Goal: Transaction & Acquisition: Purchase product/service

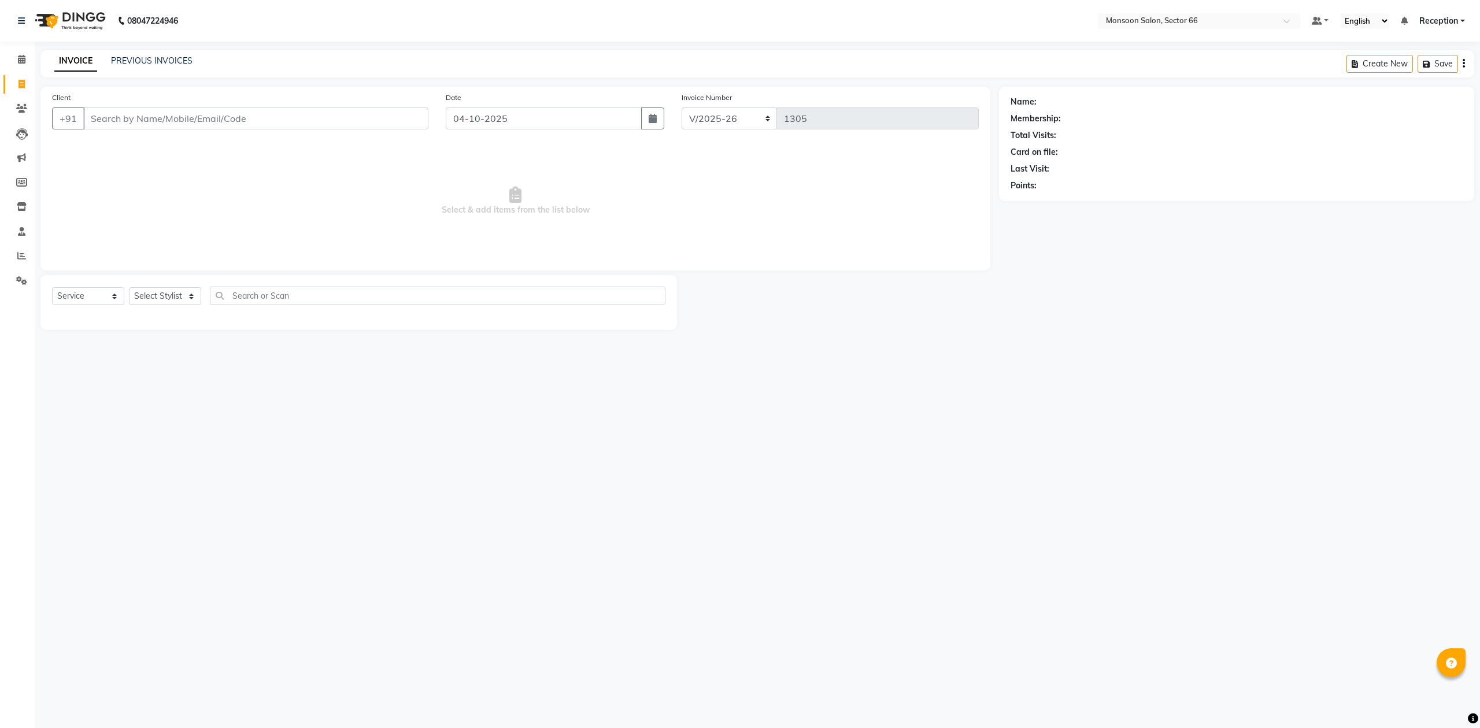
select select "3741"
select select "service"
click at [343, 116] on input "Client" at bounding box center [255, 118] width 345 height 22
click at [176, 116] on input "Client" at bounding box center [255, 118] width 345 height 22
paste input "9819584979"
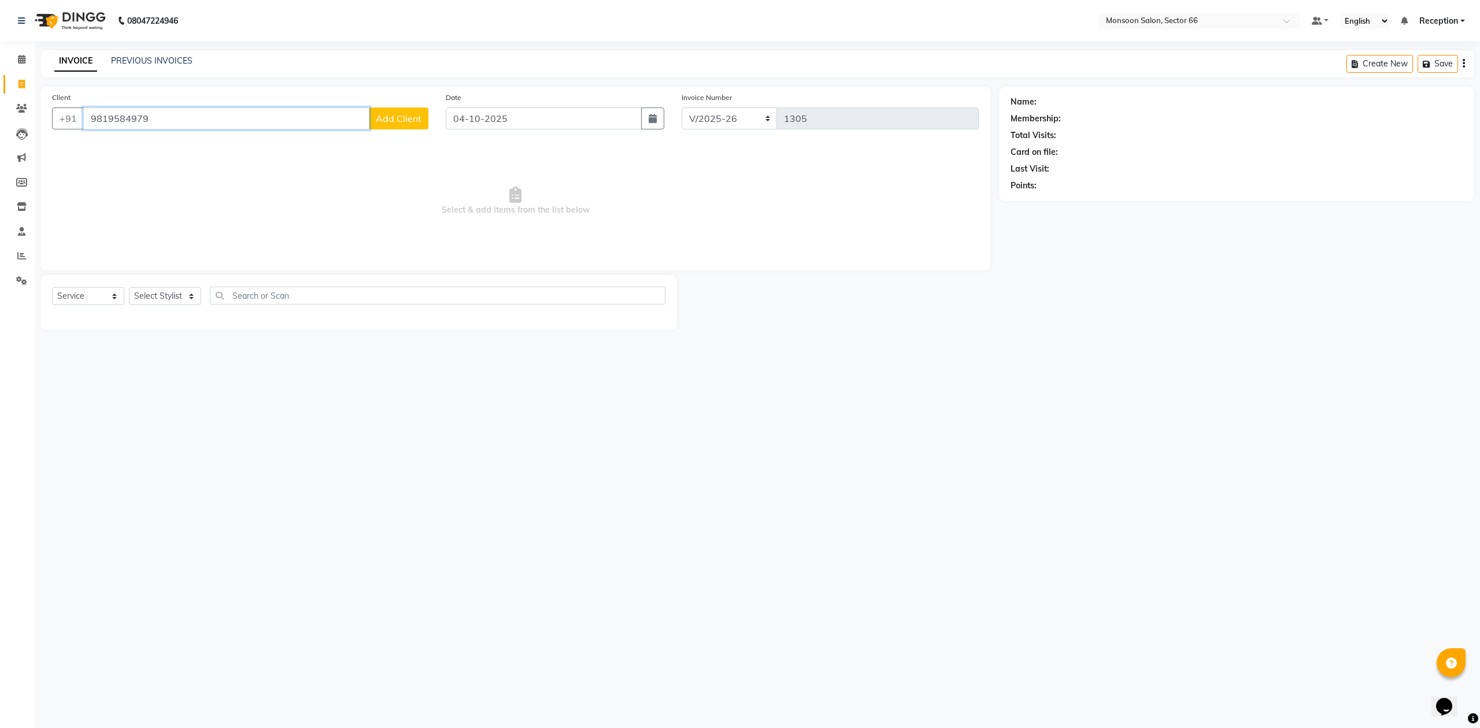
type input "9819584979"
click at [389, 113] on span "Add Client" at bounding box center [399, 119] width 46 height 12
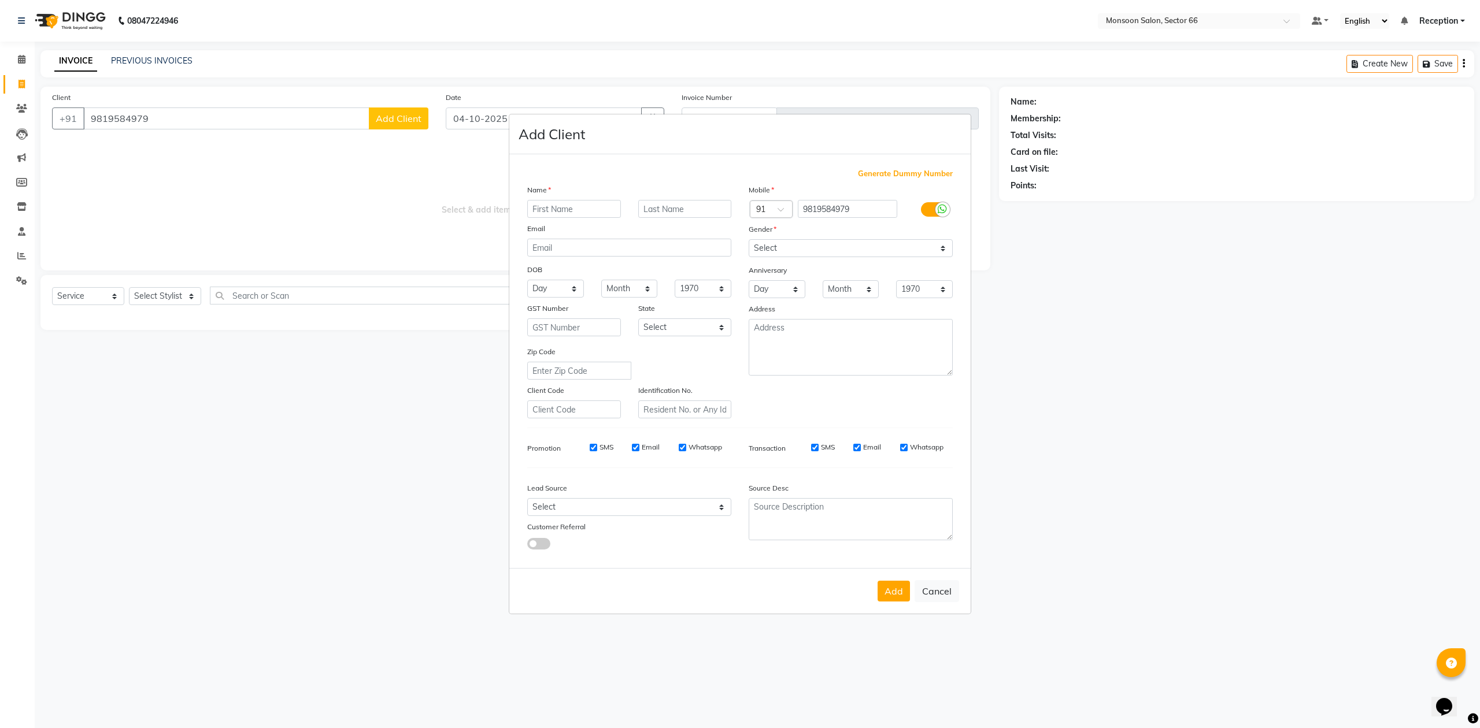
click at [553, 213] on input "text" at bounding box center [574, 209] width 94 height 18
click at [529, 208] on input "smita" at bounding box center [574, 209] width 94 height 18
type input "Miss [PERSON_NAME]"
drag, startPoint x: 846, startPoint y: 254, endPoint x: 840, endPoint y: 254, distance: 6.4
click at [846, 254] on select "Select [DEMOGRAPHIC_DATA] [DEMOGRAPHIC_DATA] Other Prefer Not To Say" at bounding box center [850, 248] width 204 height 18
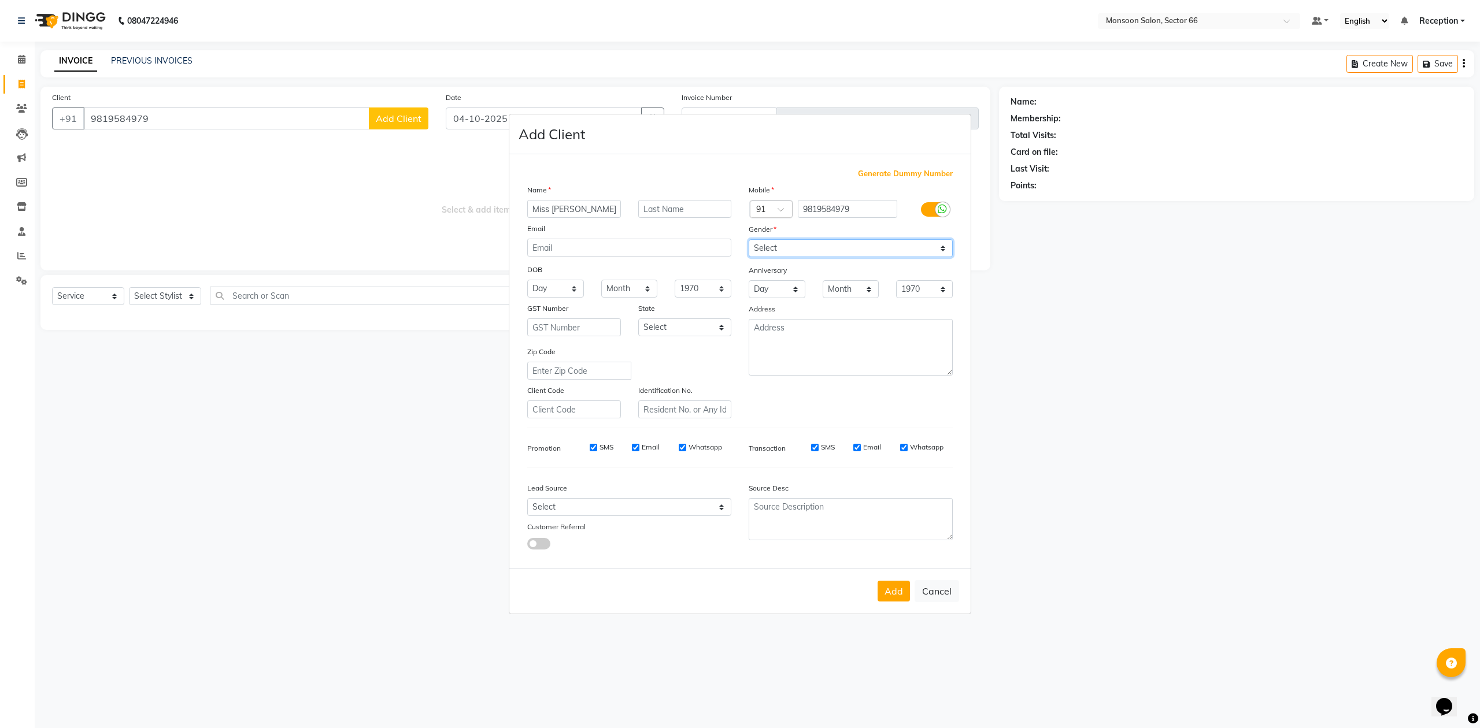
select select "[DEMOGRAPHIC_DATA]"
click at [748, 240] on select "Select [DEMOGRAPHIC_DATA] [DEMOGRAPHIC_DATA] Other Prefer Not To Say" at bounding box center [850, 248] width 204 height 18
click at [890, 592] on button "Add" at bounding box center [893, 591] width 32 height 21
select select
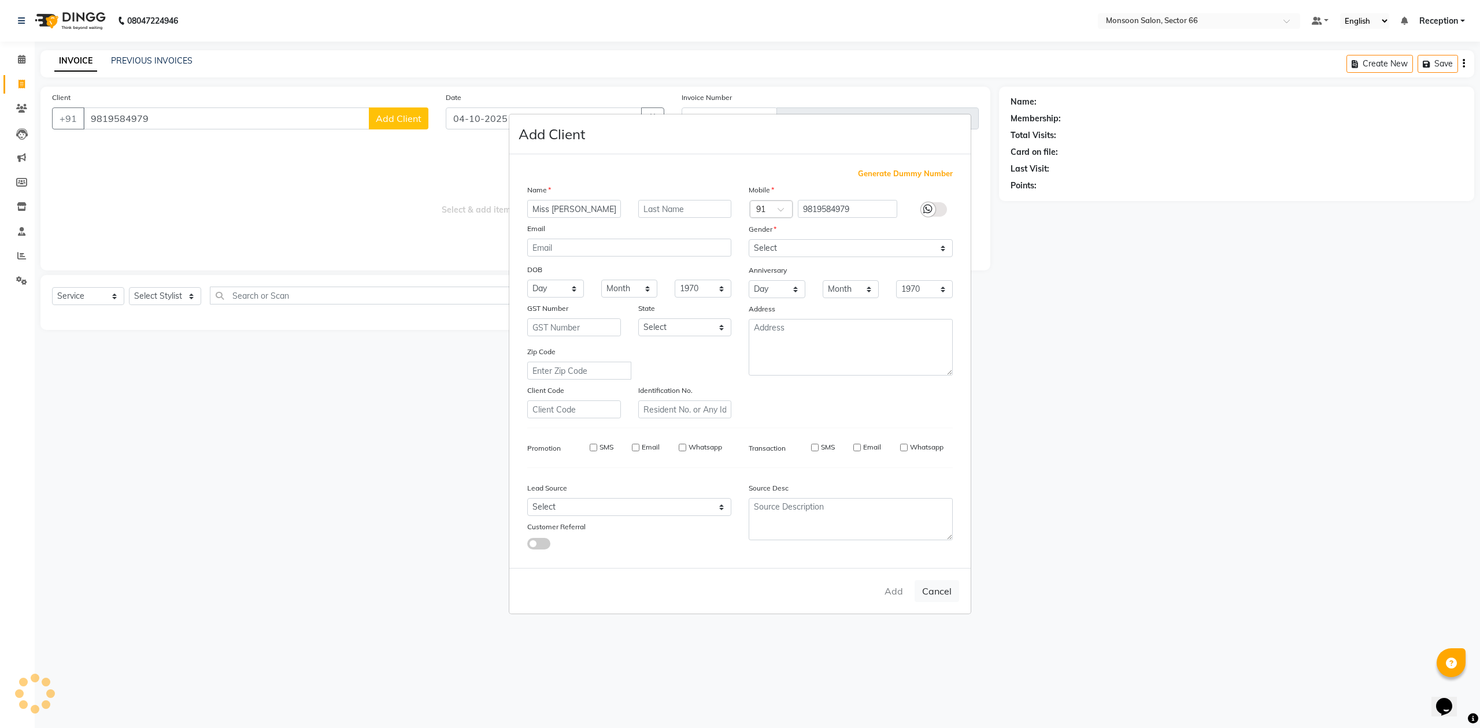
select select
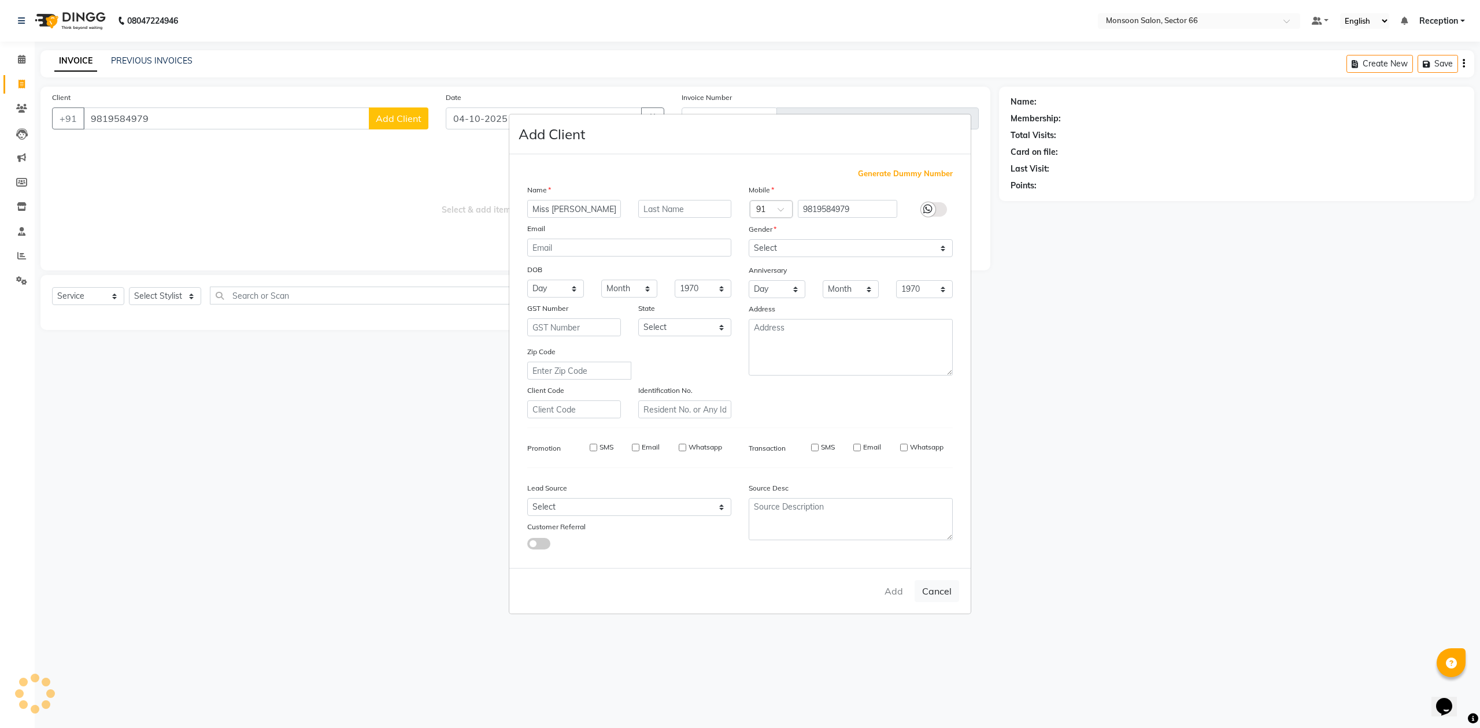
checkbox input "false"
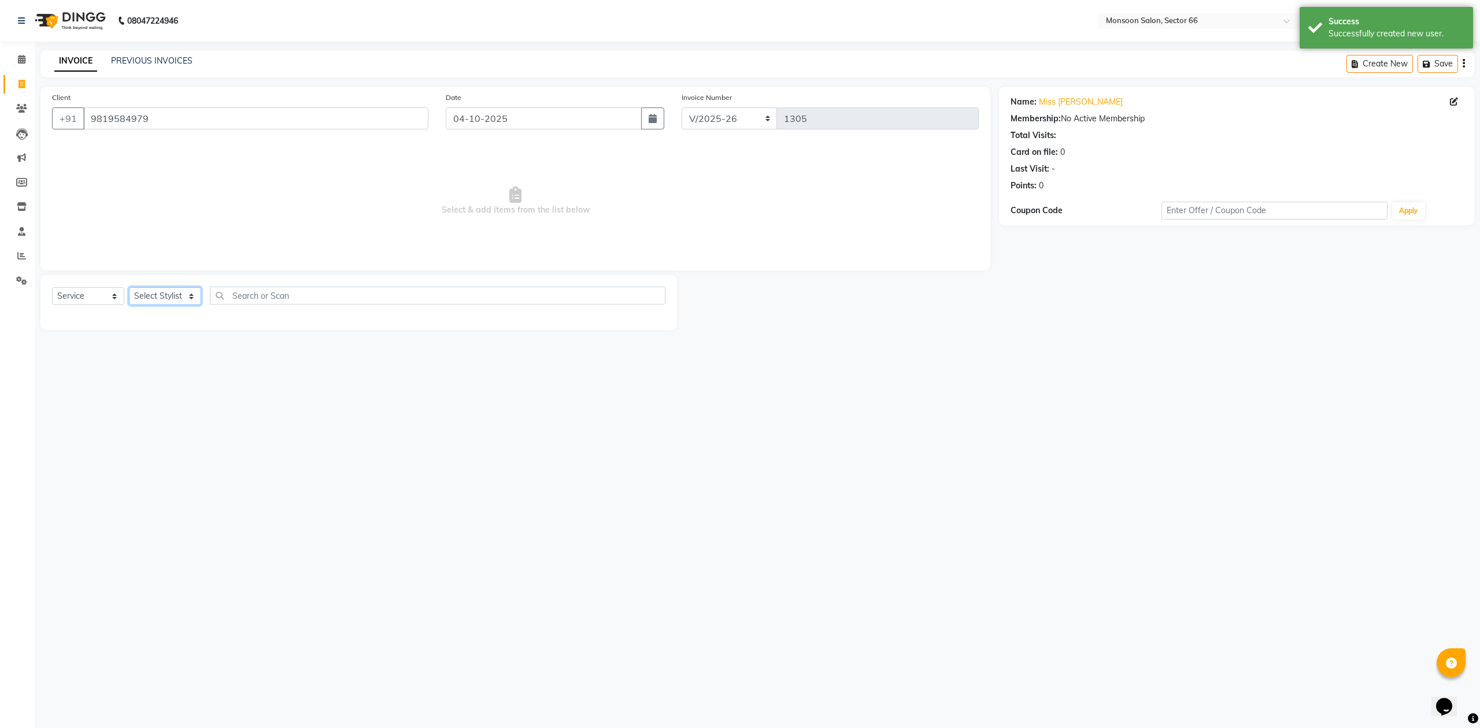
click at [185, 299] on select "Select Stylist [PERSON_NAME] Danish Paras priya Reception rozy [PERSON_NAME]" at bounding box center [165, 296] width 72 height 18
click at [160, 294] on select "Select Stylist [PERSON_NAME] Danish Paras priya Reception rozy [PERSON_NAME]" at bounding box center [165, 296] width 72 height 18
select select "26225"
click at [129, 287] on select "Select Stylist [PERSON_NAME] Danish Paras priya Reception rozy [PERSON_NAME]" at bounding box center [165, 296] width 72 height 18
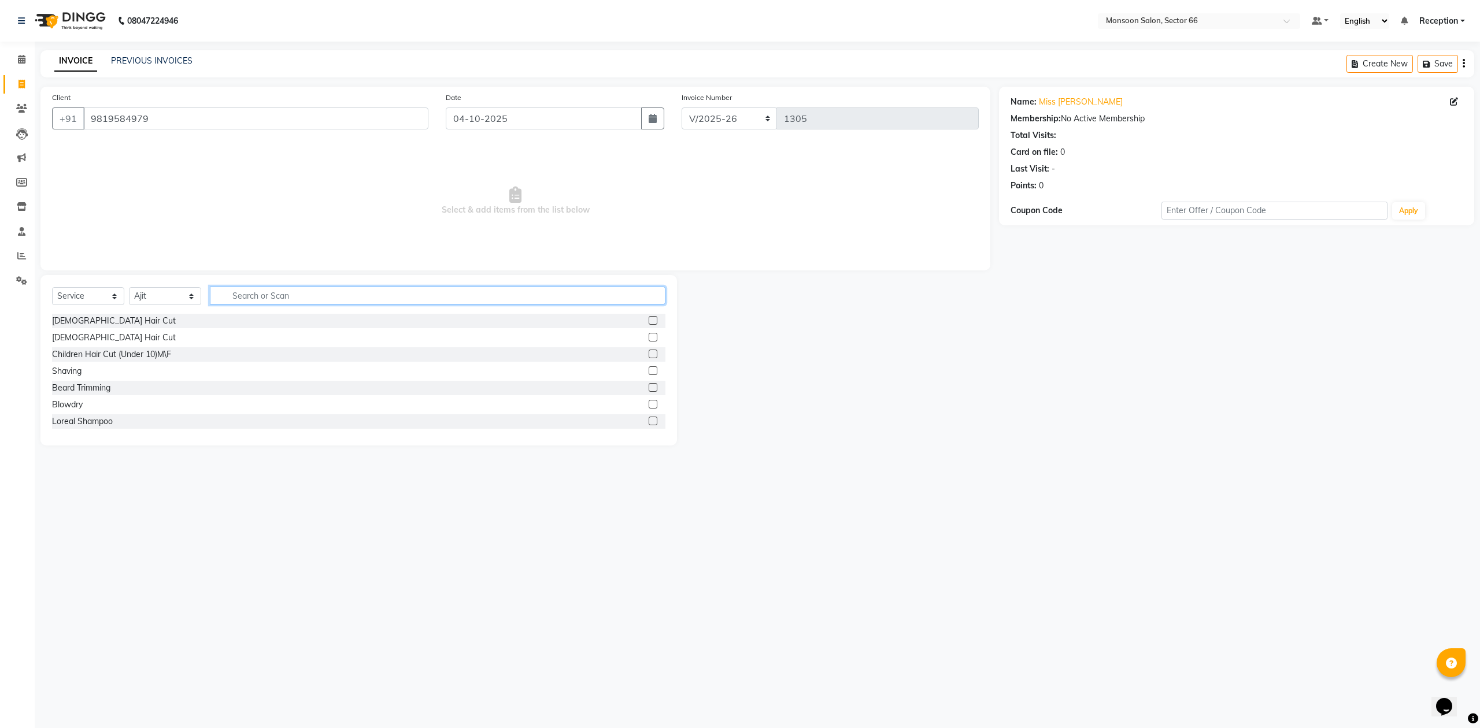
click at [266, 297] on input "text" at bounding box center [437, 296] width 455 height 18
type input "spa"
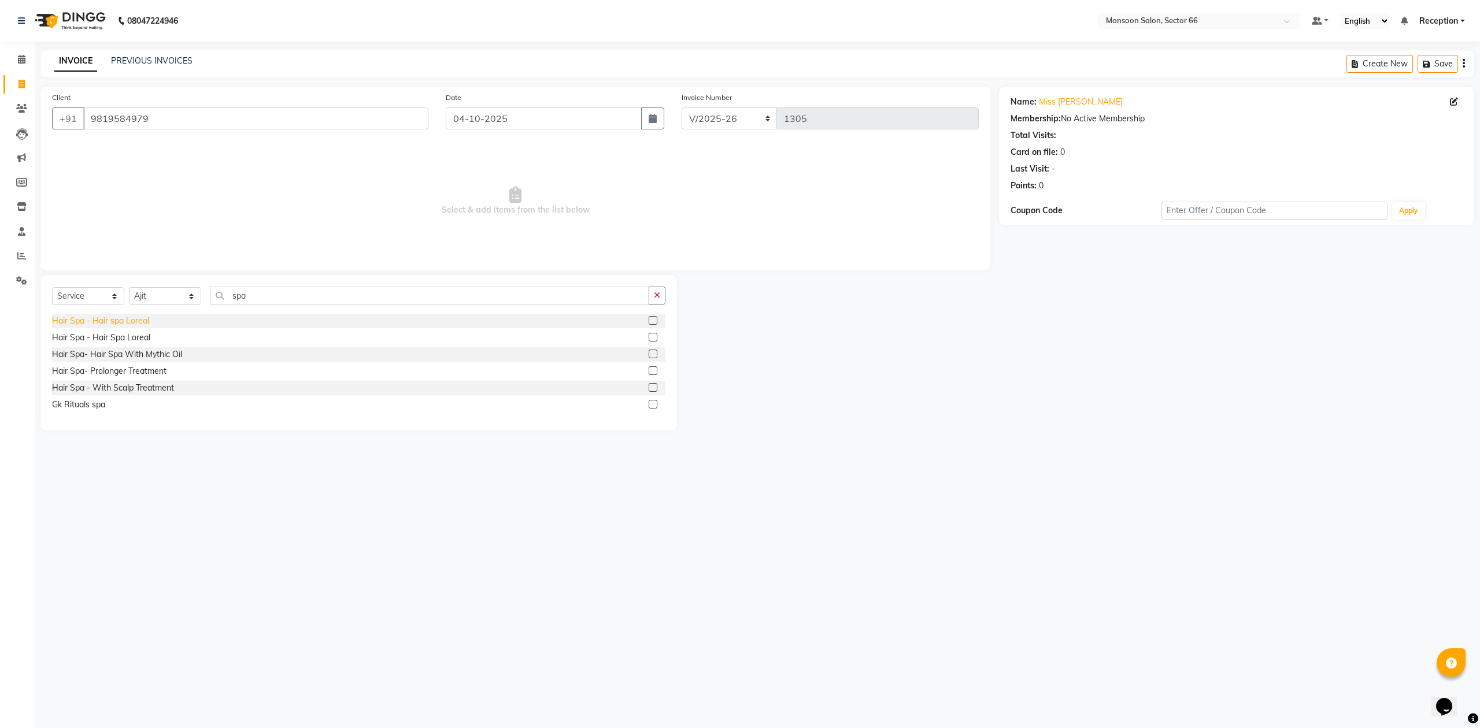
click at [126, 316] on div "Hair Spa - Hair spa Loreal" at bounding box center [100, 321] width 97 height 12
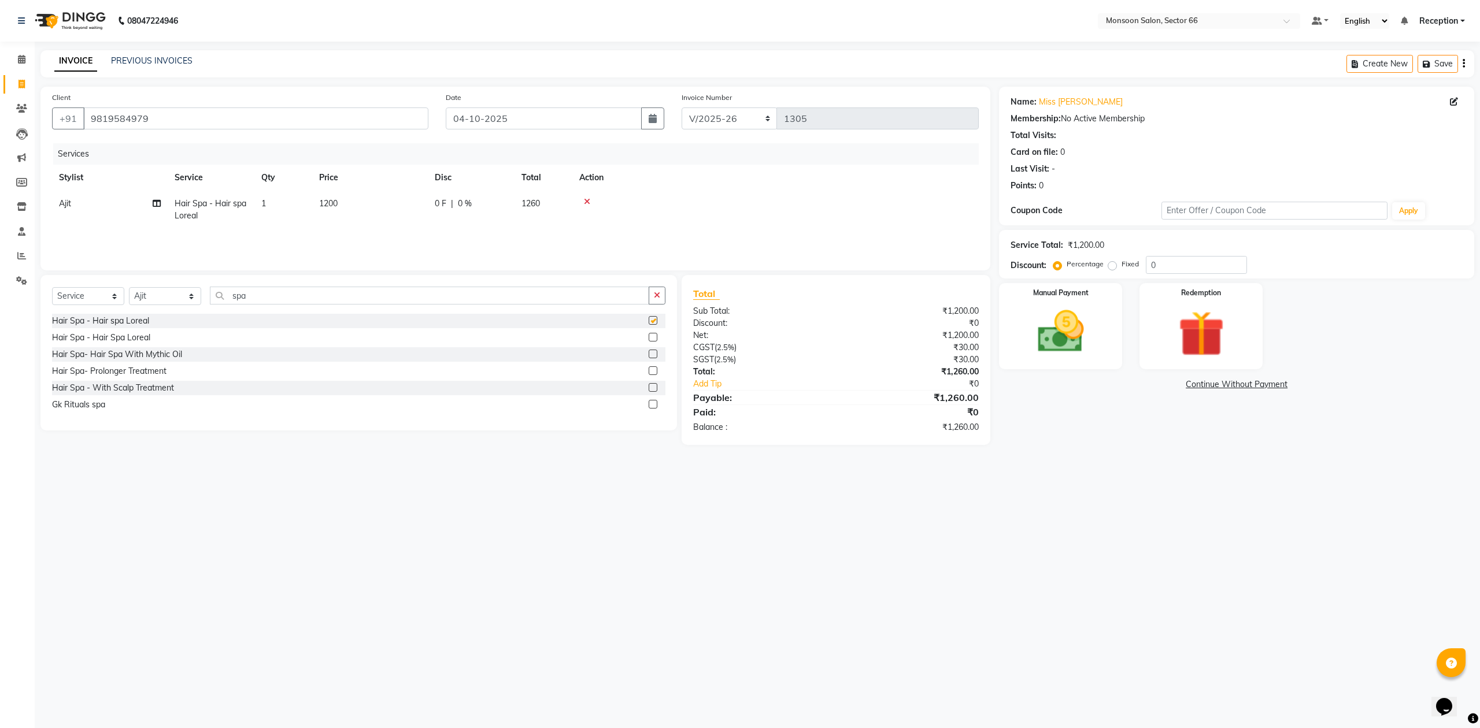
checkbox input "false"
click at [163, 305] on select "Select Stylist [PERSON_NAME] Danish Paras priya Reception rozy [PERSON_NAME]" at bounding box center [165, 296] width 72 height 18
select select "17883"
click at [129, 287] on select "Select Stylist [PERSON_NAME] Danish Paras priya Reception rozy [PERSON_NAME]" at bounding box center [165, 296] width 72 height 18
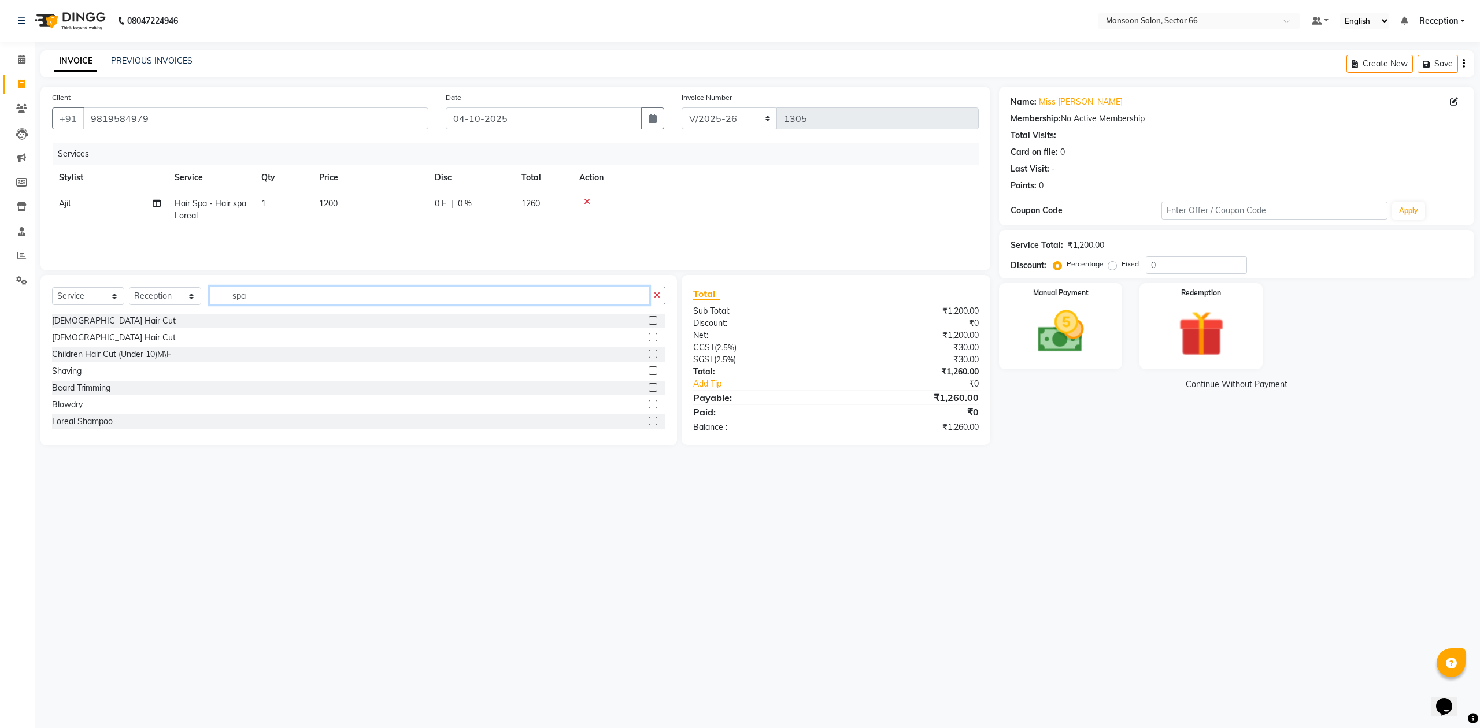
click at [276, 294] on input "spa" at bounding box center [429, 296] width 439 height 18
type input "s"
type input "foo"
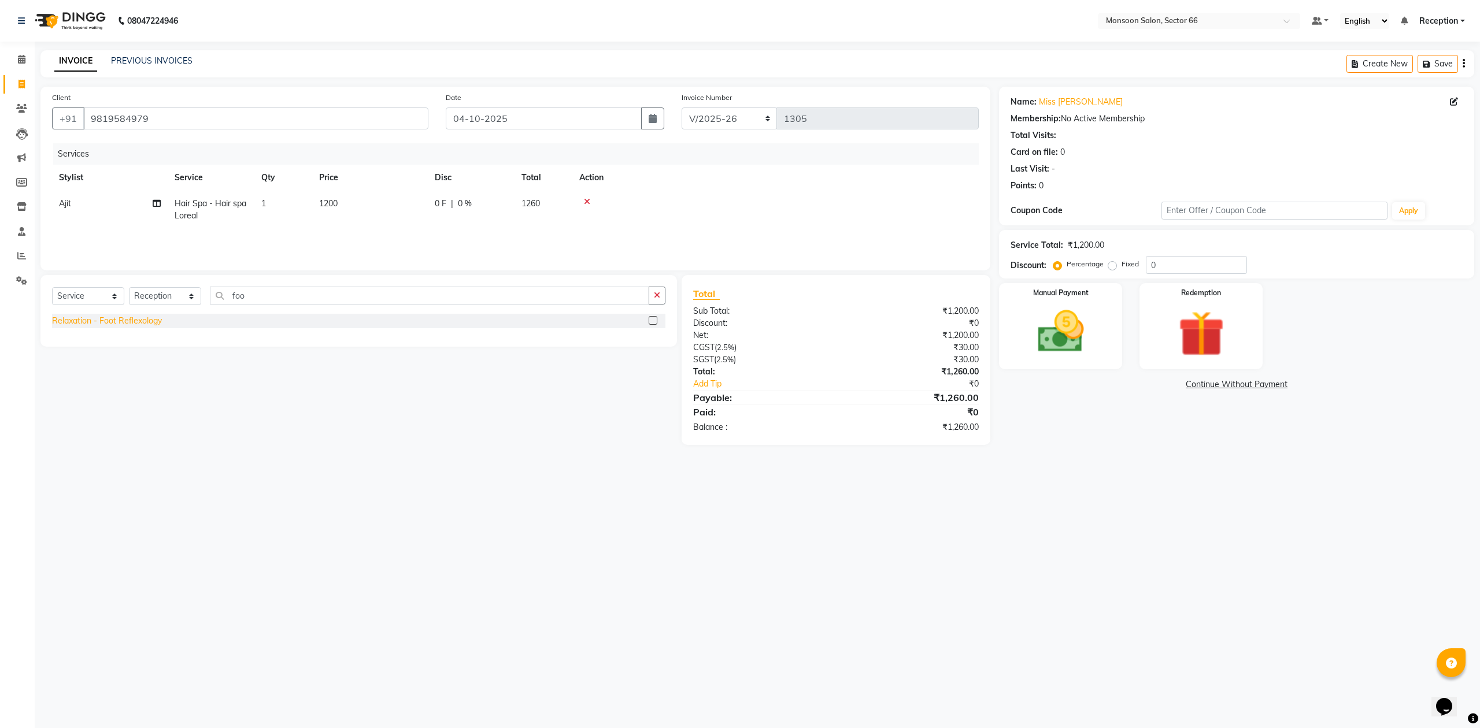
click at [144, 326] on div "Relaxation - Foot Reflexology" at bounding box center [107, 321] width 110 height 12
checkbox input "false"
click at [262, 322] on input "foo" at bounding box center [429, 313] width 439 height 18
type input "f"
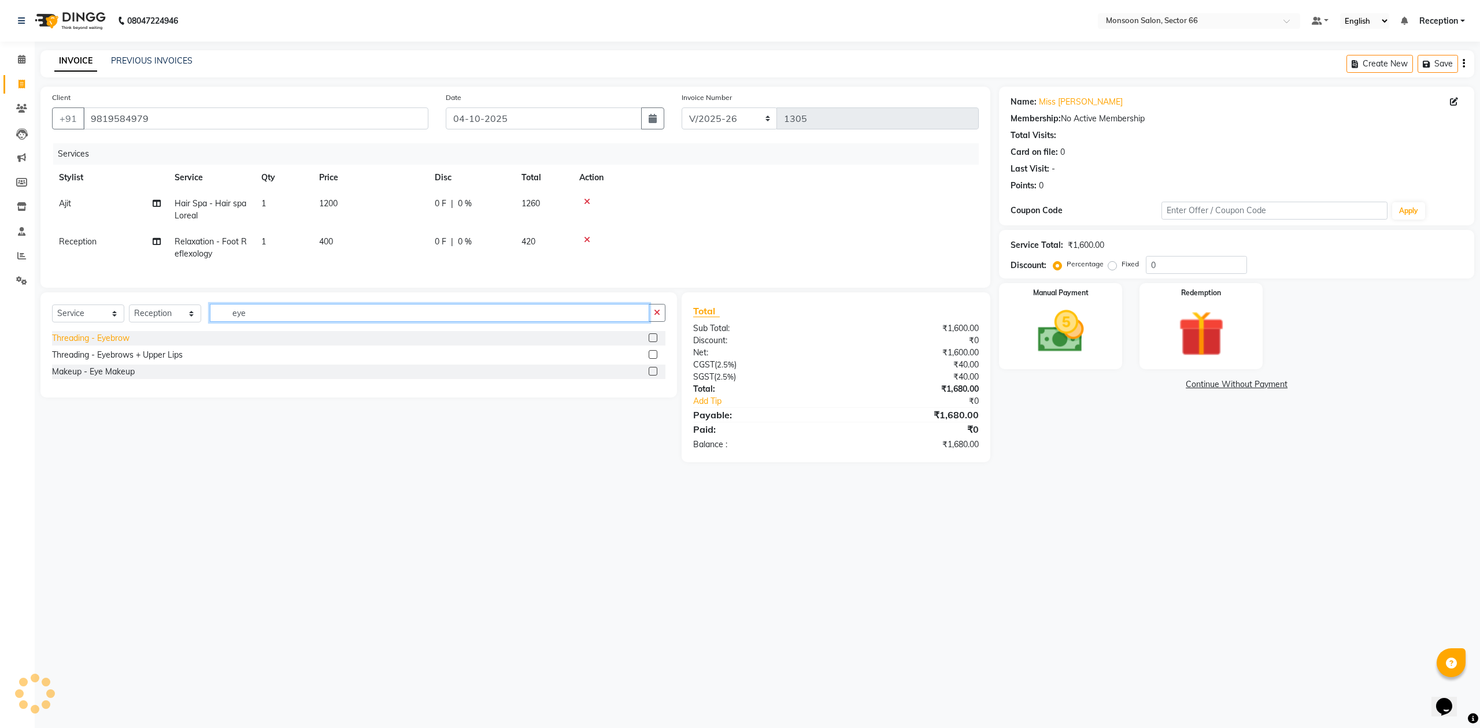
type input "eye"
click at [126, 344] on div "Threading - Eyebrow" at bounding box center [90, 338] width 77 height 12
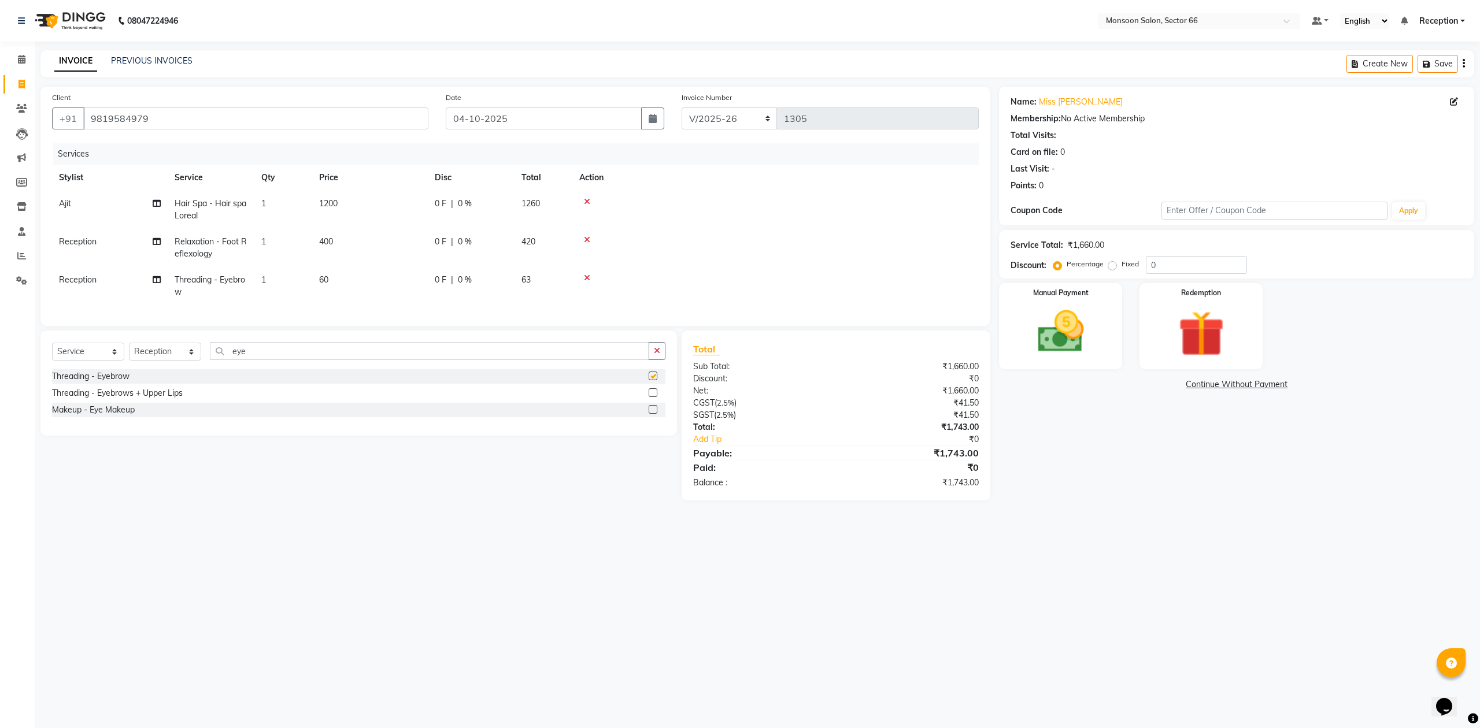
checkbox input "false"
click at [79, 282] on span "Reception" at bounding box center [78, 280] width 38 height 10
select select "17883"
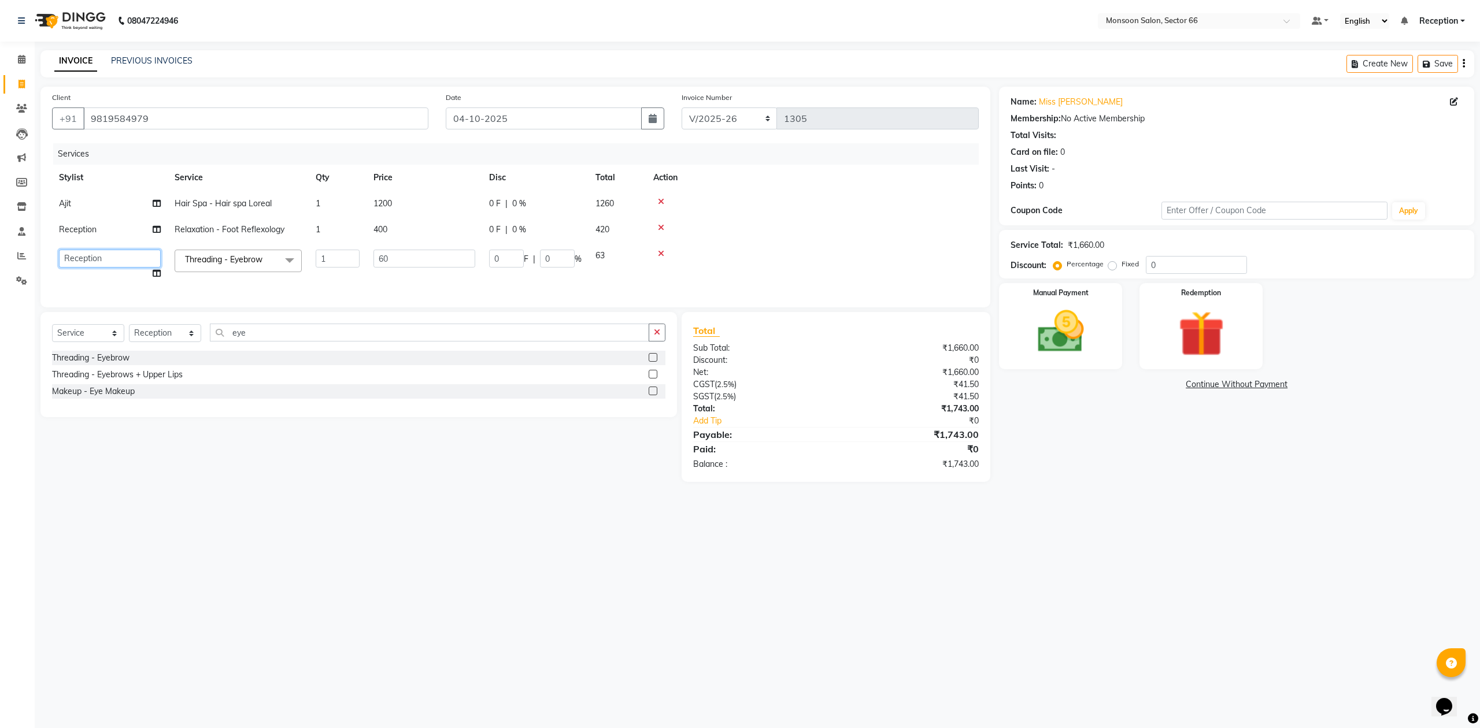
click at [82, 257] on select "[PERSON_NAME] Danish Paras priya Reception rozy [PERSON_NAME]" at bounding box center [110, 259] width 102 height 18
select select "80635"
drag, startPoint x: 771, startPoint y: 232, endPoint x: 769, endPoint y: 227, distance: 6.2
click at [772, 232] on td at bounding box center [812, 230] width 332 height 26
click at [394, 200] on td "1200" at bounding box center [424, 204] width 116 height 26
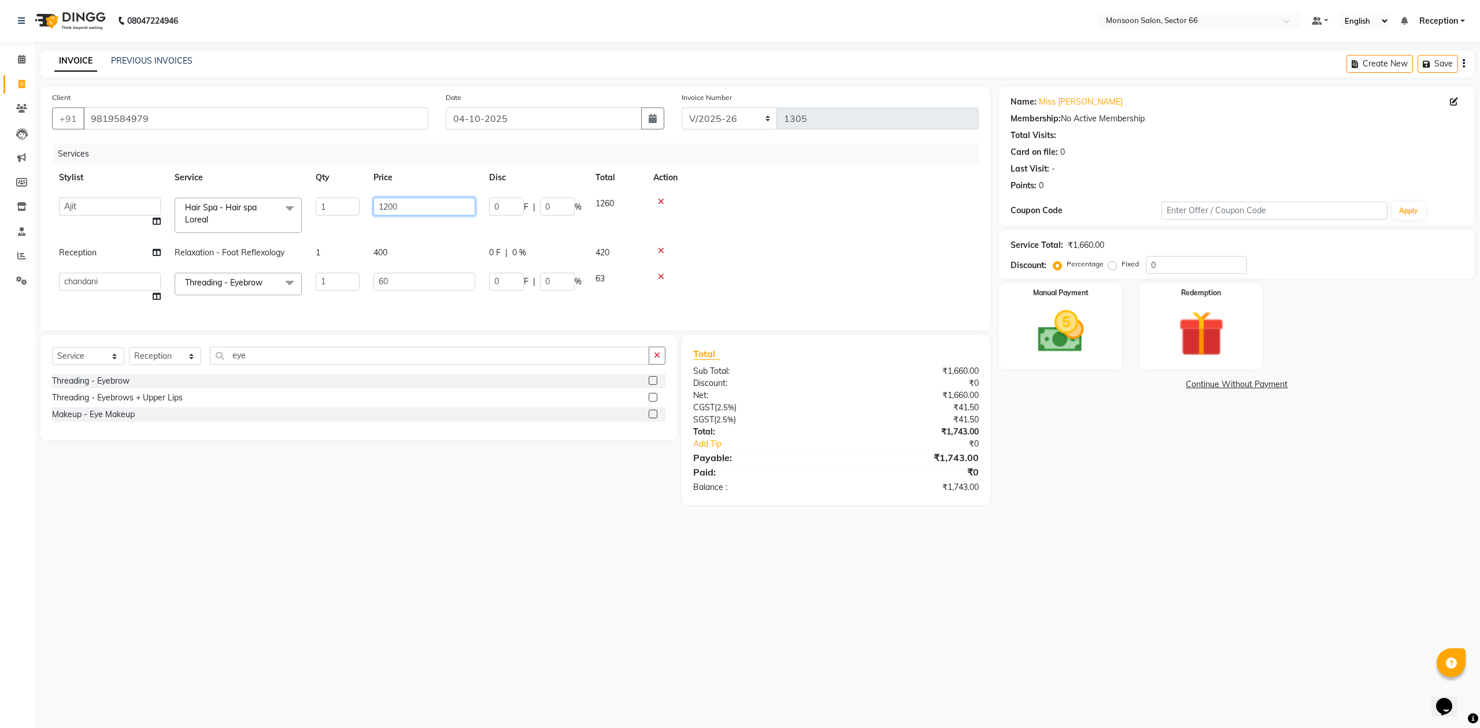
drag, startPoint x: 474, startPoint y: 206, endPoint x: 459, endPoint y: 209, distance: 15.9
click at [469, 207] on td "1200" at bounding box center [424, 215] width 116 height 49
type input "1"
type input "1500"
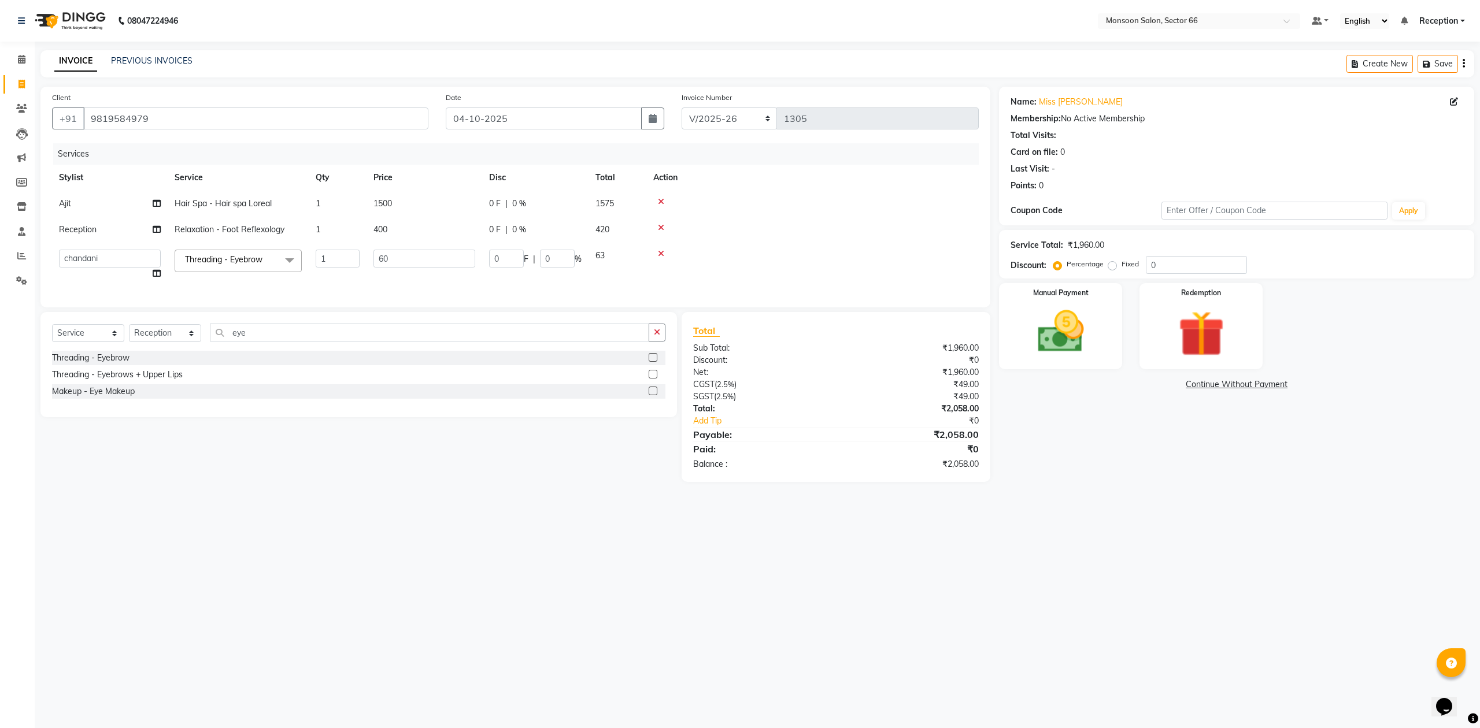
click at [823, 265] on tbody "Ajit Hair Spa - Hair spa Loreal 1 1500 0 F | 0 % 1575 Reception Relaxation - Fo…" at bounding box center [515, 239] width 926 height 96
drag, startPoint x: 1196, startPoint y: 348, endPoint x: 1170, endPoint y: 359, distance: 28.2
click at [1196, 347] on img at bounding box center [1201, 335] width 78 height 60
click at [1097, 380] on span "Prepaid" at bounding box center [1097, 386] width 31 height 13
click at [1083, 329] on img at bounding box center [1060, 332] width 78 height 55
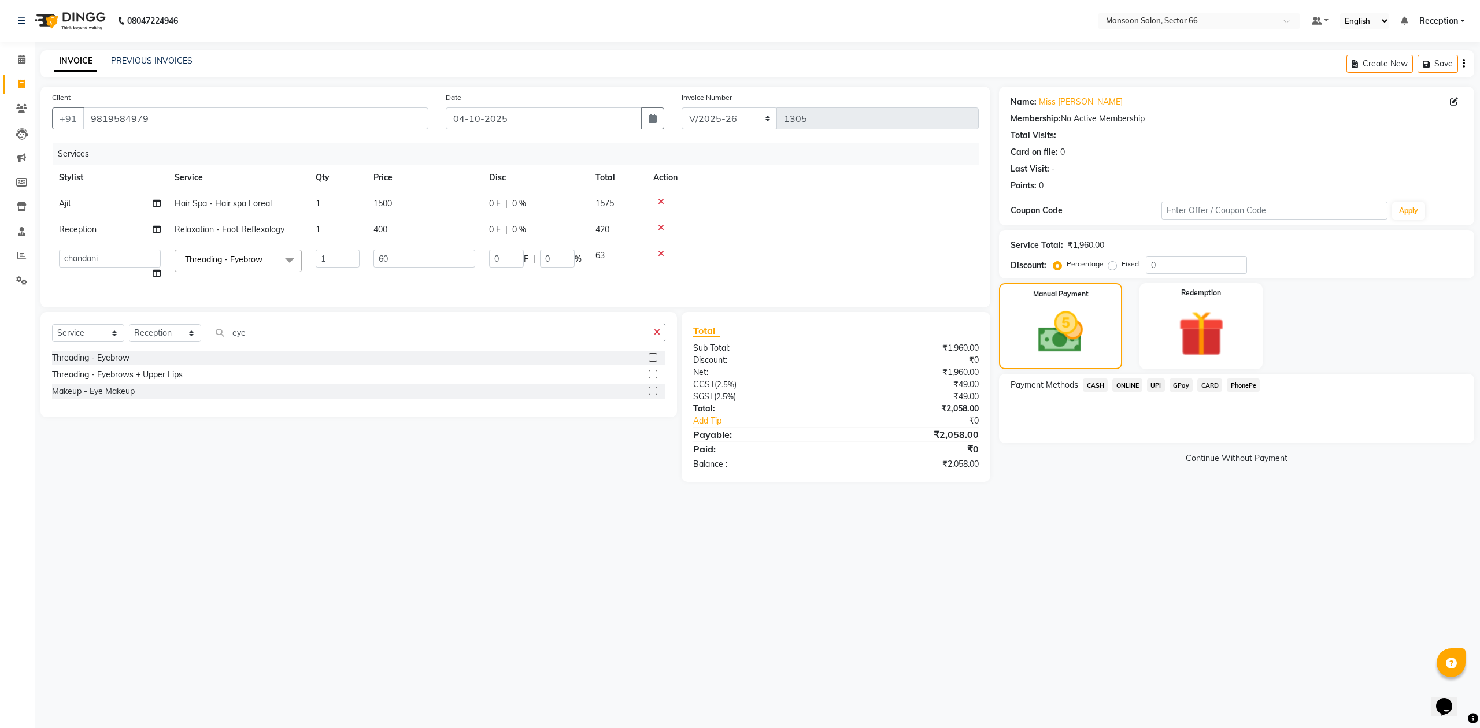
click at [1125, 384] on span "ONLINE" at bounding box center [1127, 385] width 30 height 13
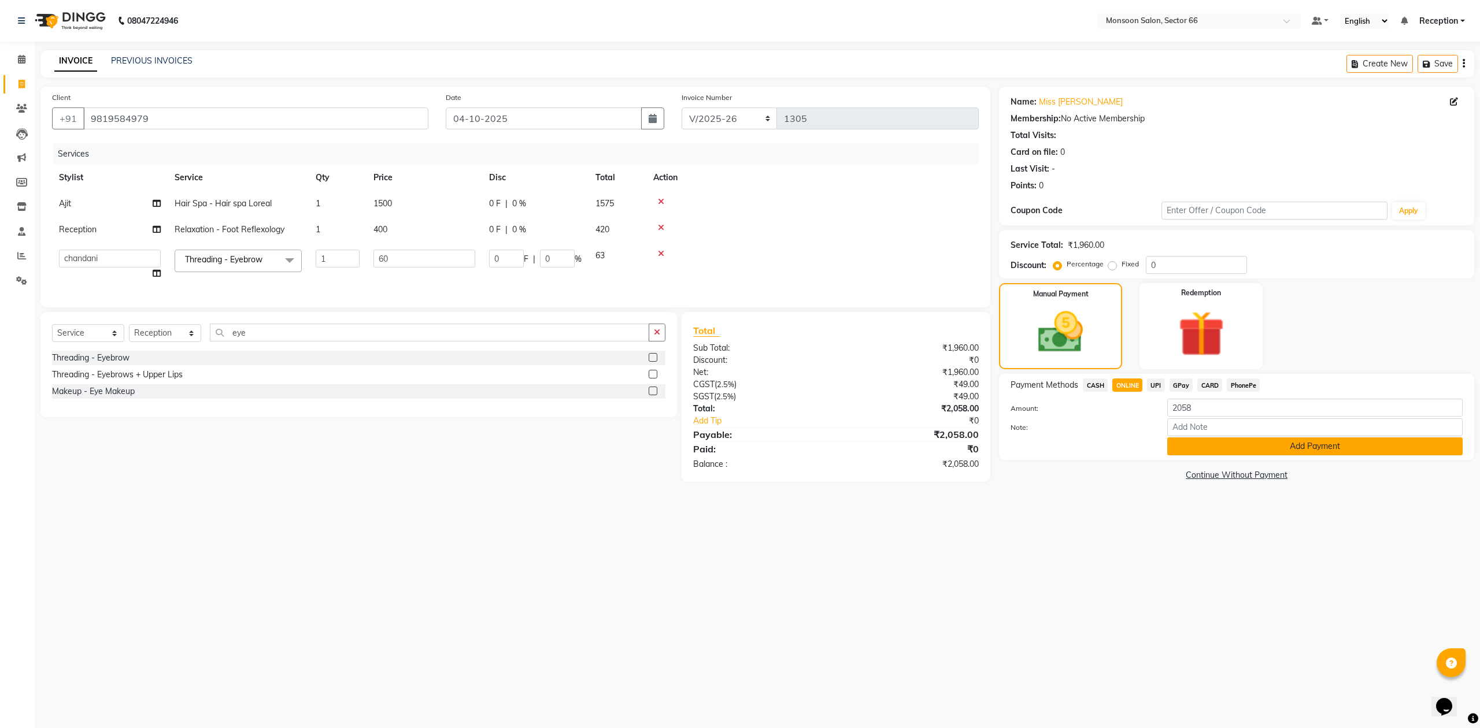
click at [1273, 445] on button "Add Payment" at bounding box center [1314, 447] width 295 height 18
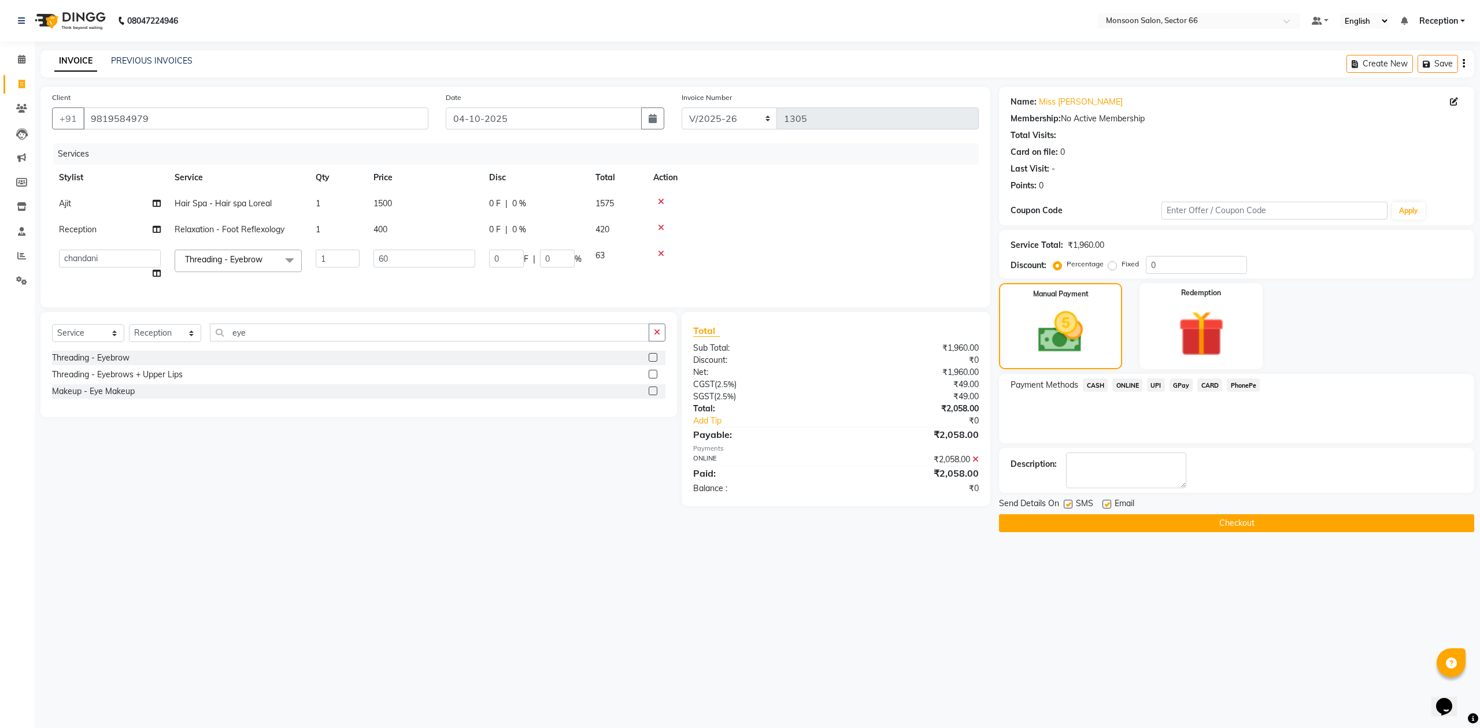
click at [1231, 521] on button "Checkout" at bounding box center [1236, 523] width 475 height 18
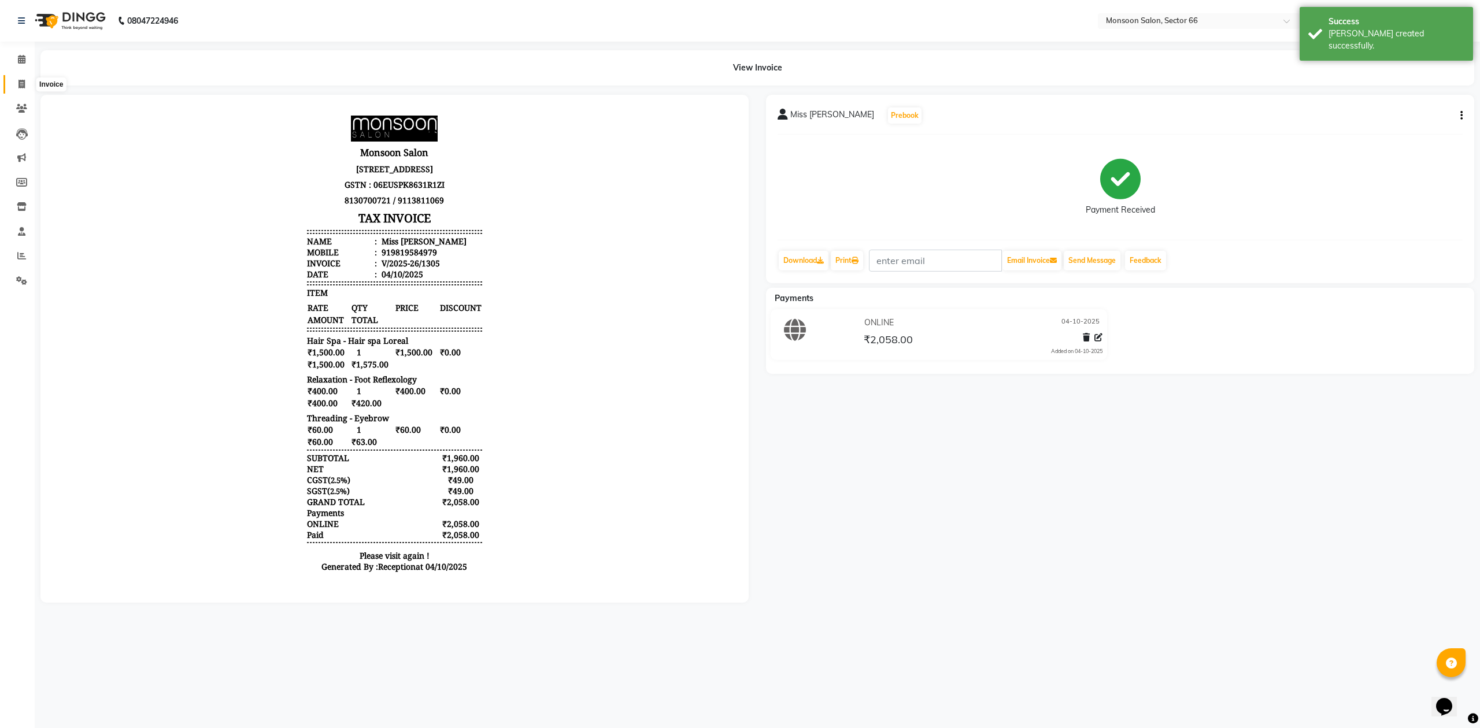
click at [21, 81] on icon at bounding box center [21, 84] width 6 height 9
select select "service"
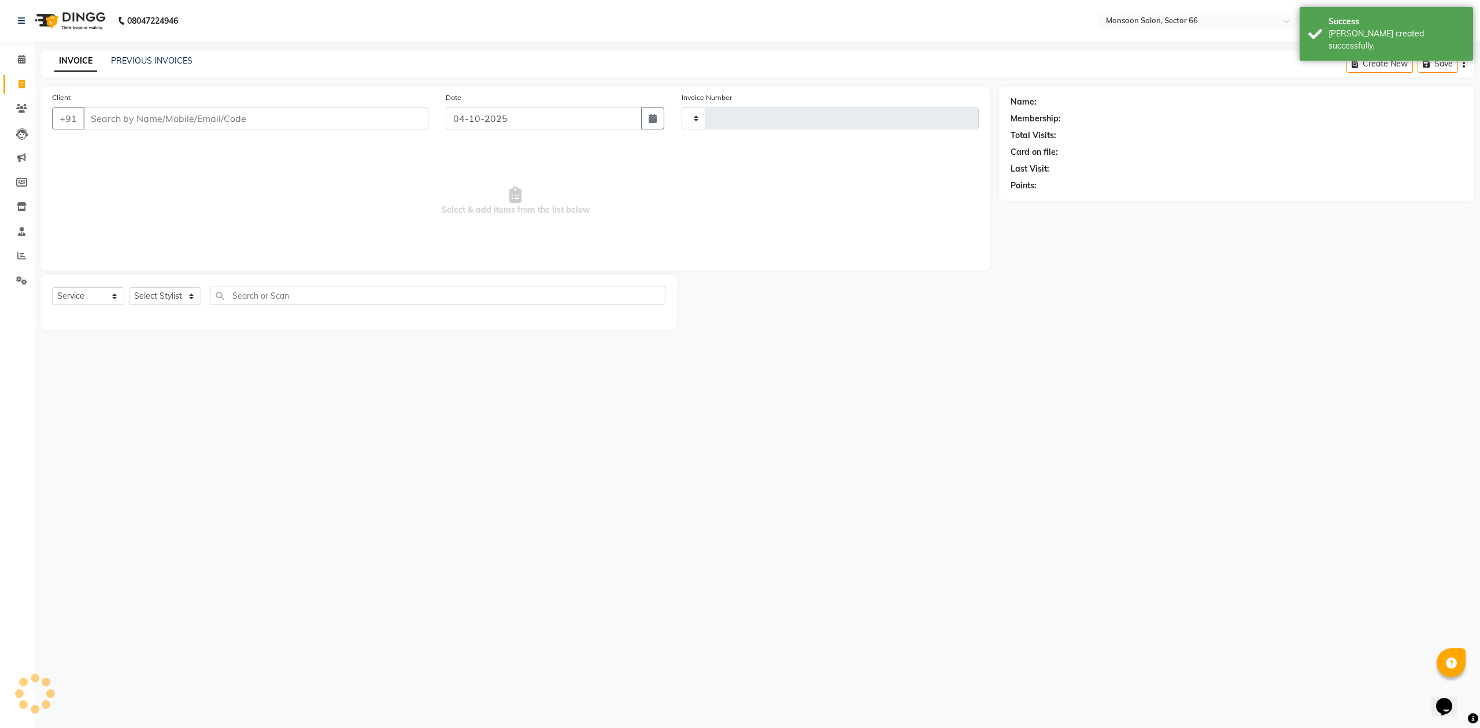
type input "1306"
select select "3741"
click at [111, 118] on input "Client" at bounding box center [255, 118] width 345 height 22
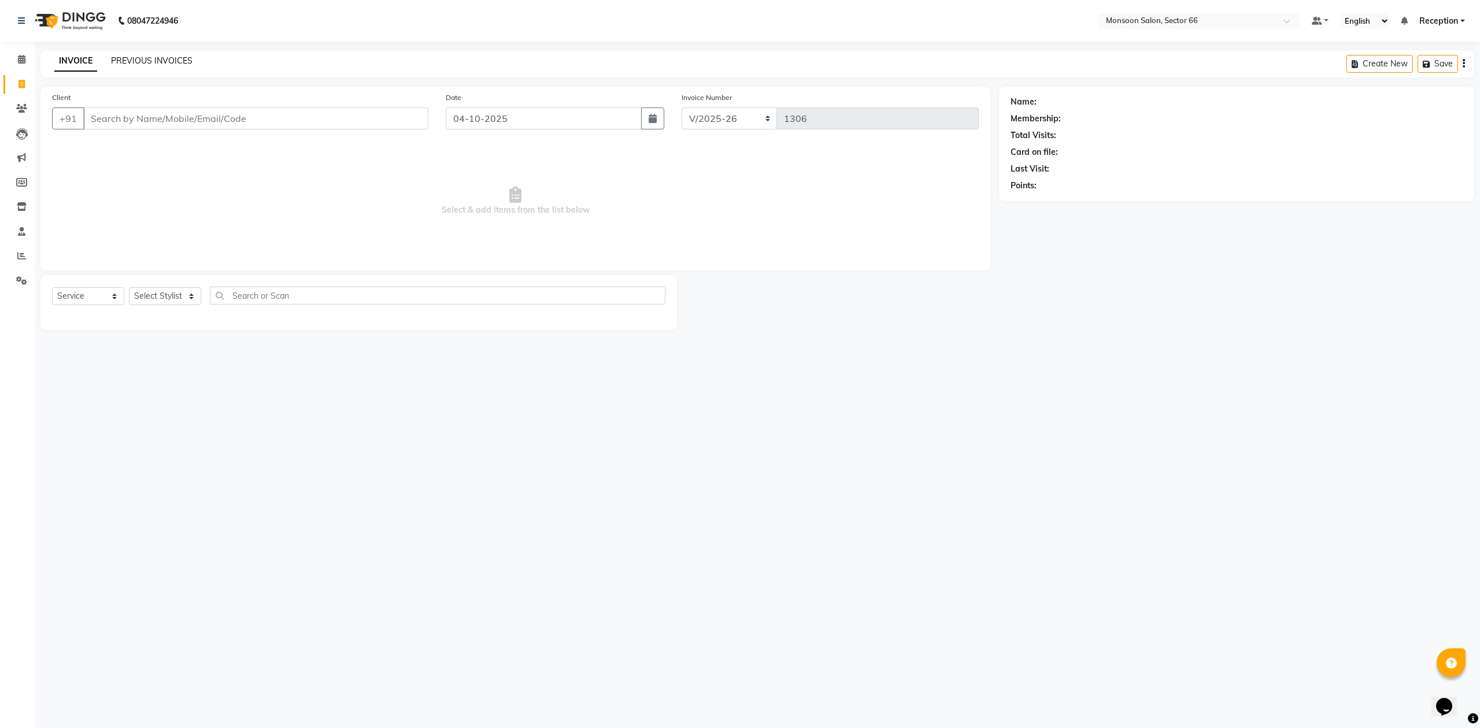
click at [162, 63] on link "PREVIOUS INVOICES" at bounding box center [151, 60] width 81 height 10
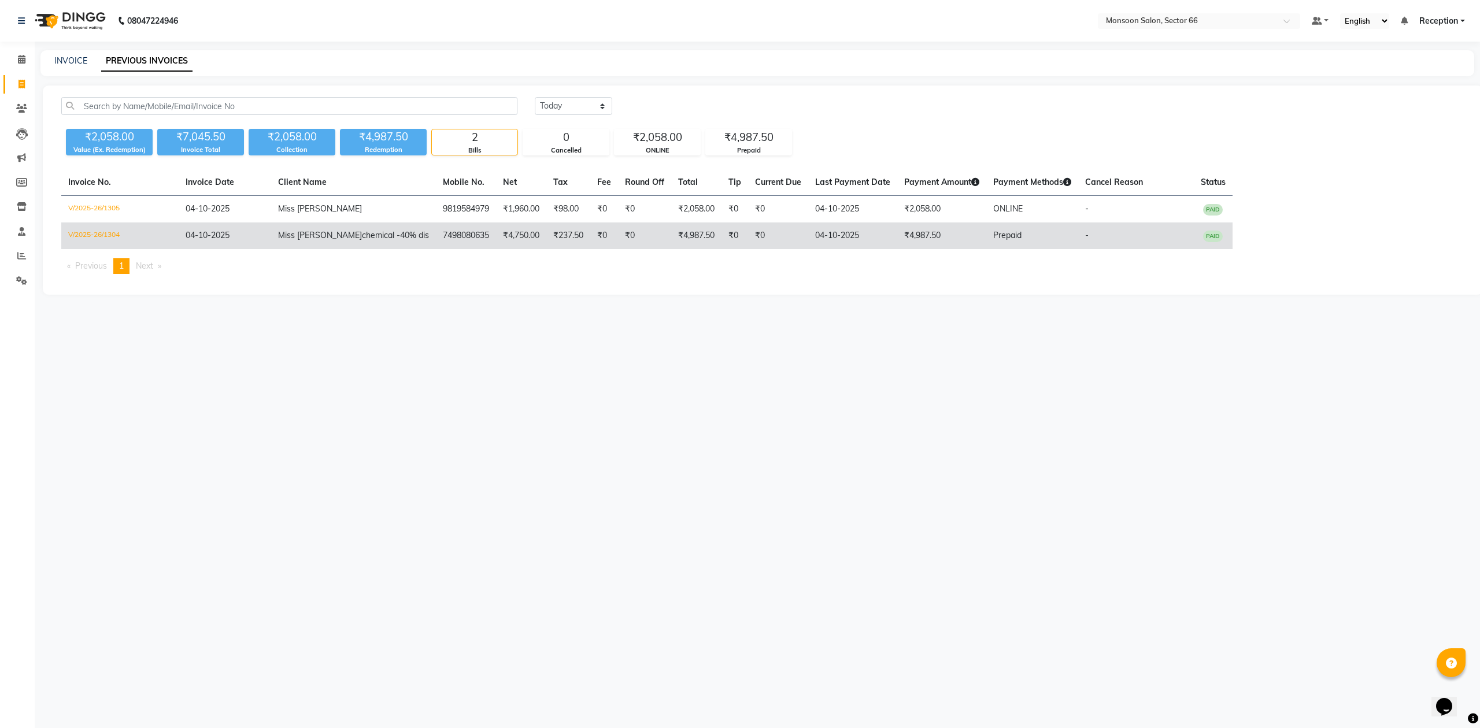
click at [436, 238] on td "7498080635" at bounding box center [466, 236] width 60 height 27
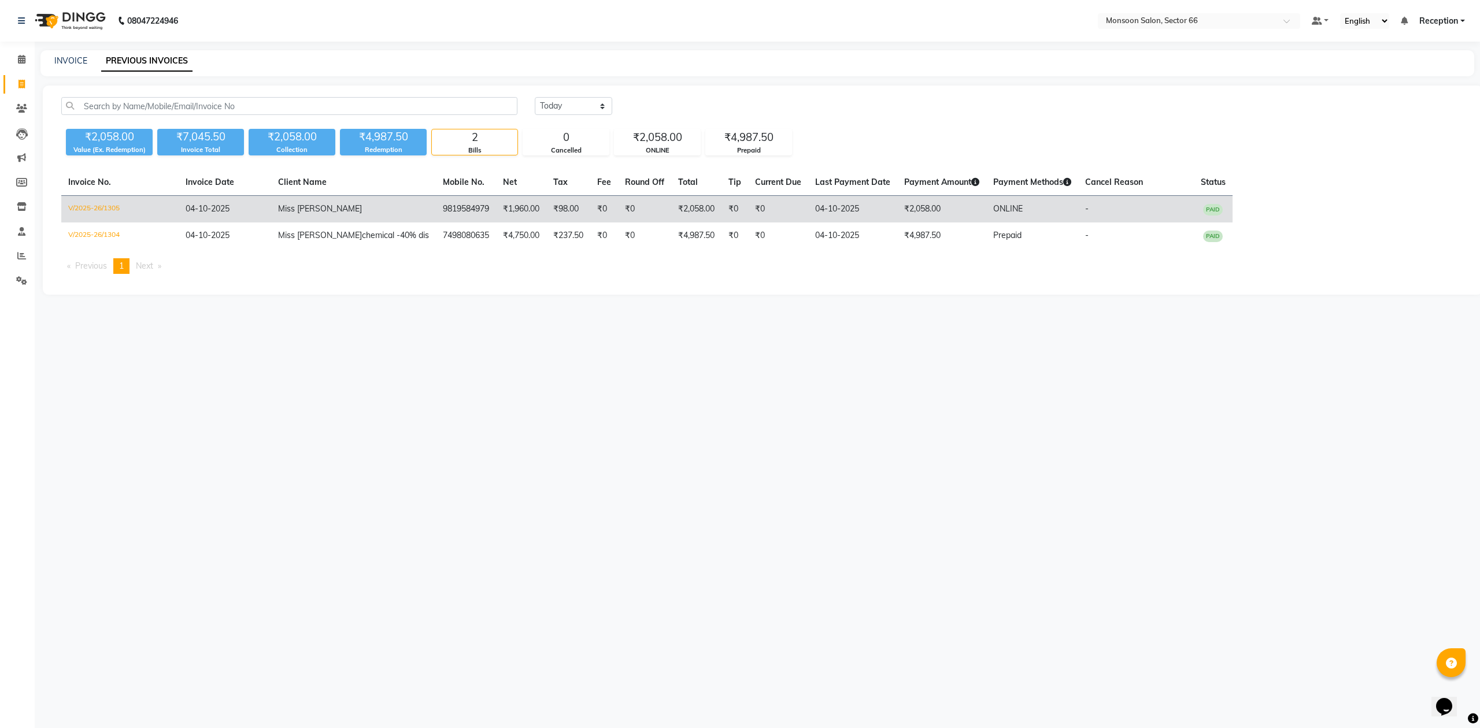
click at [386, 209] on td "Miss [PERSON_NAME]" at bounding box center [353, 209] width 165 height 27
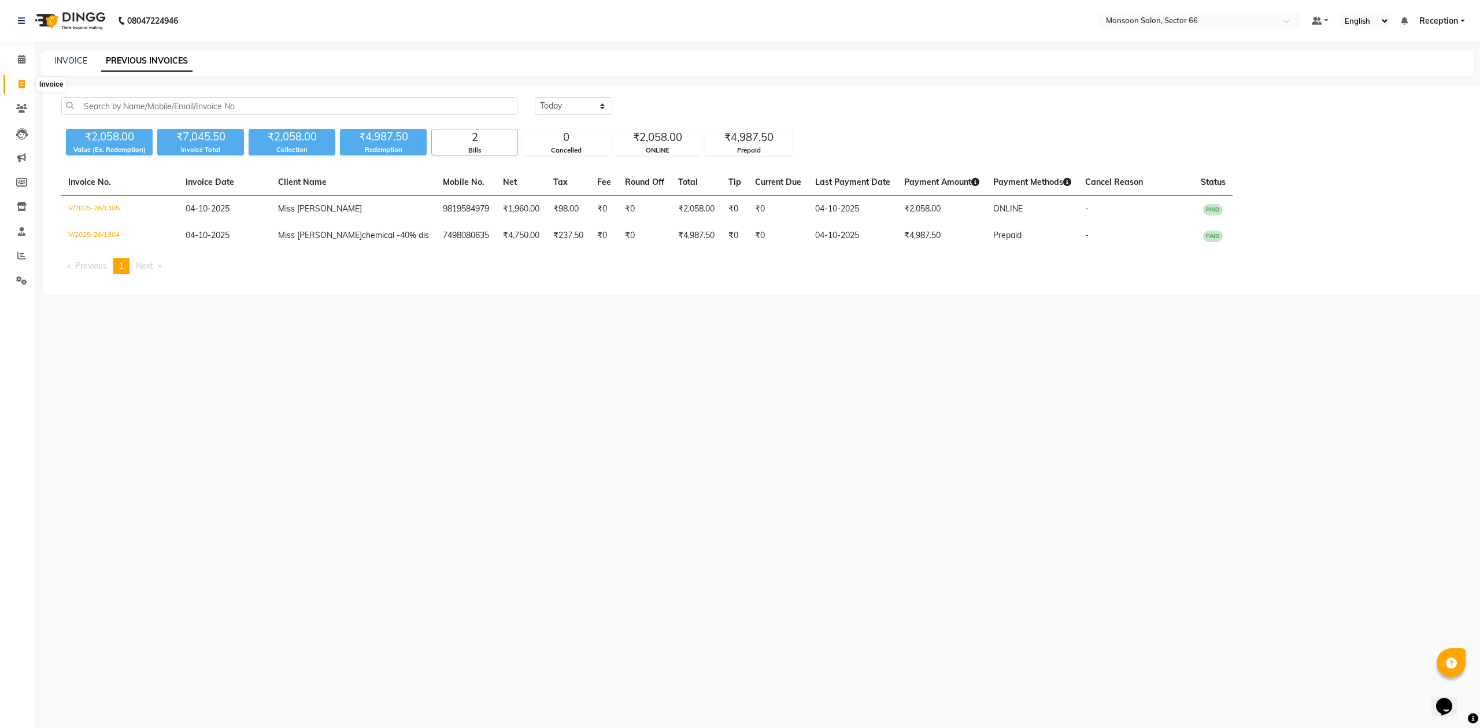
click at [21, 81] on icon at bounding box center [21, 84] width 6 height 9
select select "service"
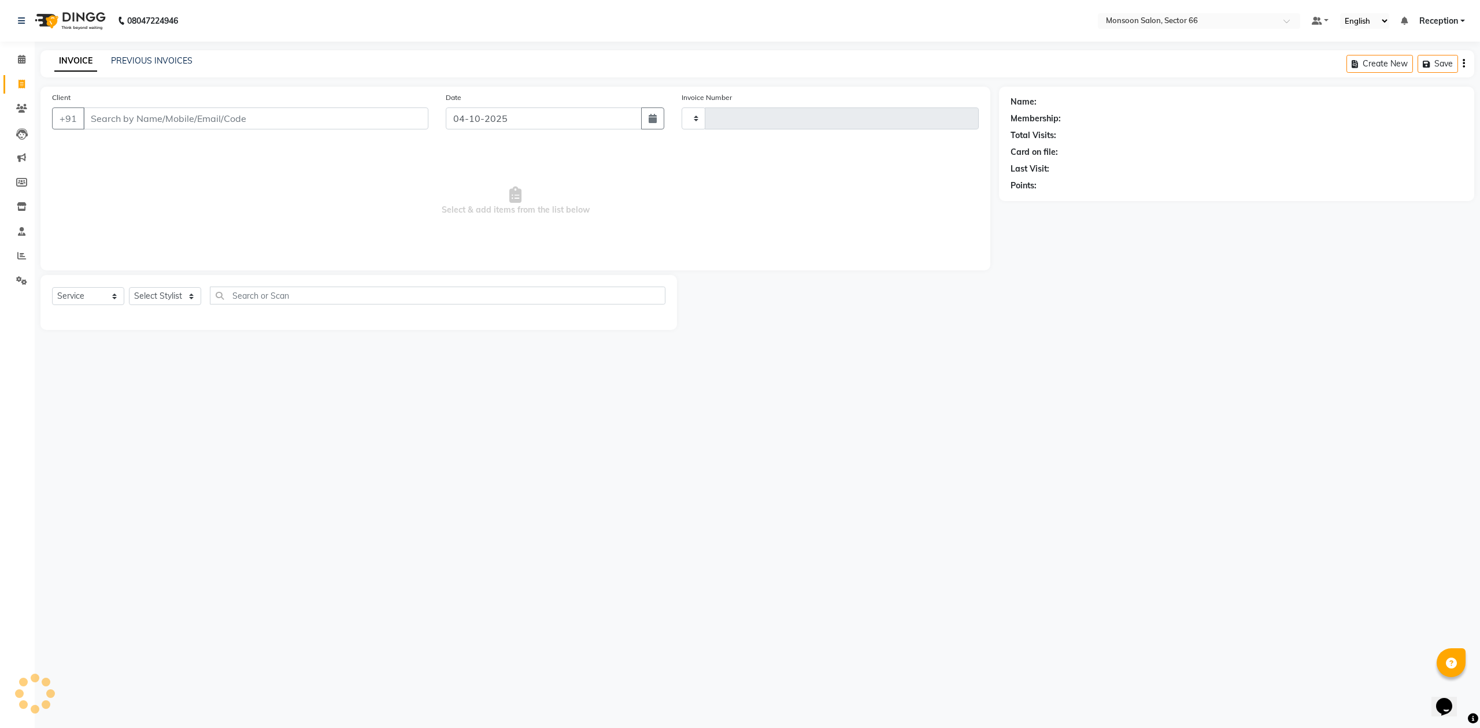
type input "1306"
select select "3741"
click at [168, 118] on input "Client" at bounding box center [255, 118] width 345 height 22
click at [324, 121] on input "Client" at bounding box center [255, 118] width 345 height 22
type input "9999447139"
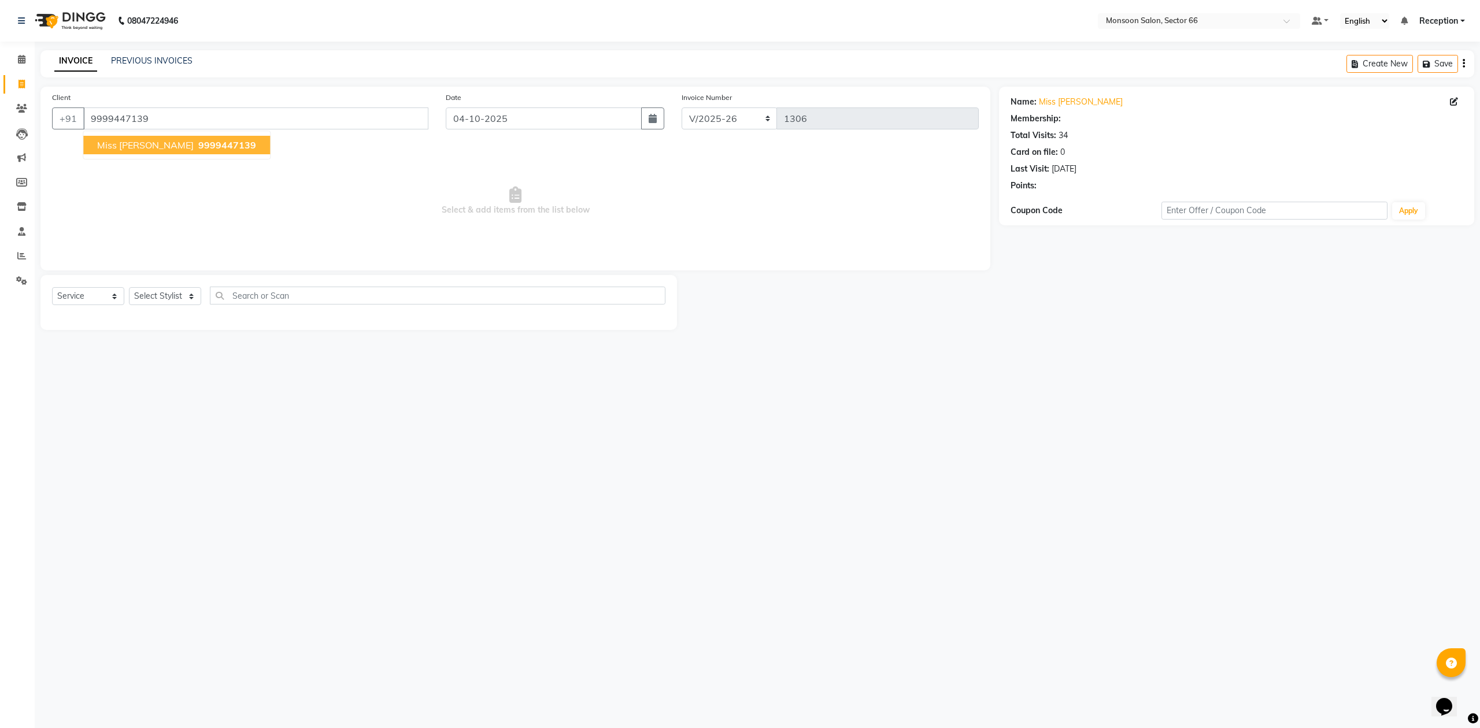
select select "1: Object"
click at [148, 151] on button "Miss [PERSON_NAME] 9999447139" at bounding box center [176, 145] width 187 height 18
select select "1: Object"
click at [172, 301] on select "Select Stylist [PERSON_NAME] Danish Paras priya Reception rozy [PERSON_NAME]" at bounding box center [165, 296] width 72 height 18
select select "80635"
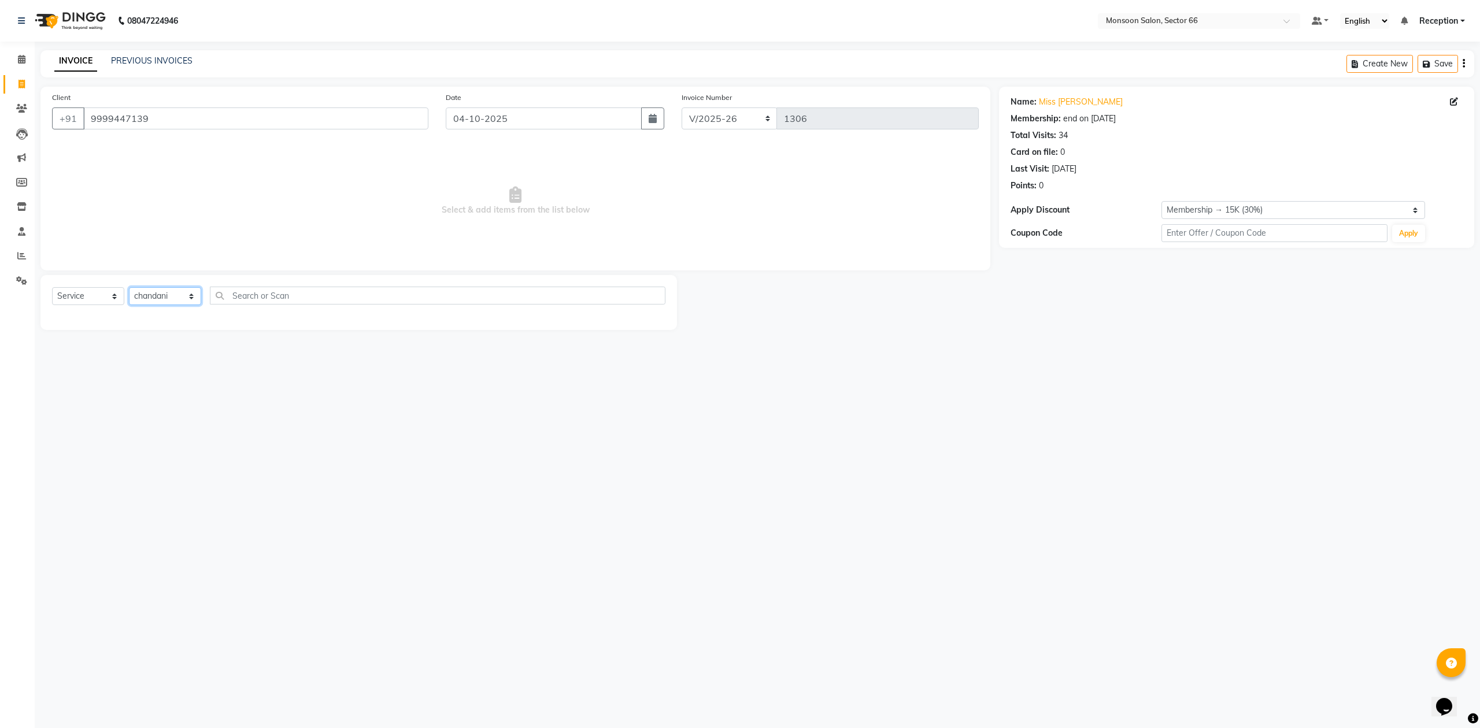
click at [129, 287] on select "Select Stylist [PERSON_NAME] Danish Paras priya Reception rozy [PERSON_NAME]" at bounding box center [165, 296] width 72 height 18
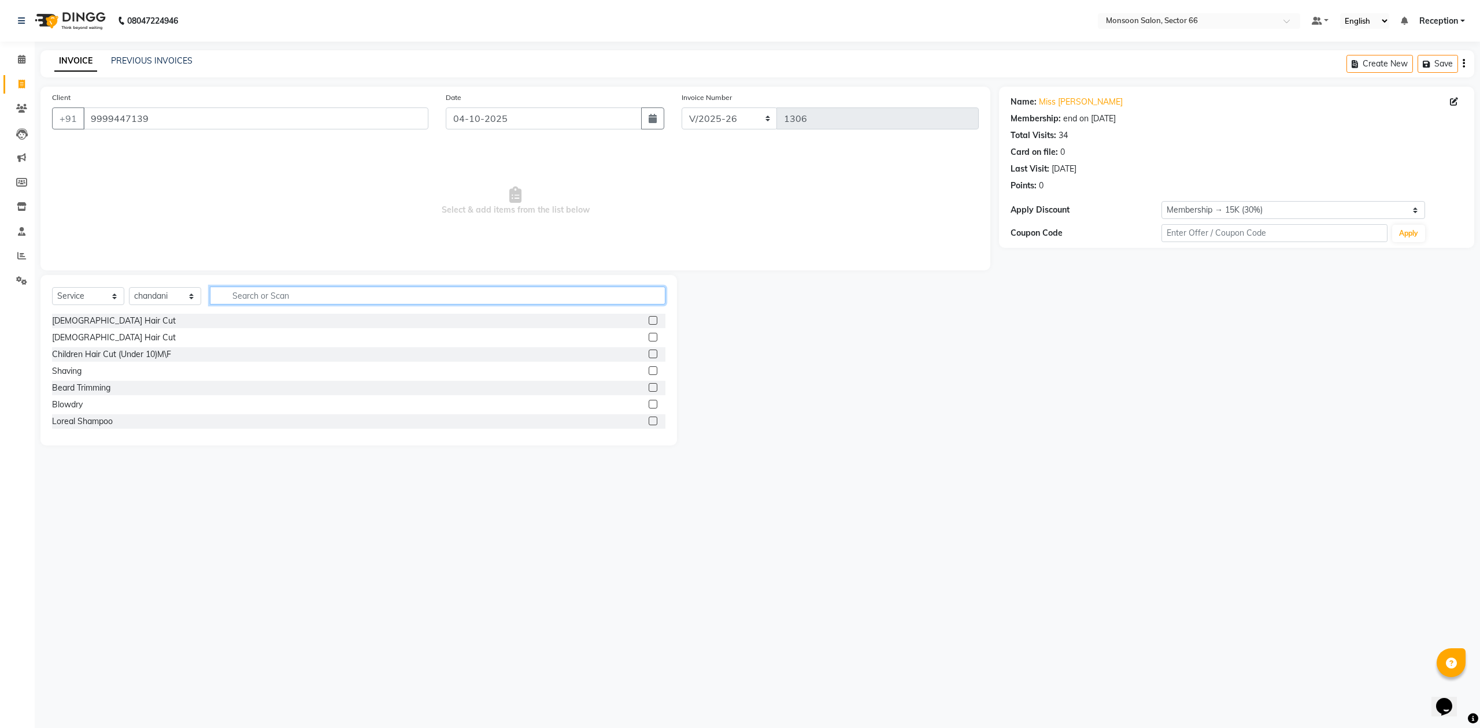
click at [260, 294] on input "text" at bounding box center [437, 296] width 455 height 18
type input "remo"
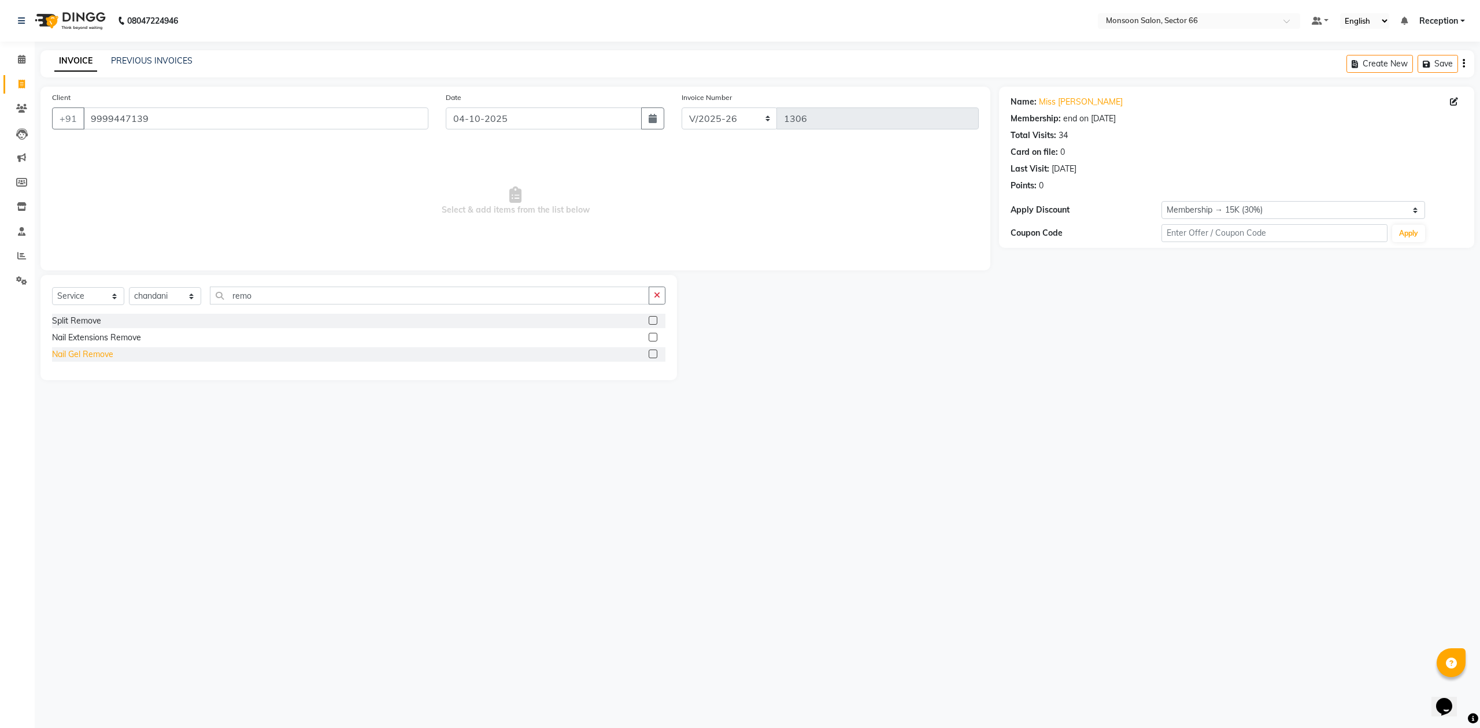
click at [75, 354] on div "Nail Gel Remove" at bounding box center [82, 354] width 61 height 12
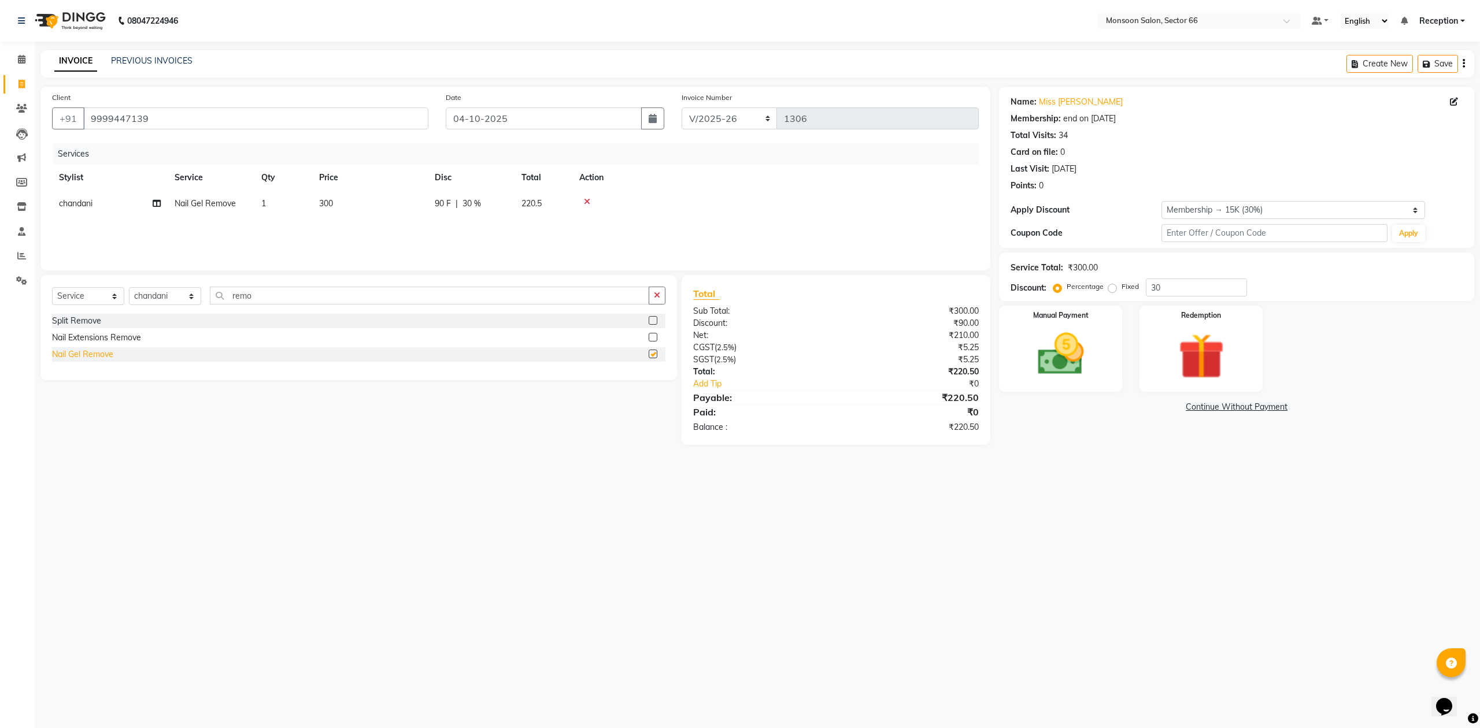
checkbox input "false"
click at [1066, 100] on link "Miss [PERSON_NAME]" at bounding box center [1081, 102] width 84 height 12
click at [151, 121] on input "9999447139" at bounding box center [255, 118] width 345 height 22
type input "999944713"
type input "0"
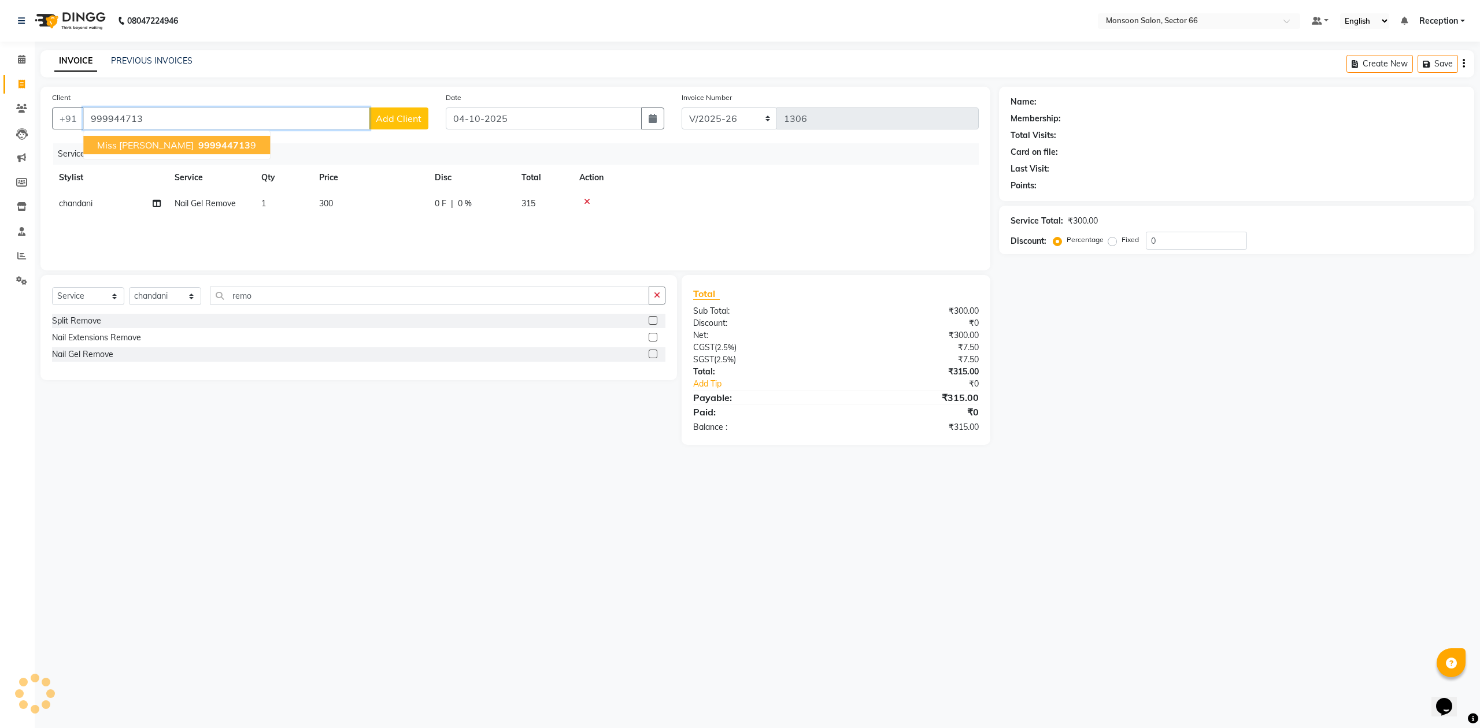
type input "9999447139"
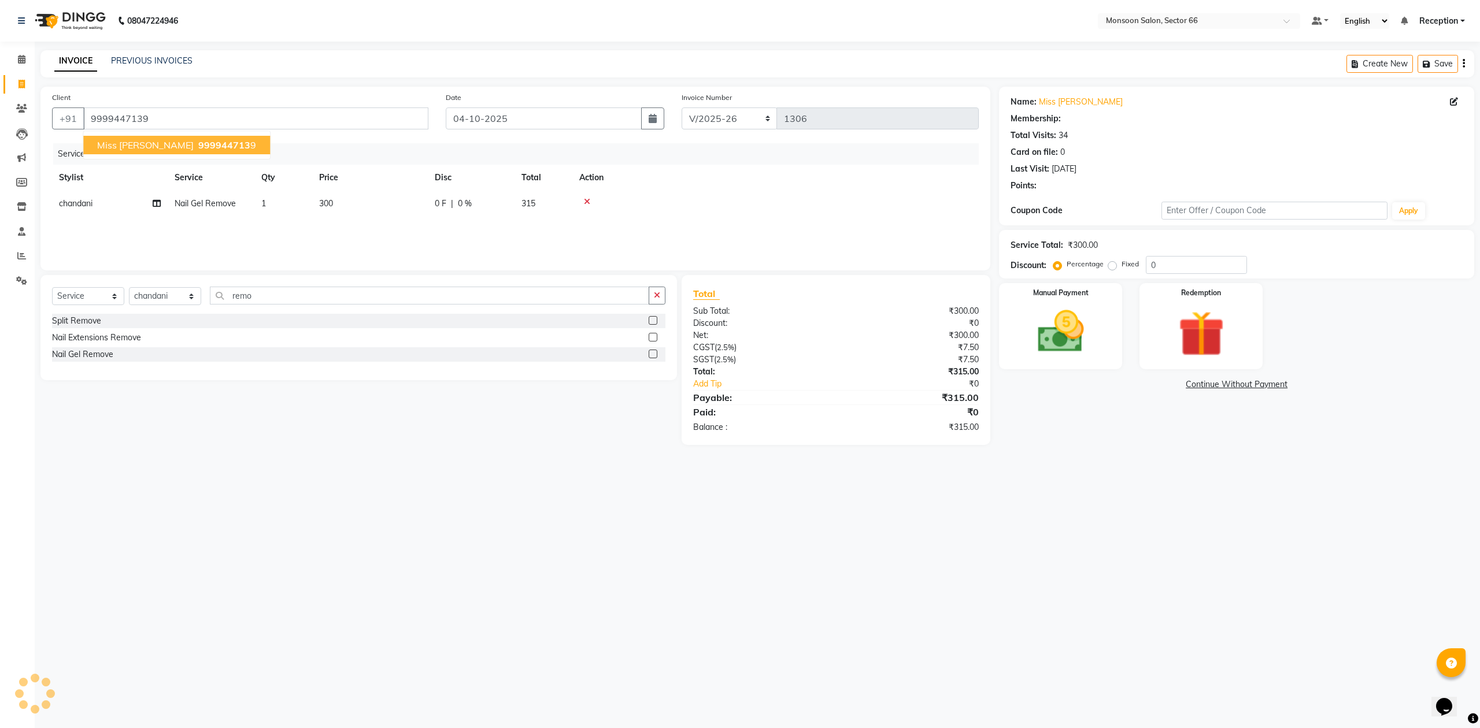
select select "1: Object"
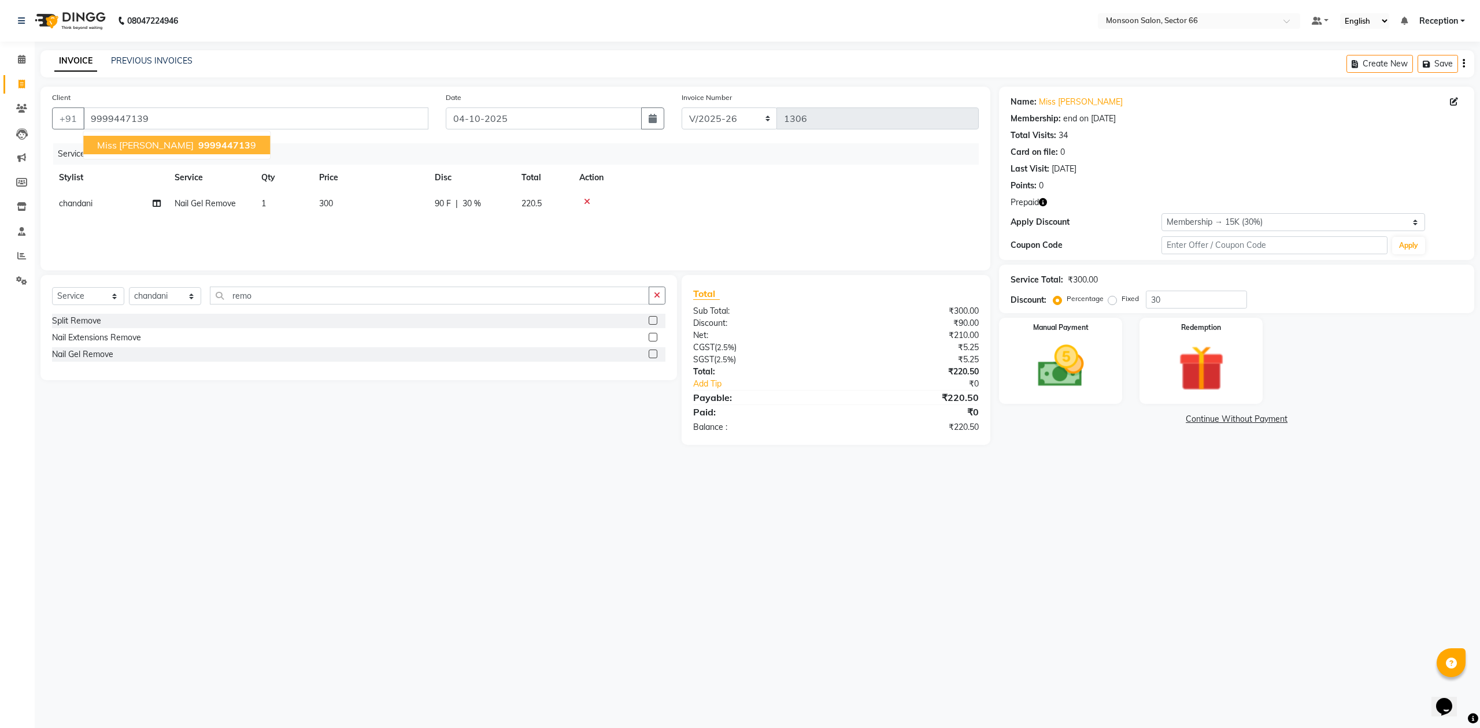
click at [198, 141] on span "999944713" at bounding box center [224, 145] width 52 height 12
type input "0"
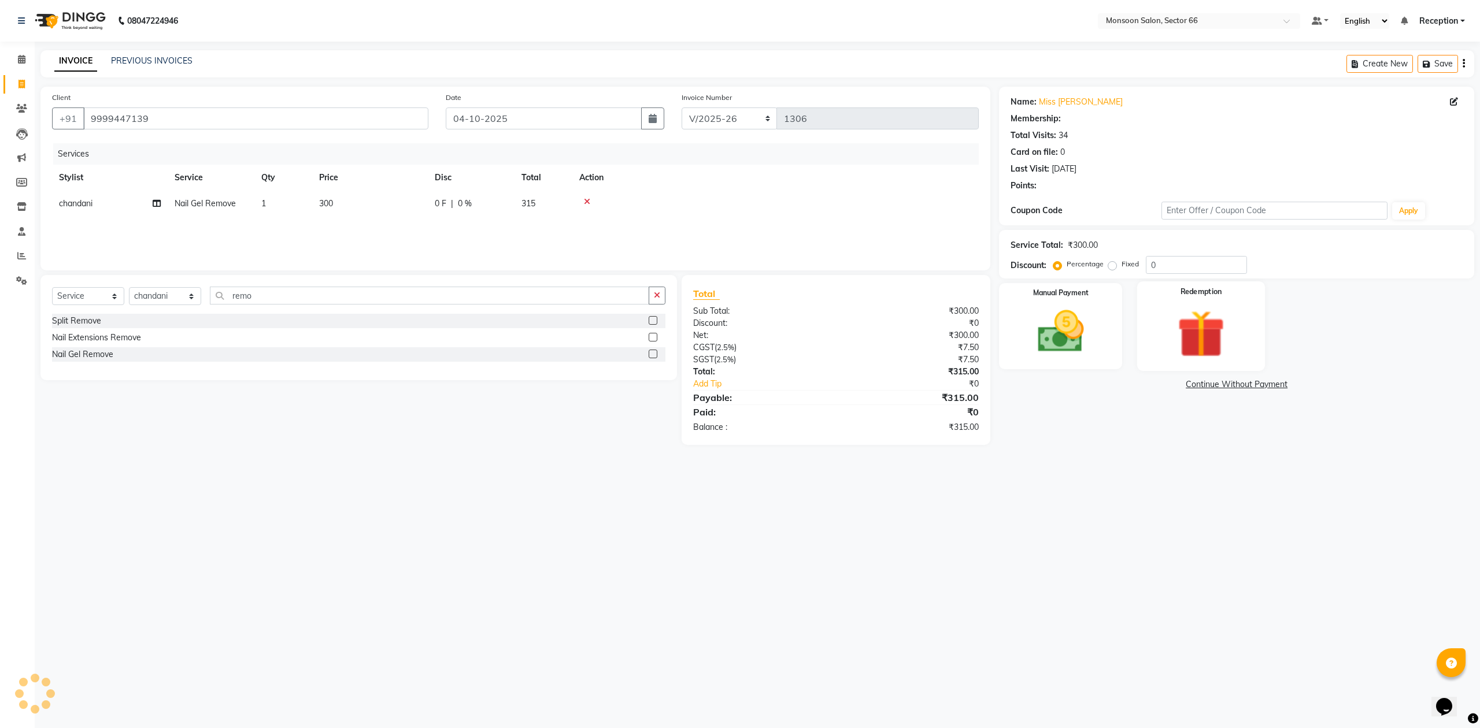
select select "1: Object"
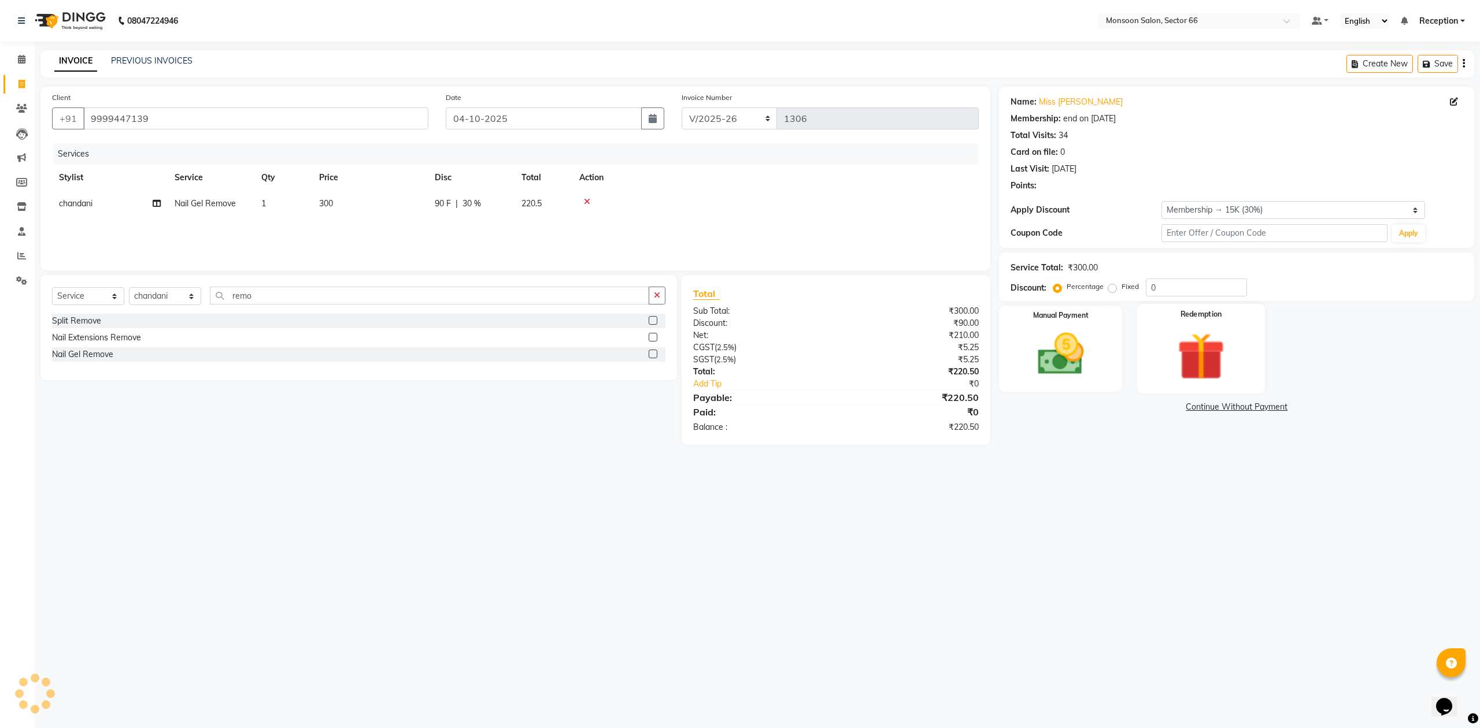
type input "30"
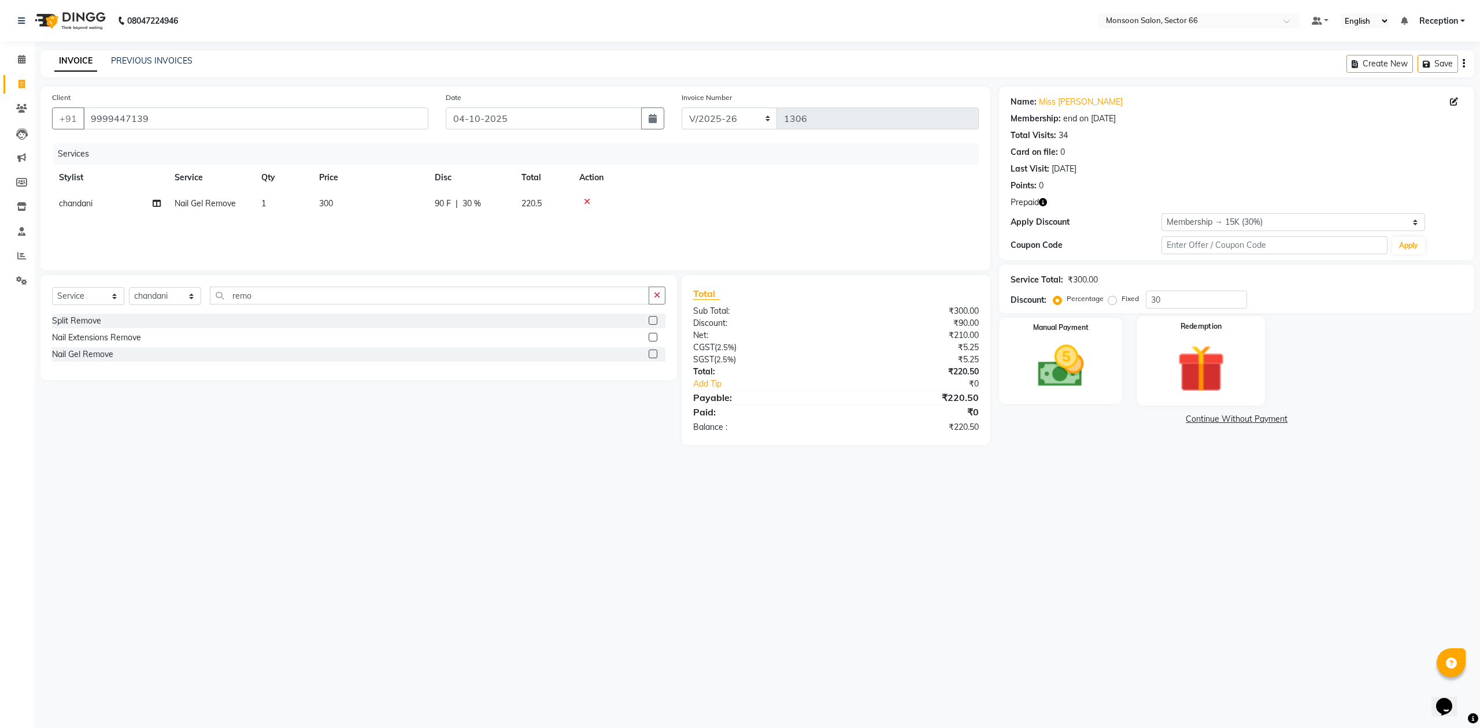
drag, startPoint x: 1182, startPoint y: 375, endPoint x: 1138, endPoint y: 393, distance: 47.4
click at [1181, 375] on img at bounding box center [1201, 369] width 78 height 60
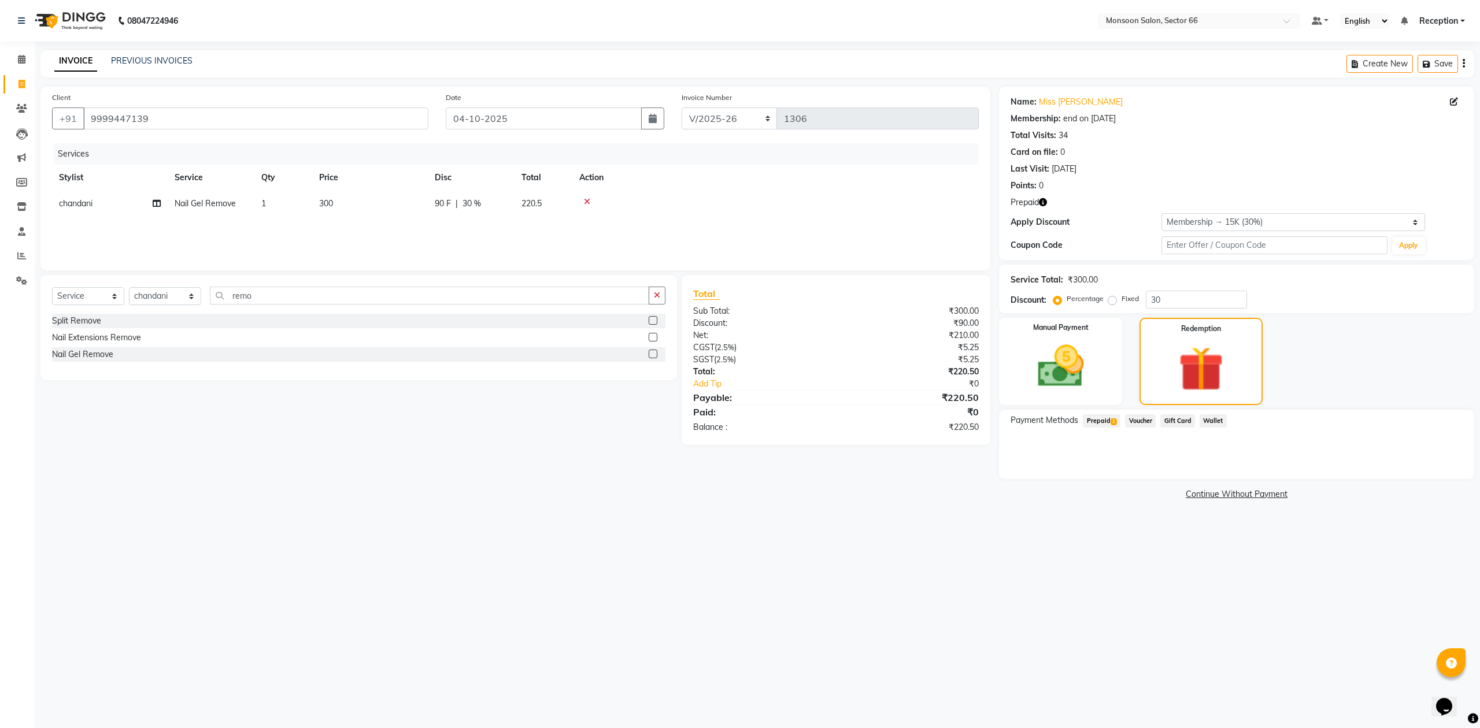
click at [1097, 421] on span "Prepaid 1" at bounding box center [1101, 420] width 38 height 13
click at [1445, 461] on button "Add" at bounding box center [1435, 468] width 42 height 20
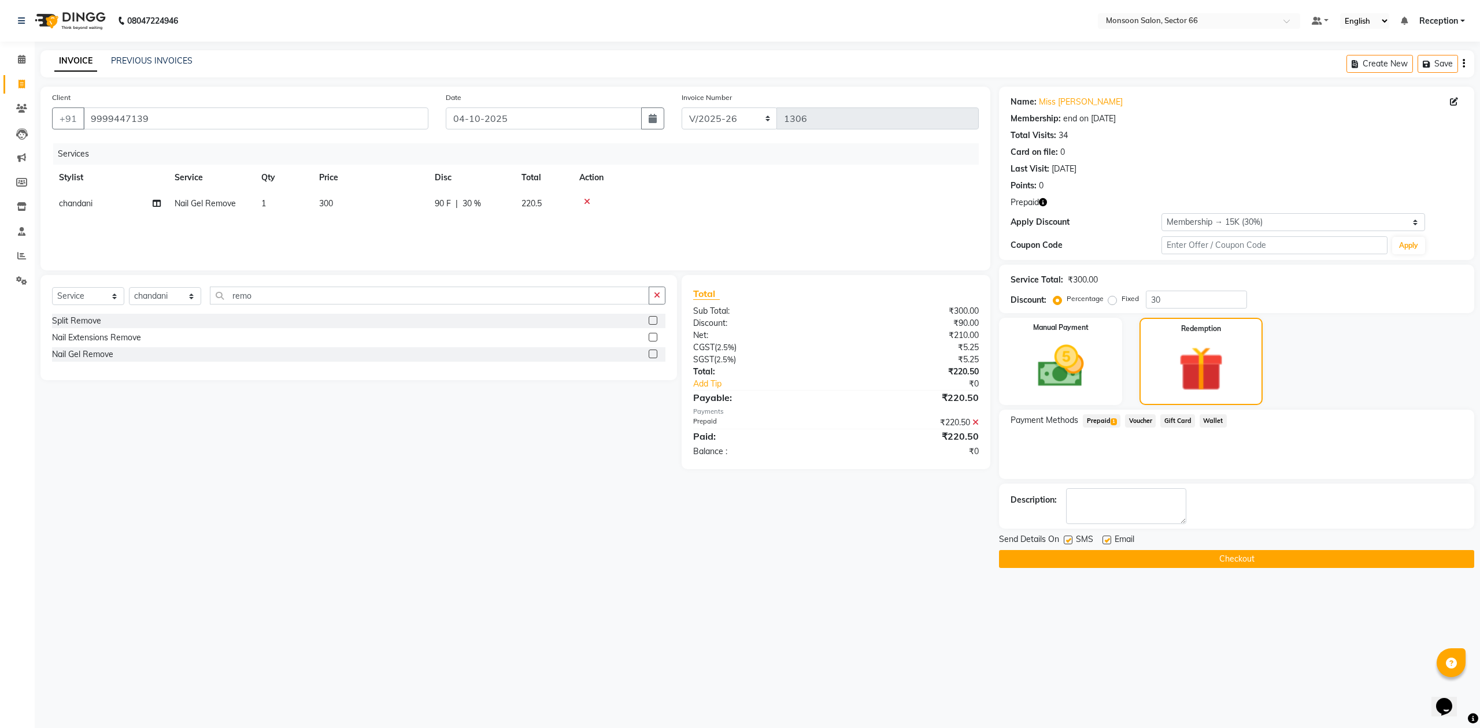
click at [1317, 562] on button "Checkout" at bounding box center [1236, 559] width 475 height 18
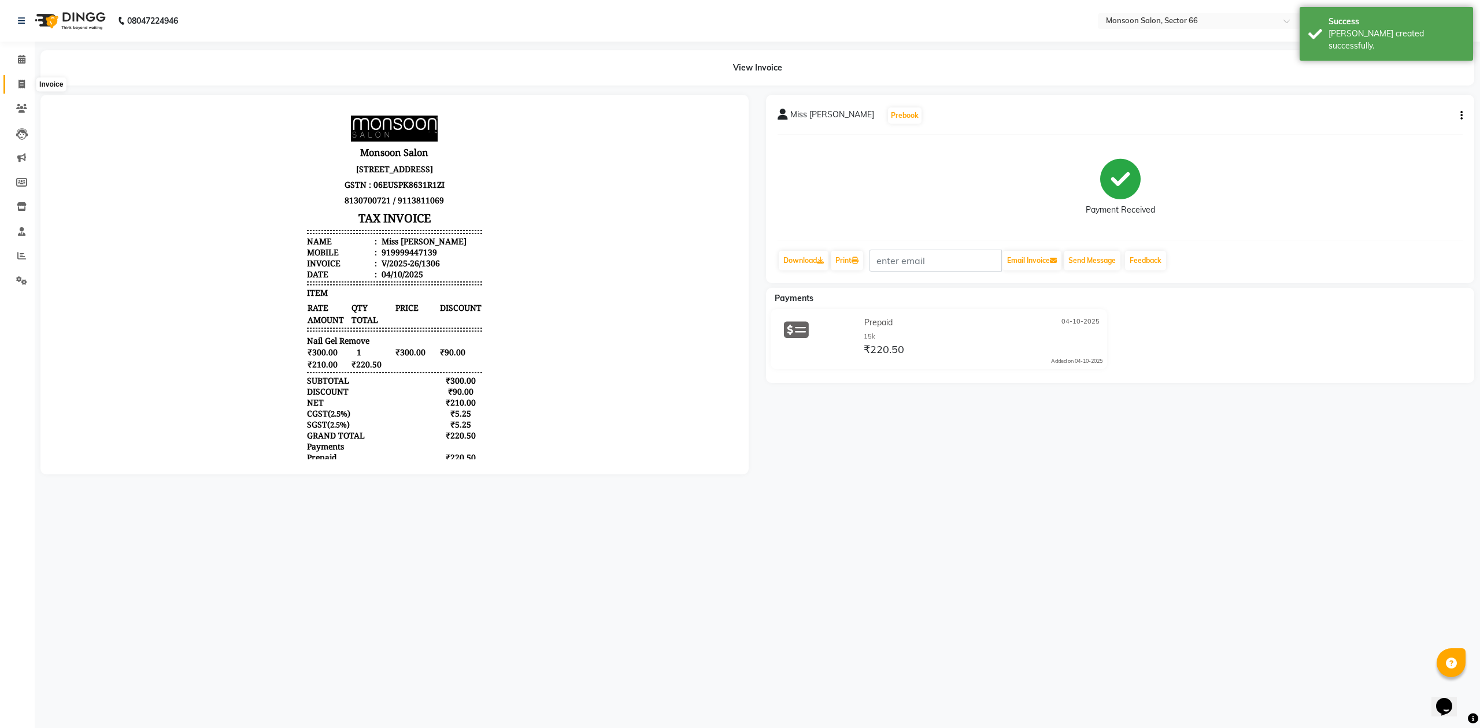
click at [21, 87] on icon at bounding box center [21, 84] width 6 height 9
select select "3741"
select select "service"
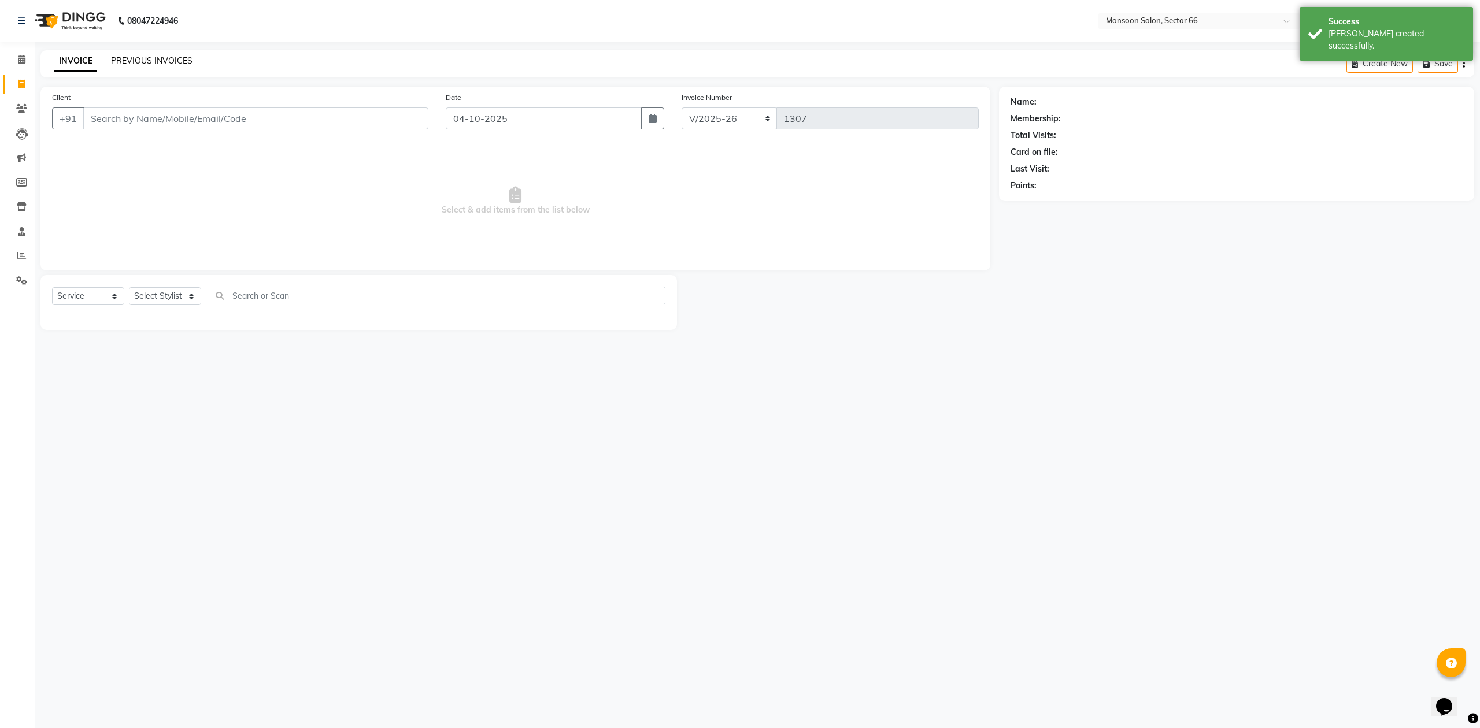
click at [183, 56] on link "PREVIOUS INVOICES" at bounding box center [151, 60] width 81 height 10
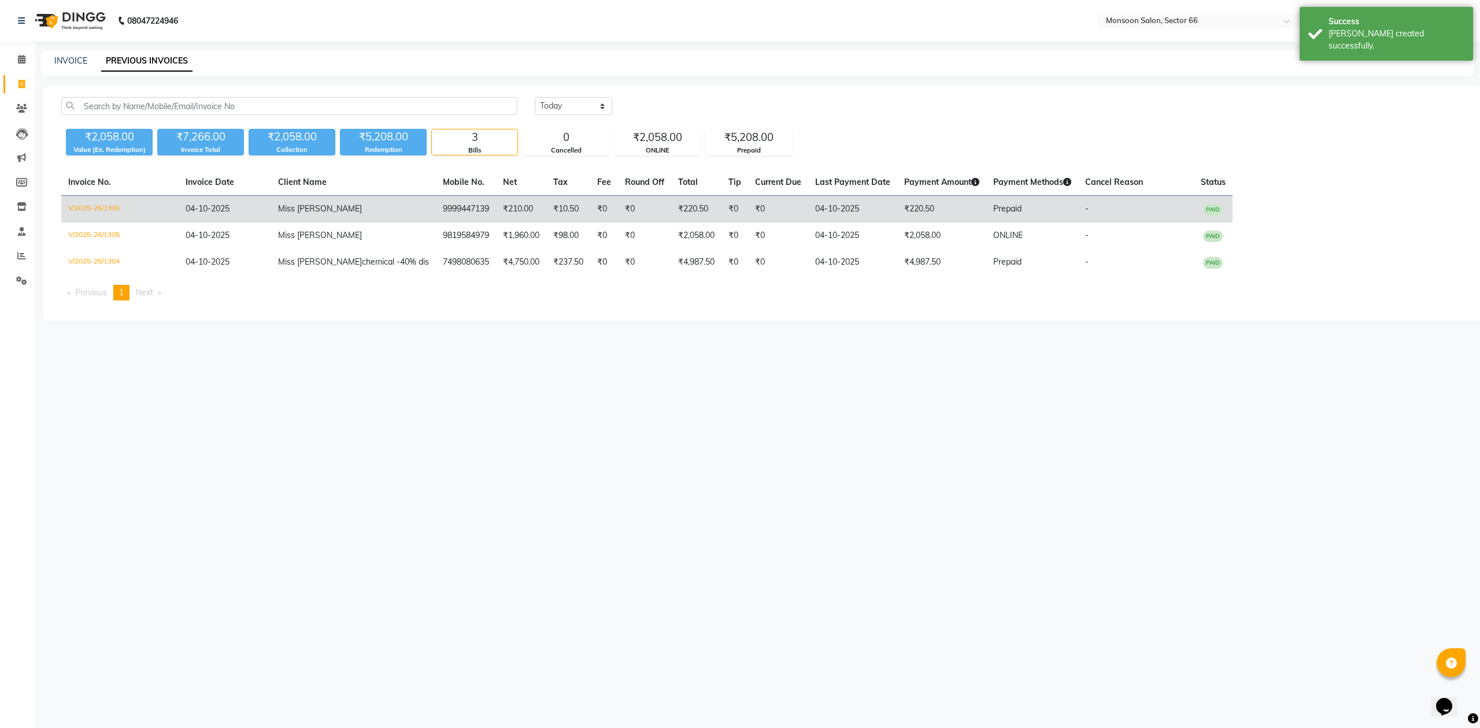
click at [333, 213] on td "Miss [PERSON_NAME]" at bounding box center [353, 209] width 165 height 27
click at [447, 205] on td "9999447139" at bounding box center [466, 209] width 60 height 27
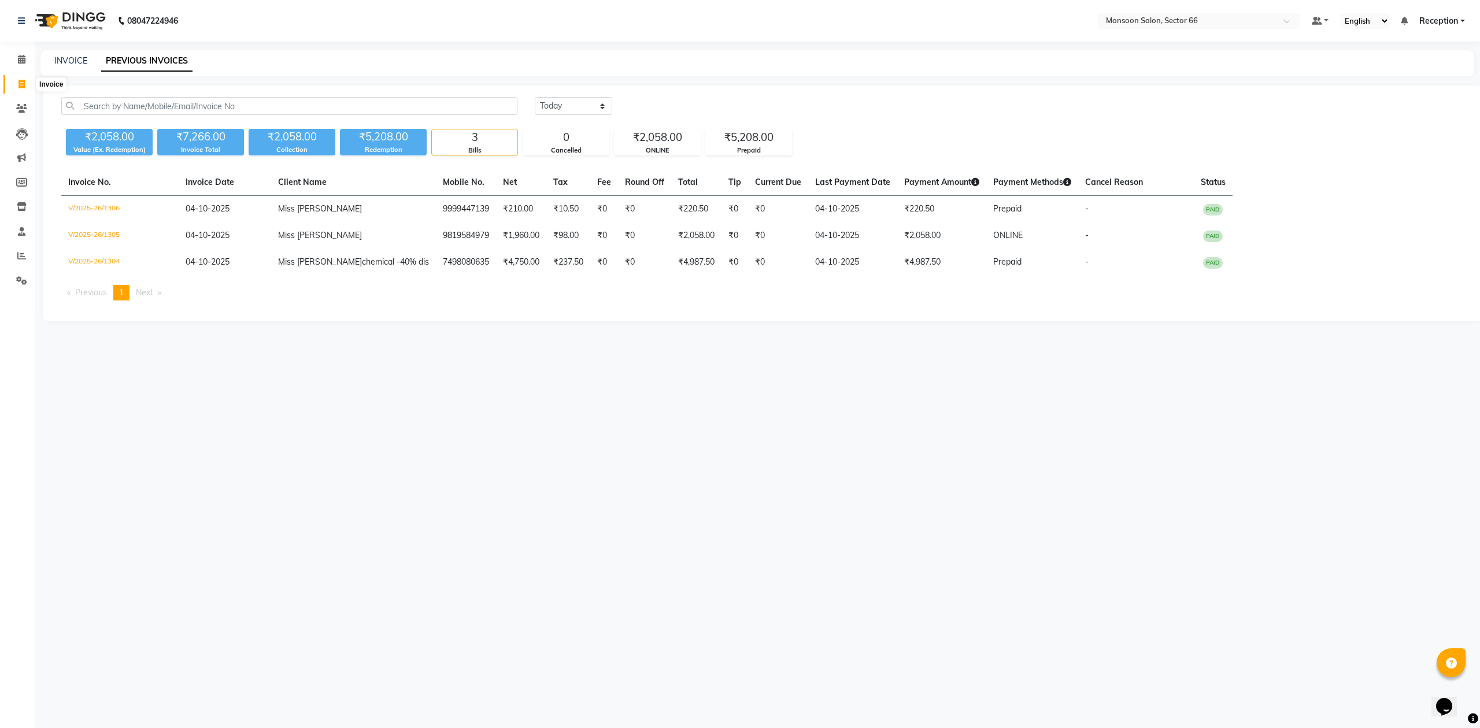
drag, startPoint x: 21, startPoint y: 79, endPoint x: 26, endPoint y: 86, distance: 8.7
click at [21, 80] on icon at bounding box center [21, 84] width 6 height 9
select select "service"
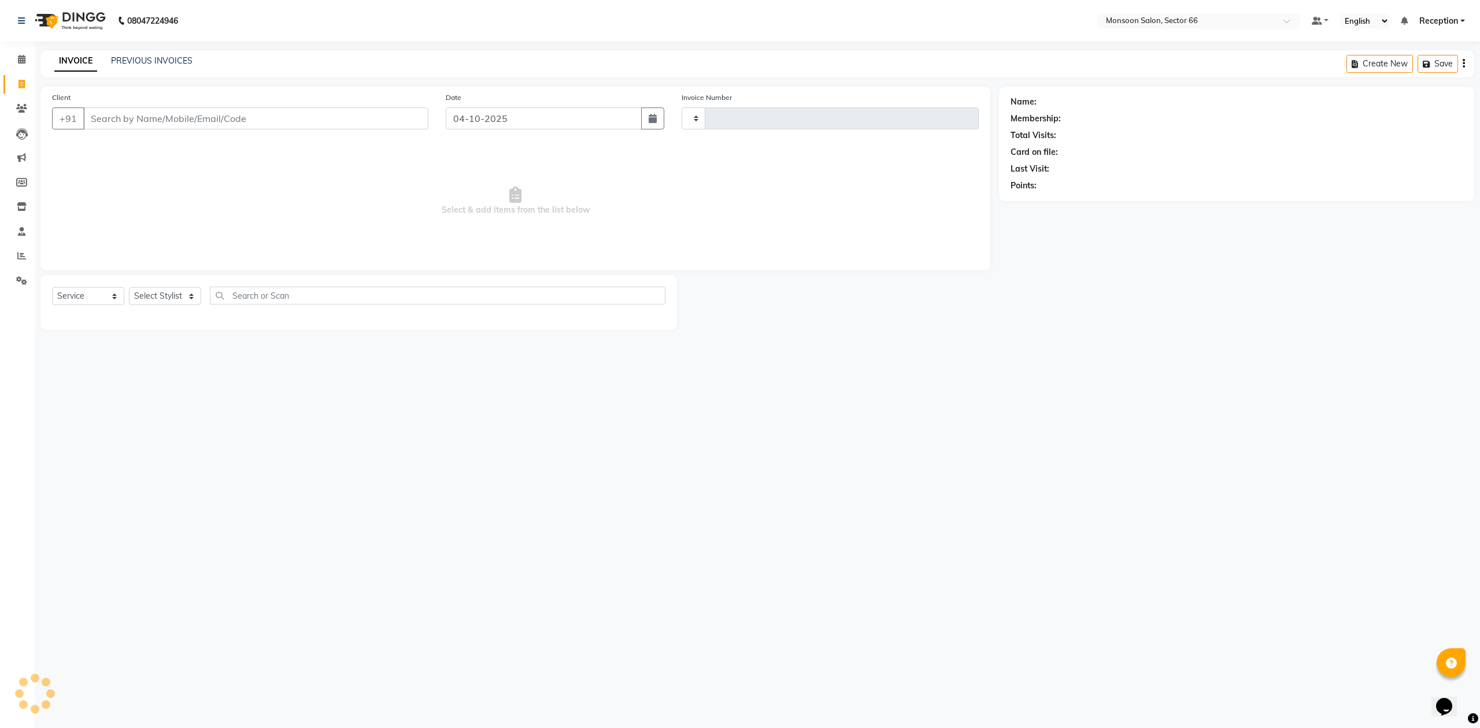
type input "1307"
select select "3741"
click at [131, 121] on input "Client" at bounding box center [255, 118] width 345 height 22
type input "9999447139"
select select "1: Object"
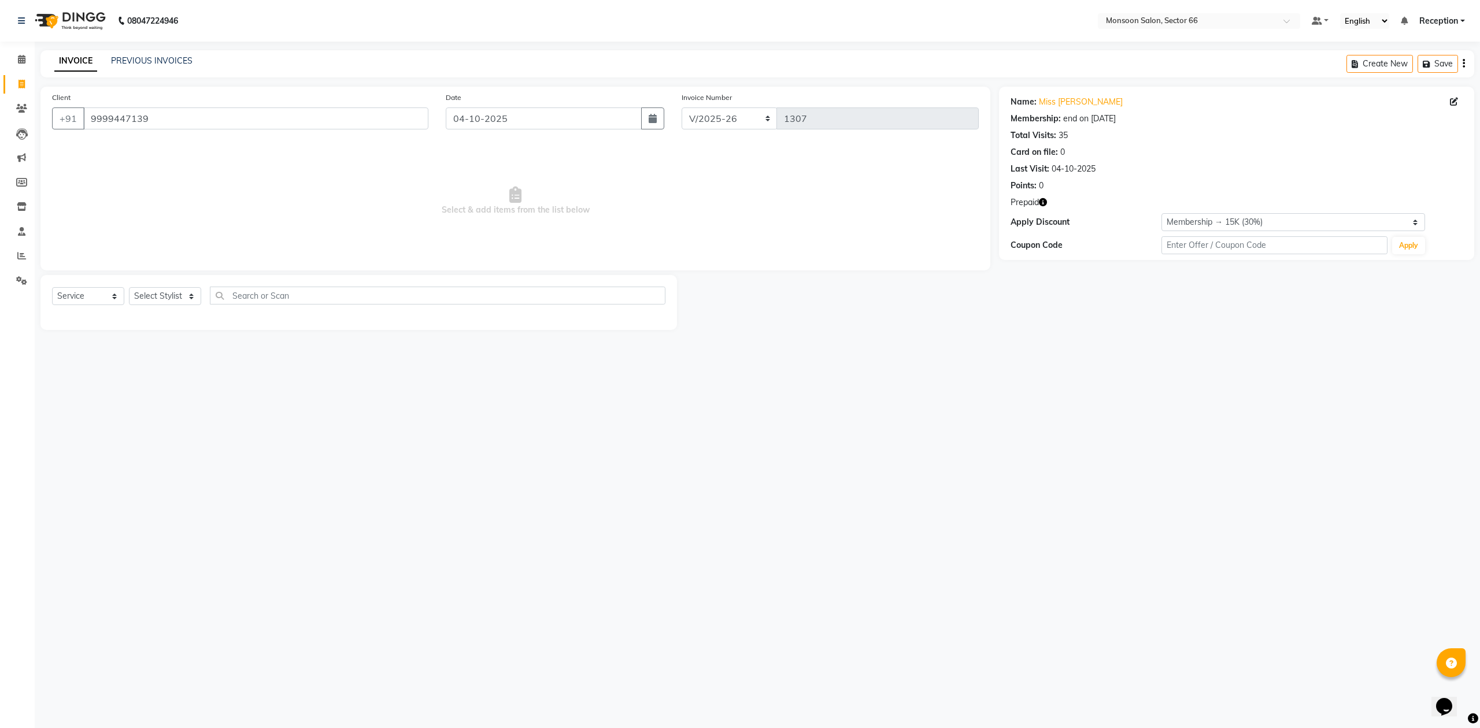
drag, startPoint x: 1041, startPoint y: 201, endPoint x: 1051, endPoint y: 221, distance: 22.0
click at [1041, 200] on icon "button" at bounding box center [1043, 202] width 8 height 8
click at [22, 84] on icon at bounding box center [21, 84] width 6 height 9
select select "service"
type input "1307"
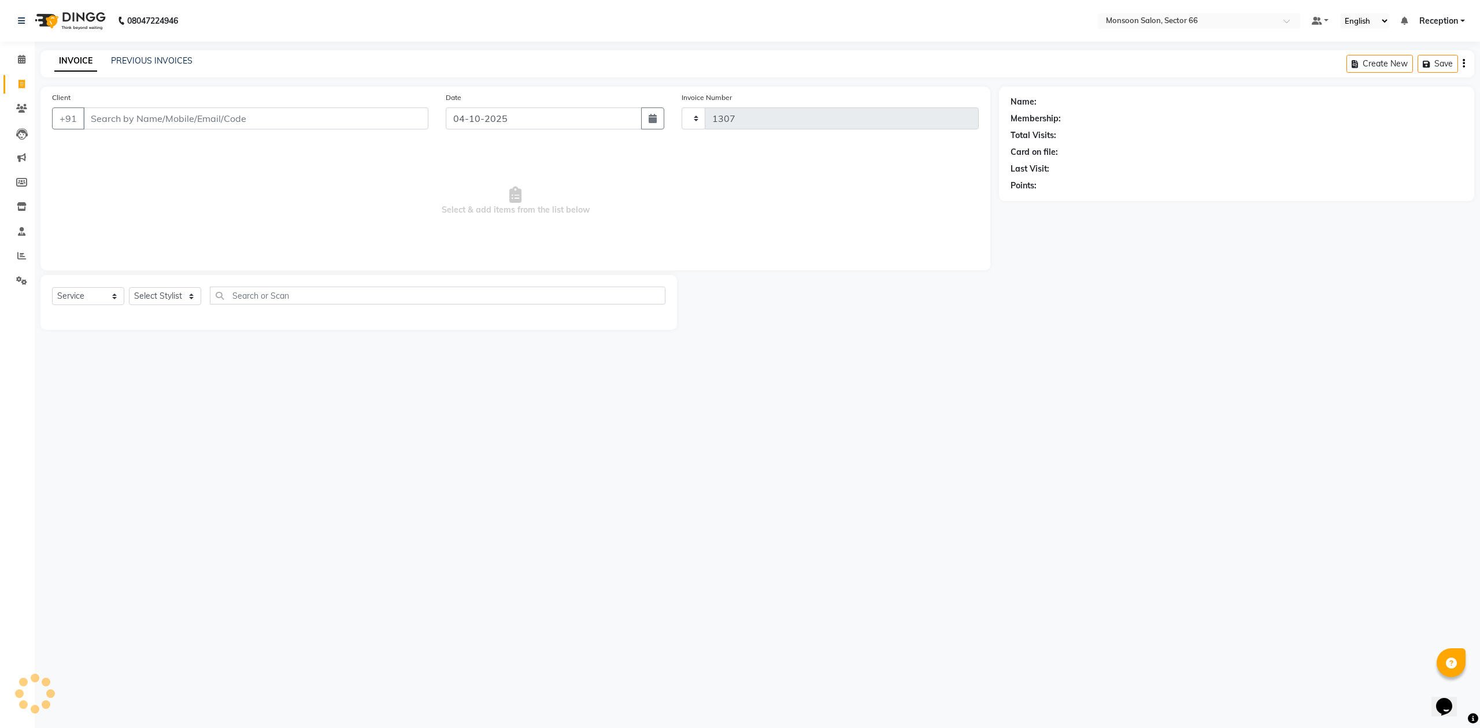
select select "3741"
click at [184, 299] on select "Select Stylist [PERSON_NAME] Danish Paras priya Reception rozy [PERSON_NAME]" at bounding box center [165, 296] width 72 height 18
select select "91207"
click at [129, 287] on select "Select Stylist [PERSON_NAME] Danish Paras priya Reception rozy [PERSON_NAME]" at bounding box center [165, 296] width 72 height 18
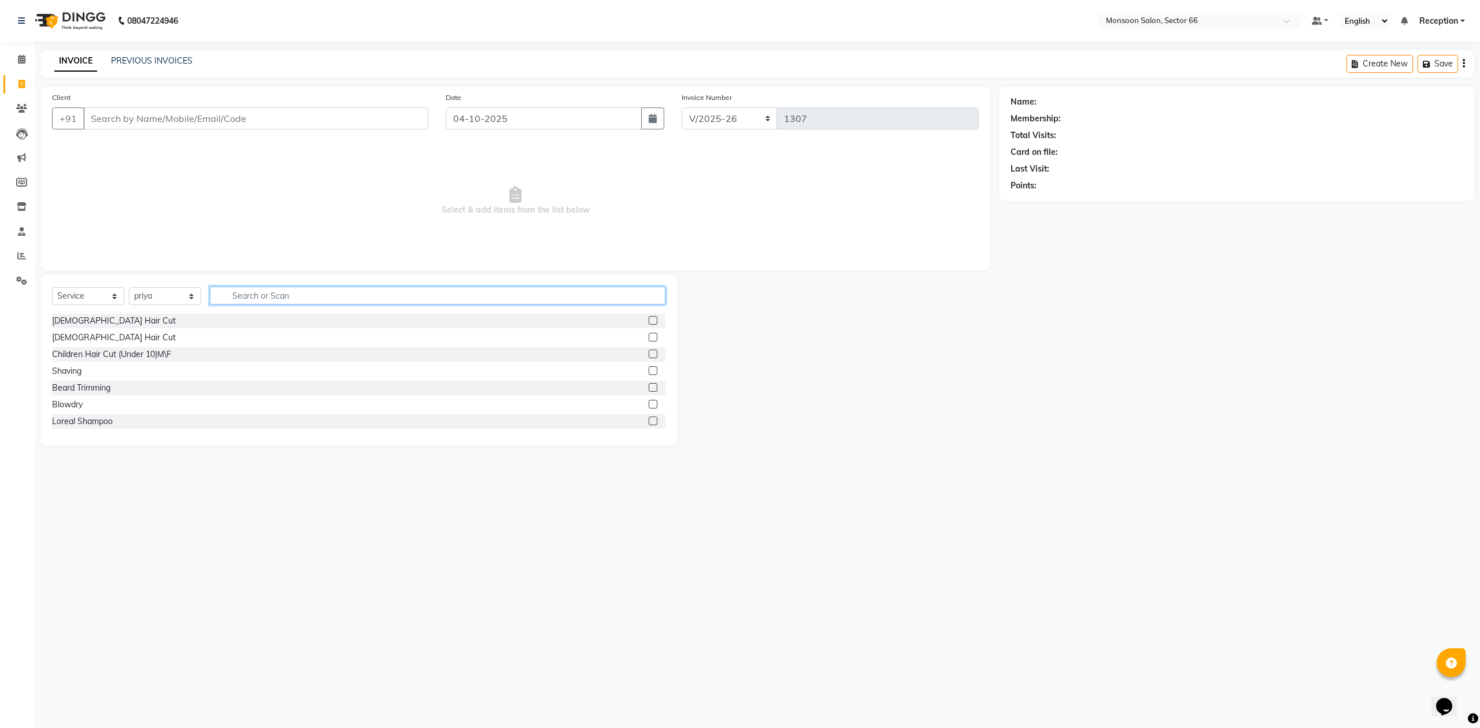
click at [234, 302] on input "text" at bounding box center [437, 296] width 455 height 18
type input "cas"
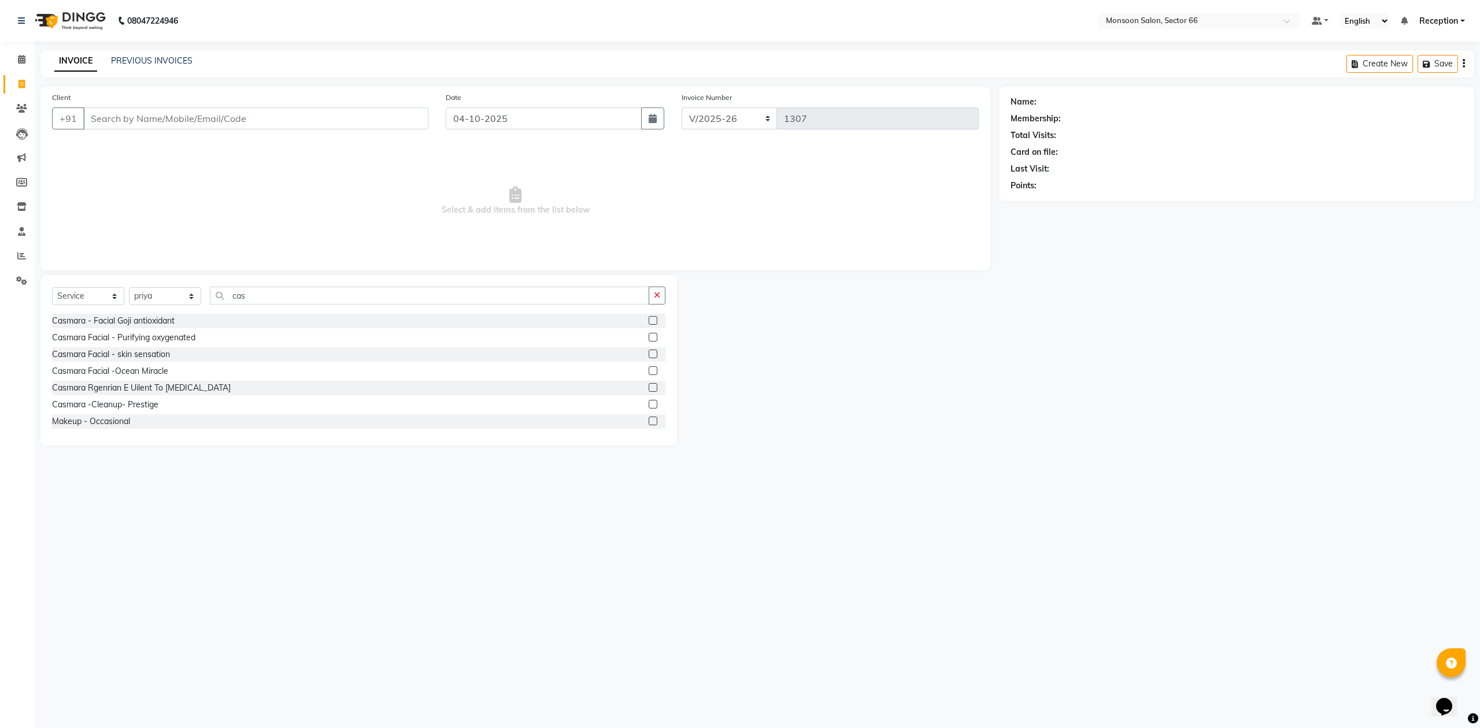
click at [158, 312] on div "Select Service Product Membership Package Voucher Prepaid Gift Card Select Styl…" at bounding box center [358, 300] width 613 height 27
click at [163, 318] on div "Casmara - Facial Goji antioxidant" at bounding box center [113, 321] width 123 height 12
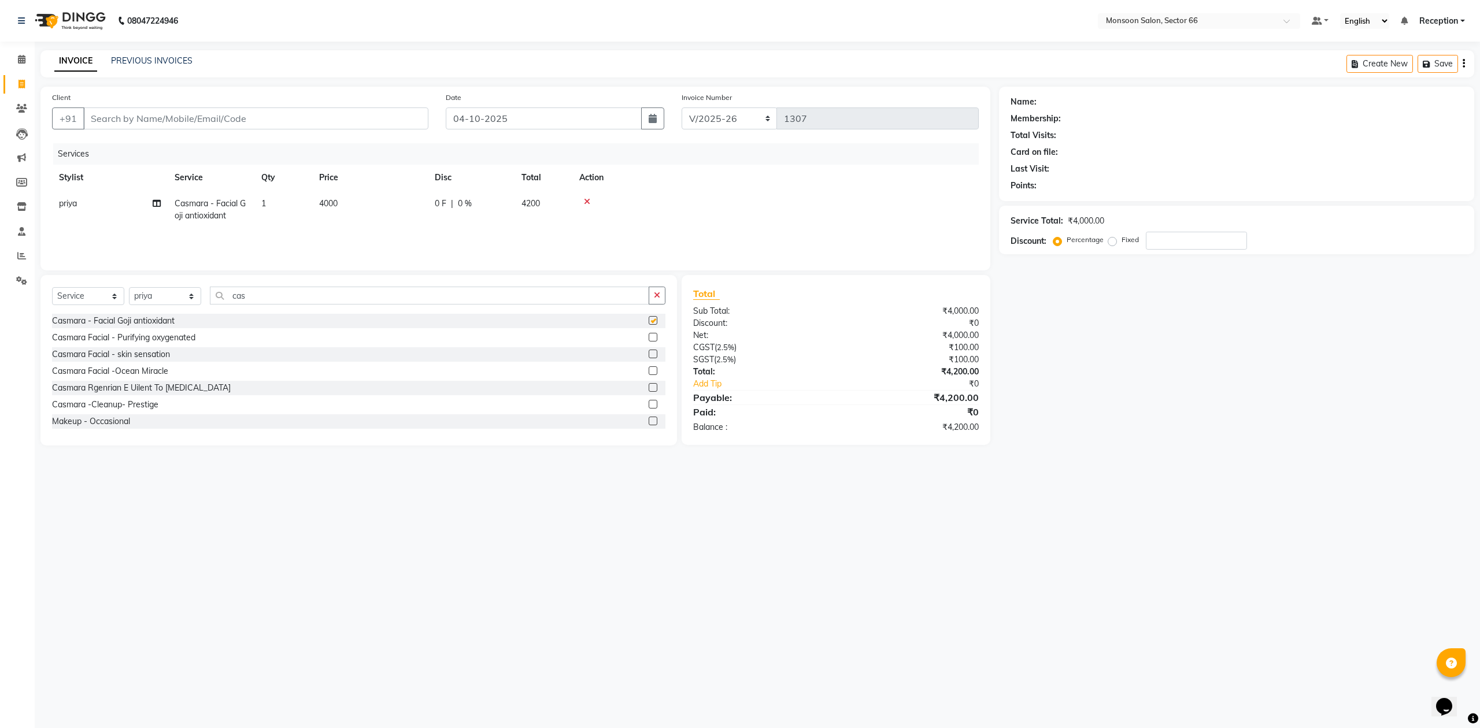
checkbox input "false"
click at [267, 292] on input "cas" at bounding box center [429, 296] width 439 height 18
type input "c"
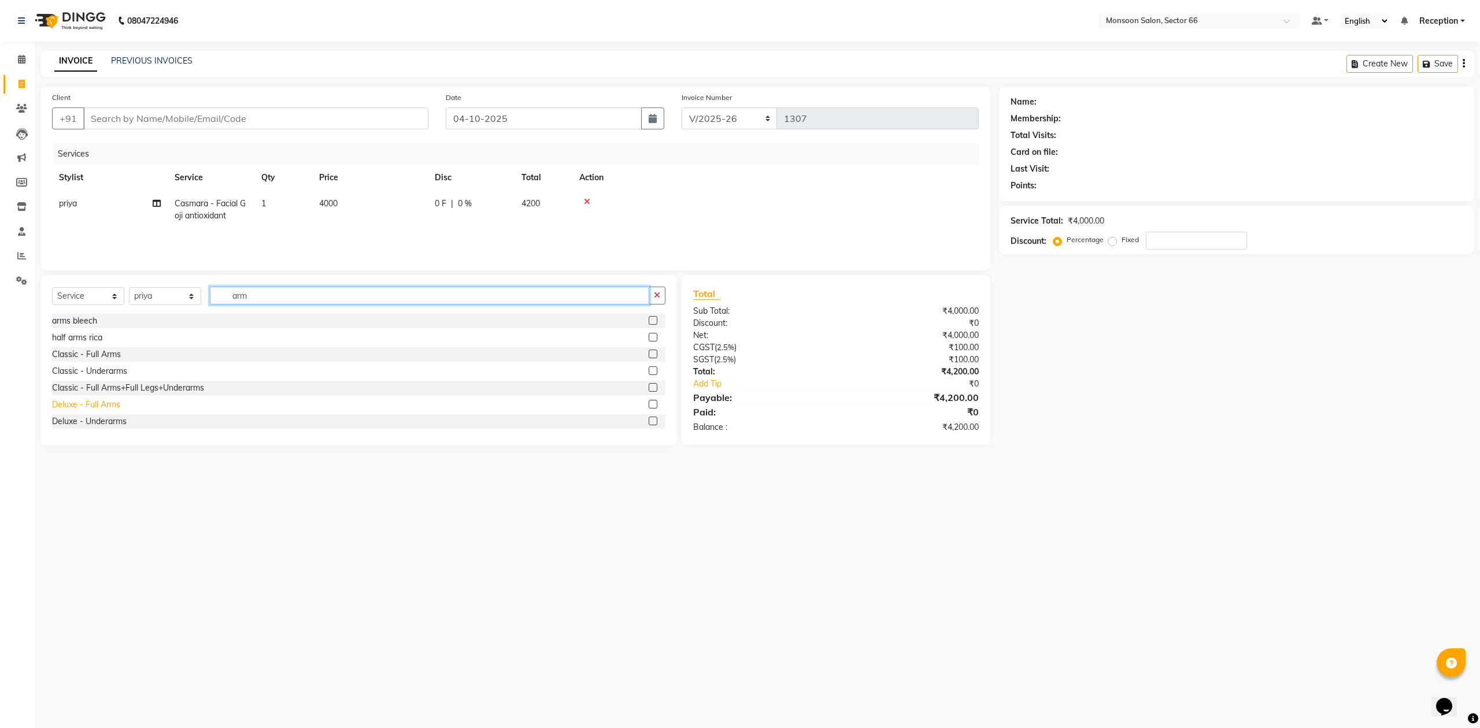
type input "arm"
click at [90, 409] on div "Deluxe - Full Arms" at bounding box center [86, 405] width 68 height 12
checkbox input "false"
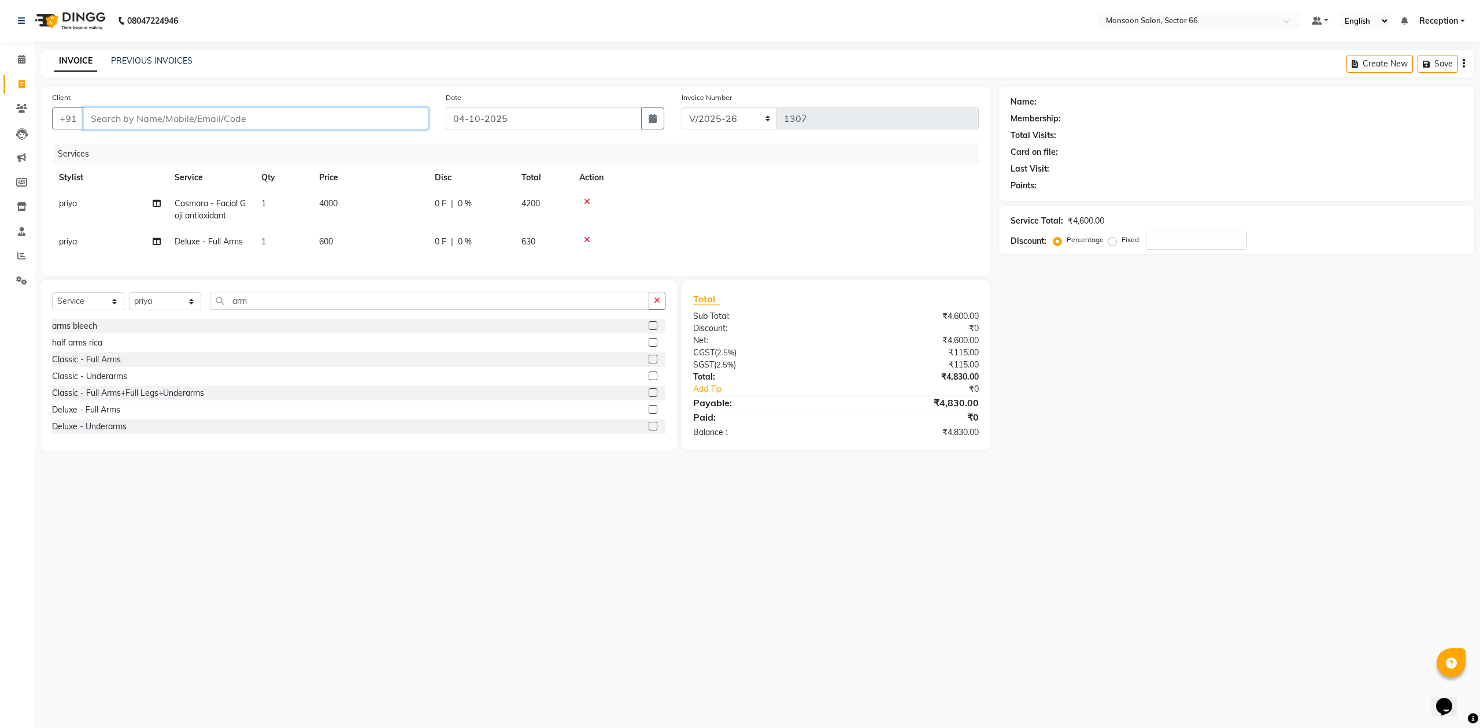
click at [206, 121] on input "Client" at bounding box center [255, 118] width 345 height 22
type input "9"
type input "0"
click at [190, 165] on ngb-highlight "997110 6197" at bounding box center [218, 164] width 60 height 12
type input "9971106197"
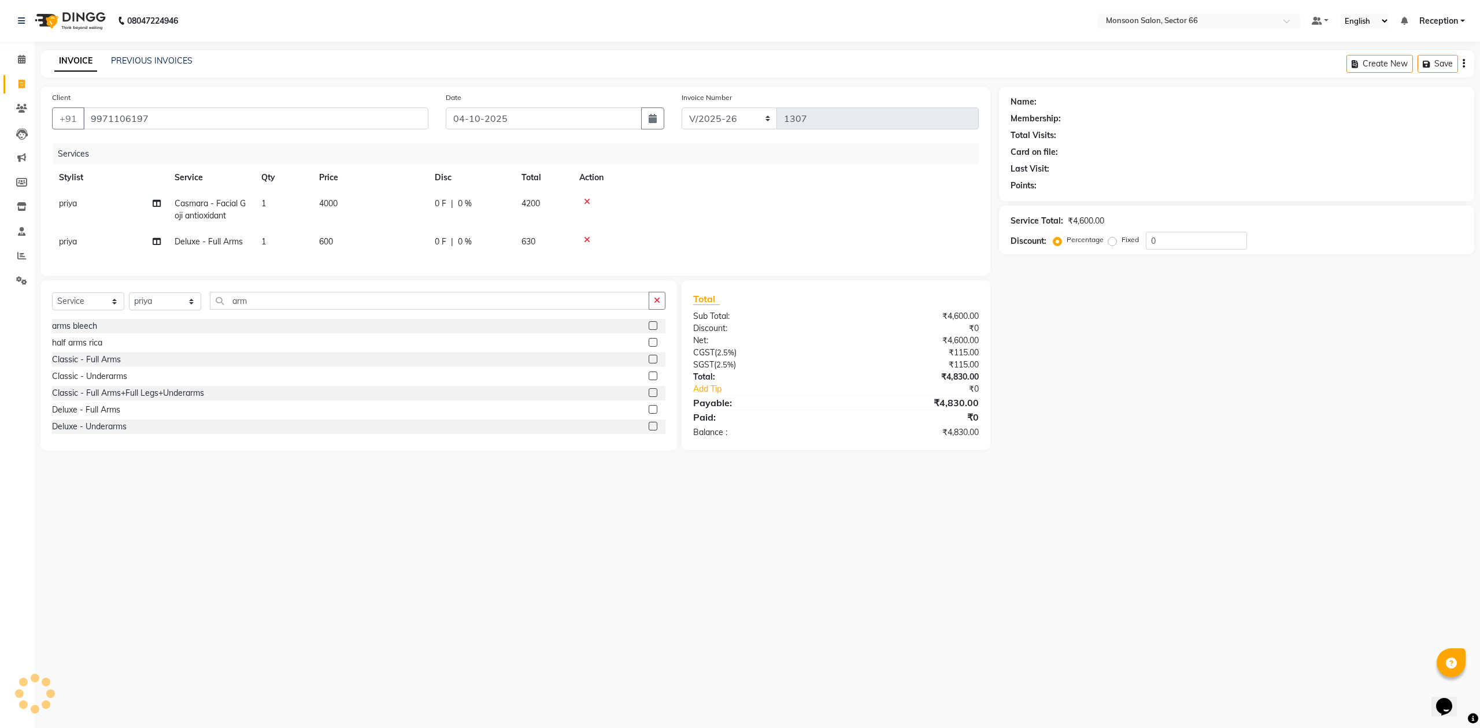
select select "1: Object"
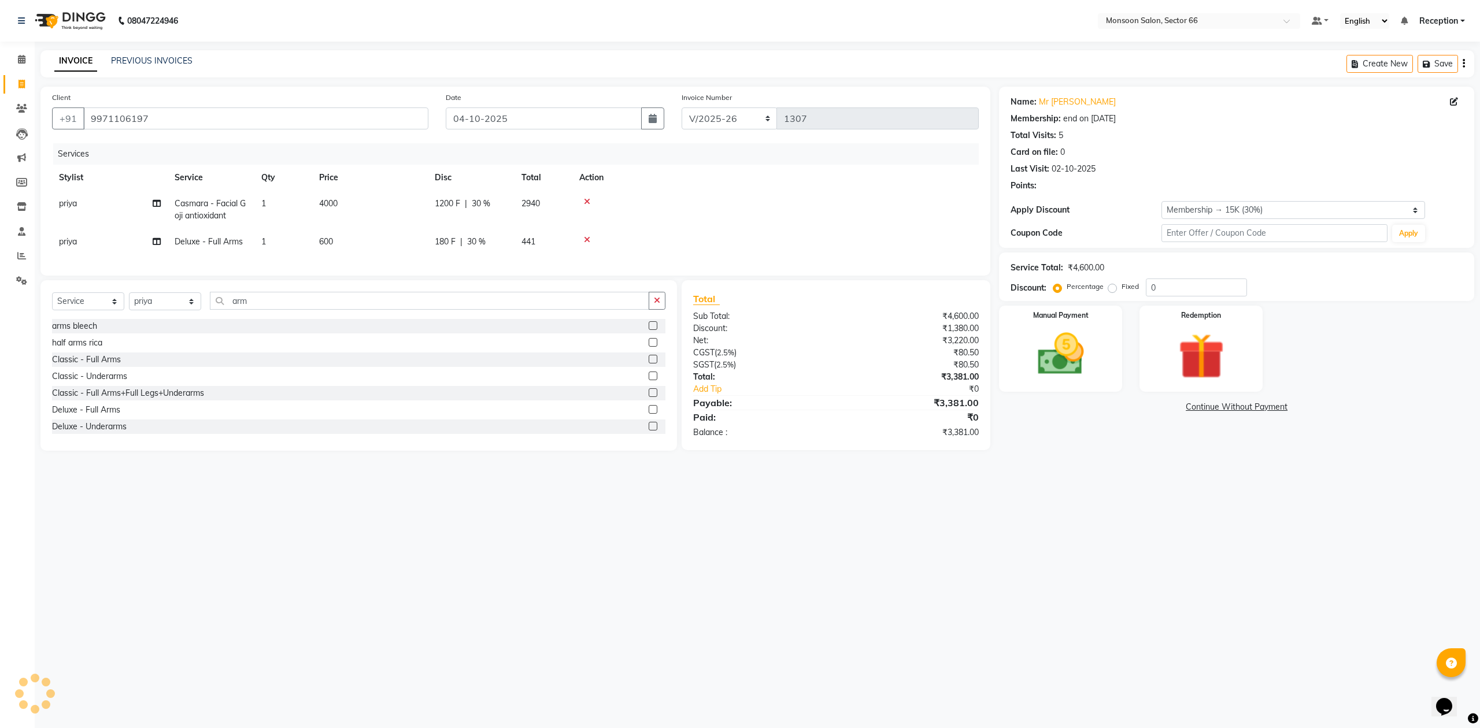
type input "30"
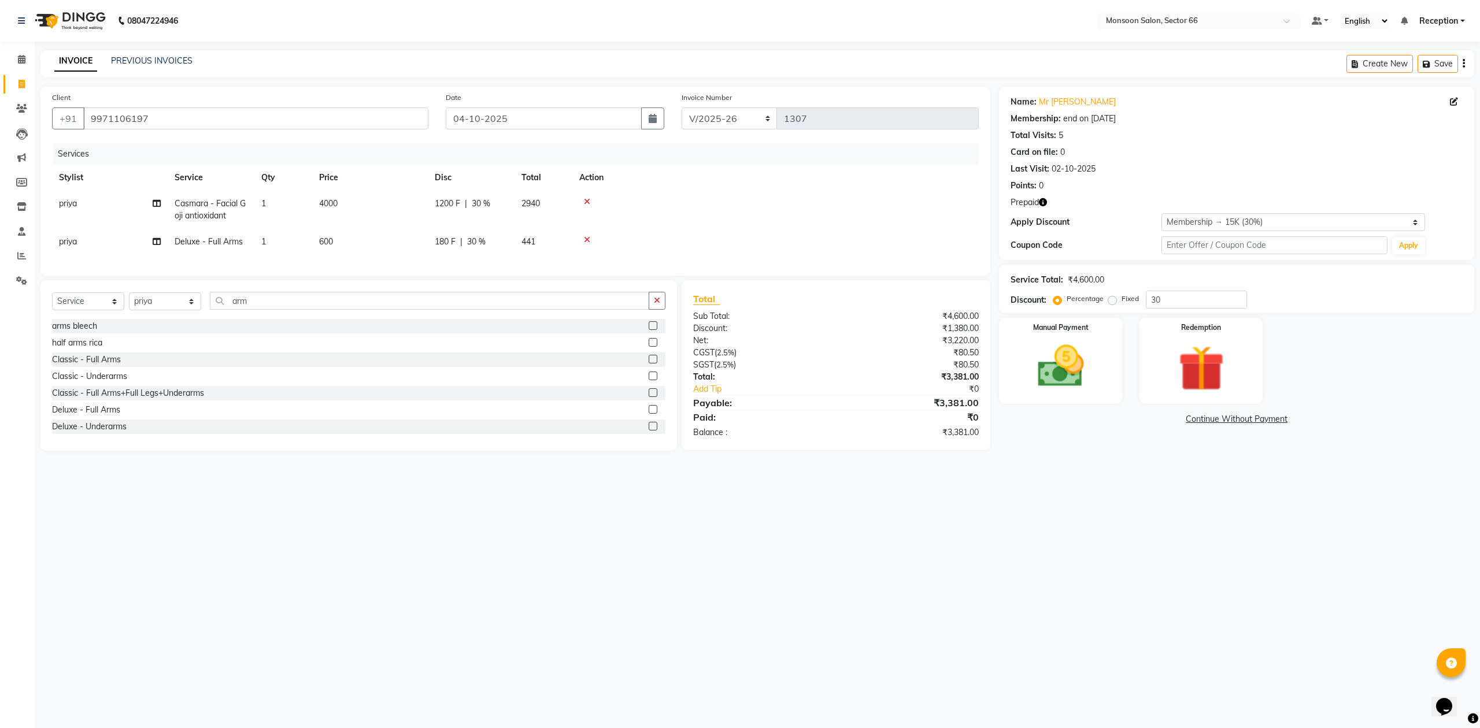
click at [324, 206] on span "4000" at bounding box center [328, 203] width 18 height 10
select select "91207"
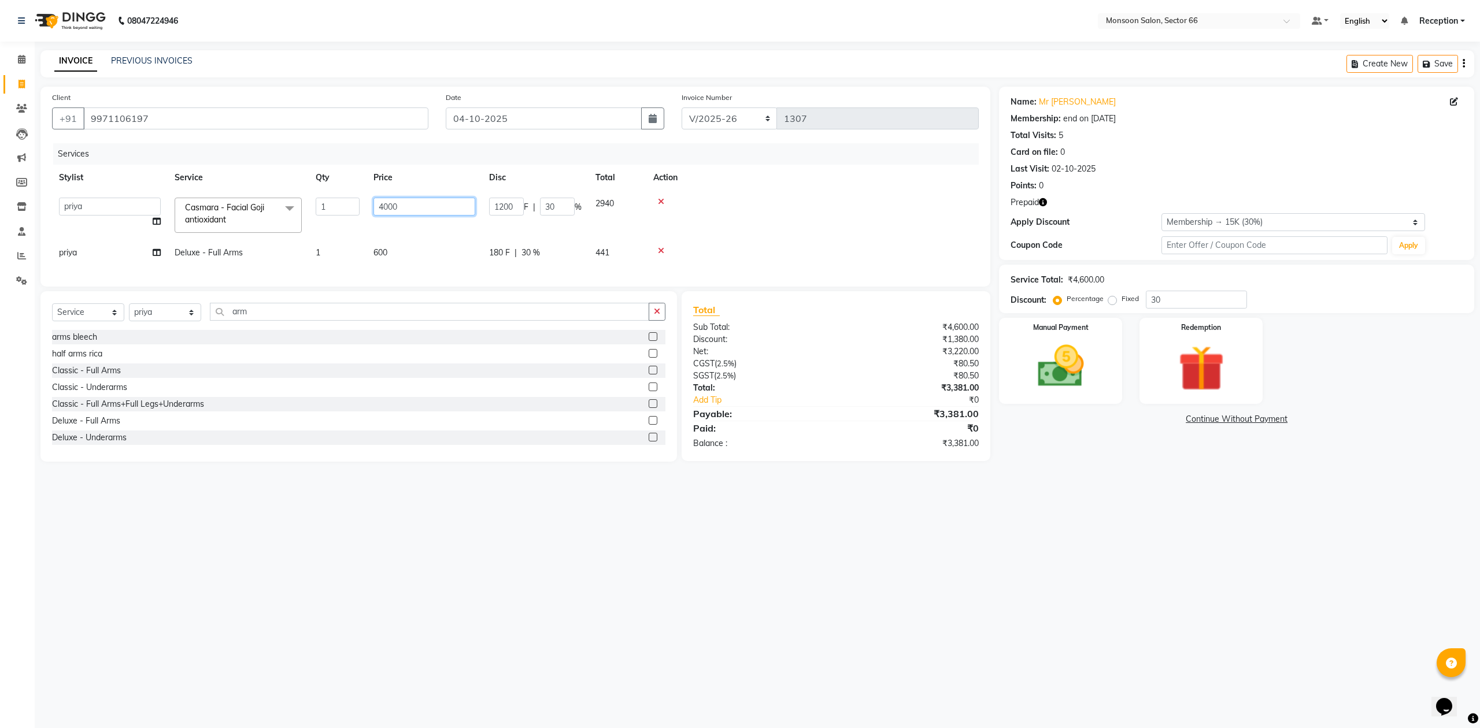
drag, startPoint x: 403, startPoint y: 212, endPoint x: 368, endPoint y: 213, distance: 35.9
click at [368, 213] on td "4000" at bounding box center [424, 215] width 116 height 49
type input "4500"
click at [764, 214] on td at bounding box center [812, 215] width 332 height 49
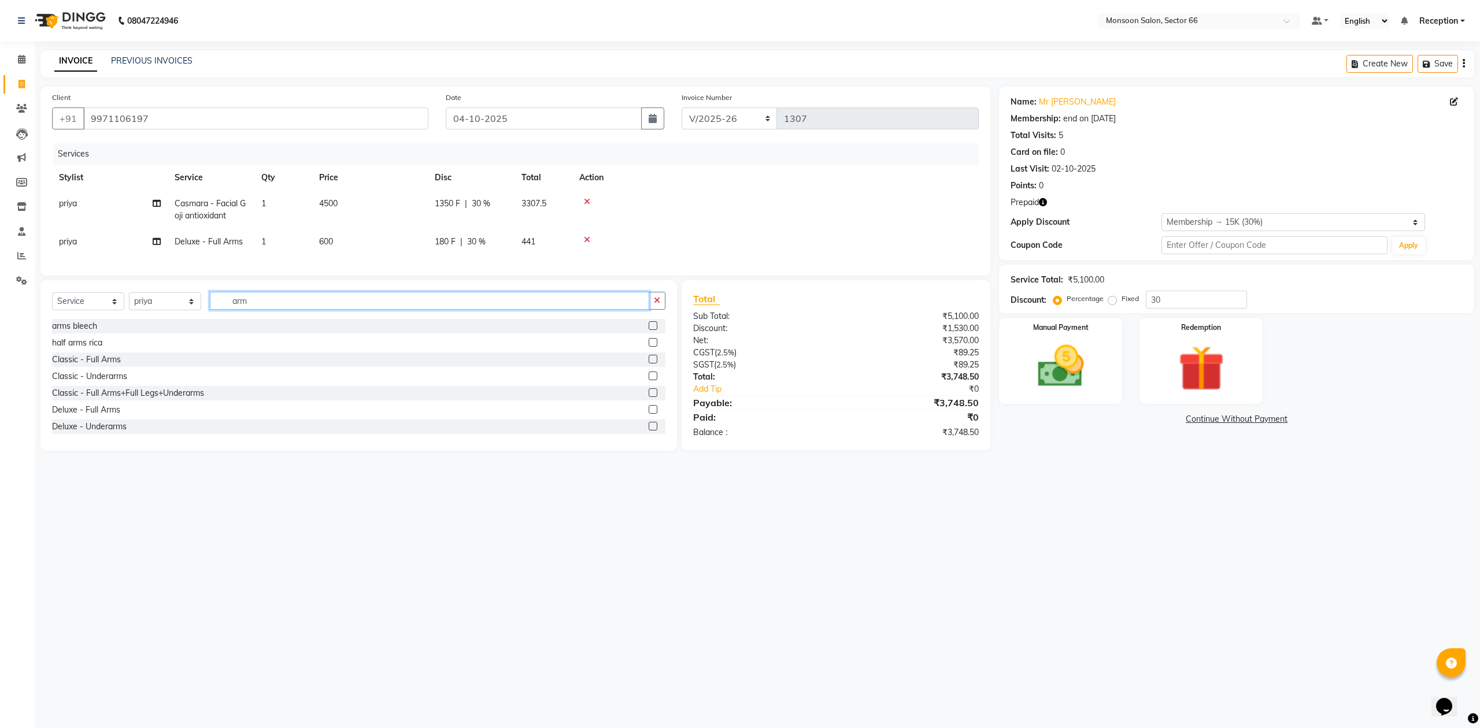
click at [262, 310] on input "arm" at bounding box center [429, 301] width 439 height 18
type input "a"
type input "o"
type input "face"
click at [118, 366] on div "Bleach - Face & Neck" at bounding box center [92, 360] width 80 height 12
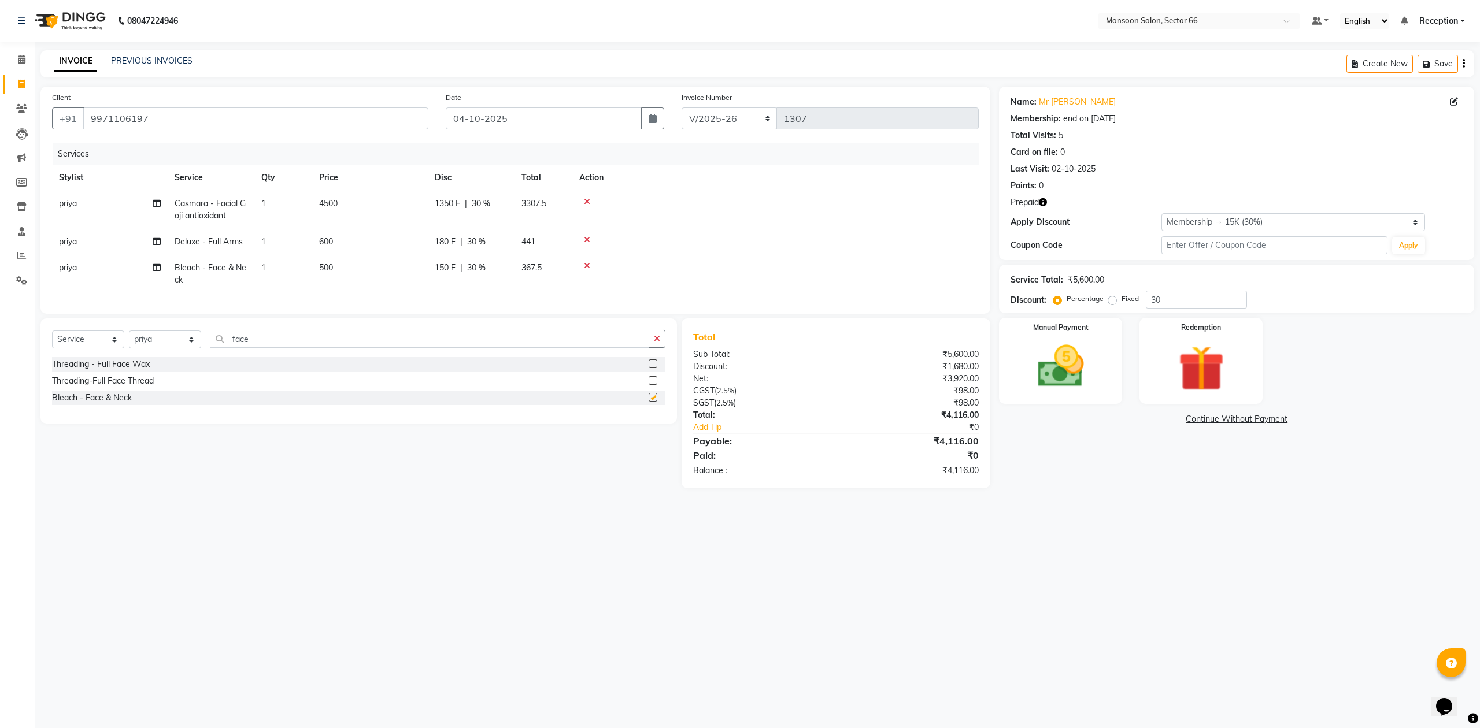
checkbox input "false"
click at [1188, 389] on img at bounding box center [1201, 369] width 78 height 60
click at [1094, 425] on span "Prepaid 1" at bounding box center [1101, 420] width 38 height 13
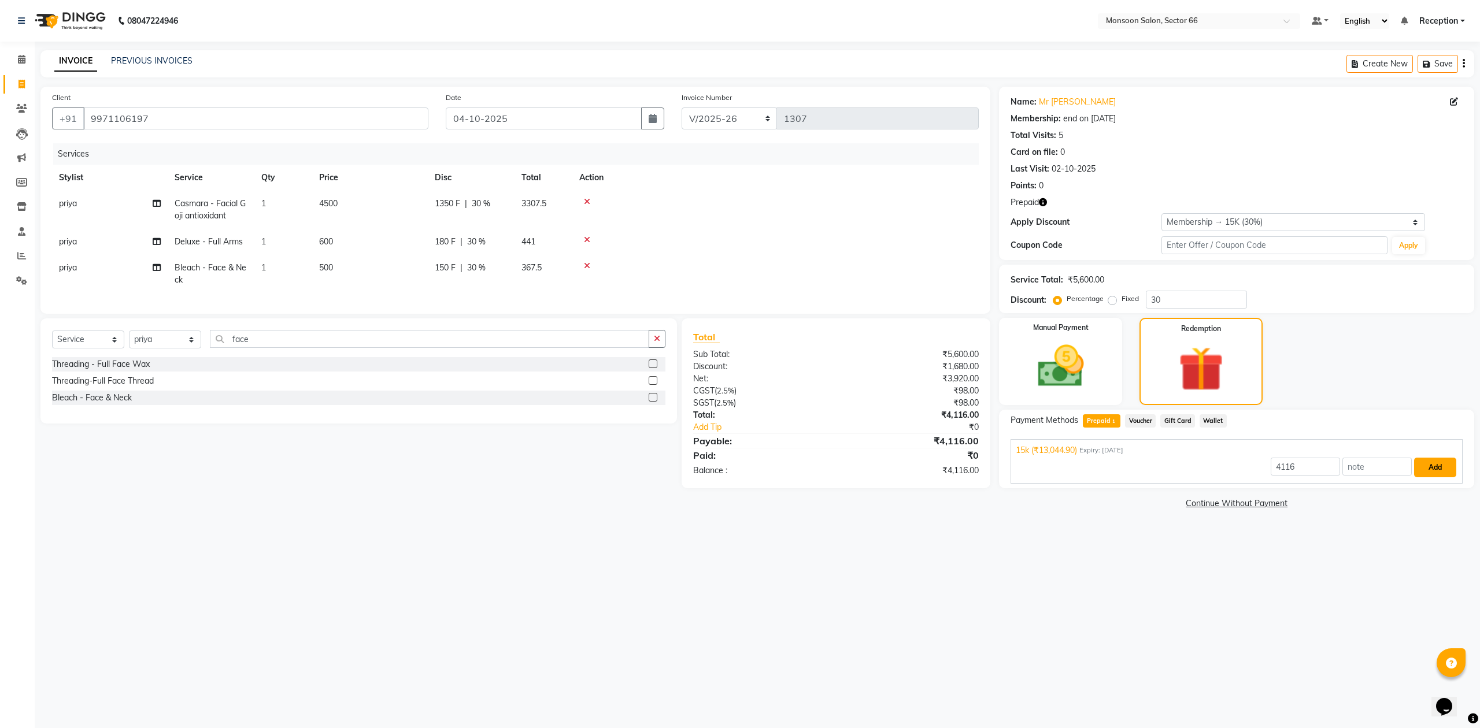
click at [1438, 461] on button "Add" at bounding box center [1435, 468] width 42 height 20
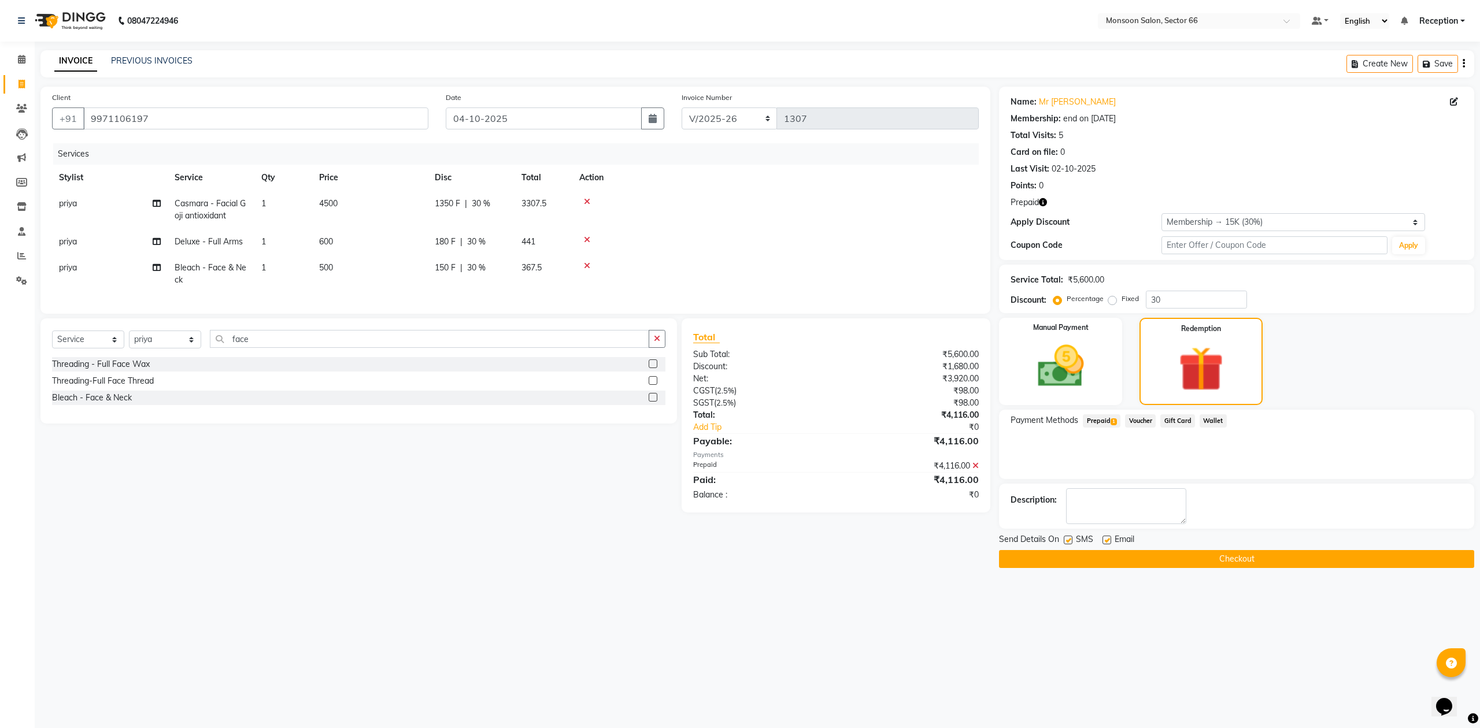
click at [1277, 559] on button "Checkout" at bounding box center [1236, 559] width 475 height 18
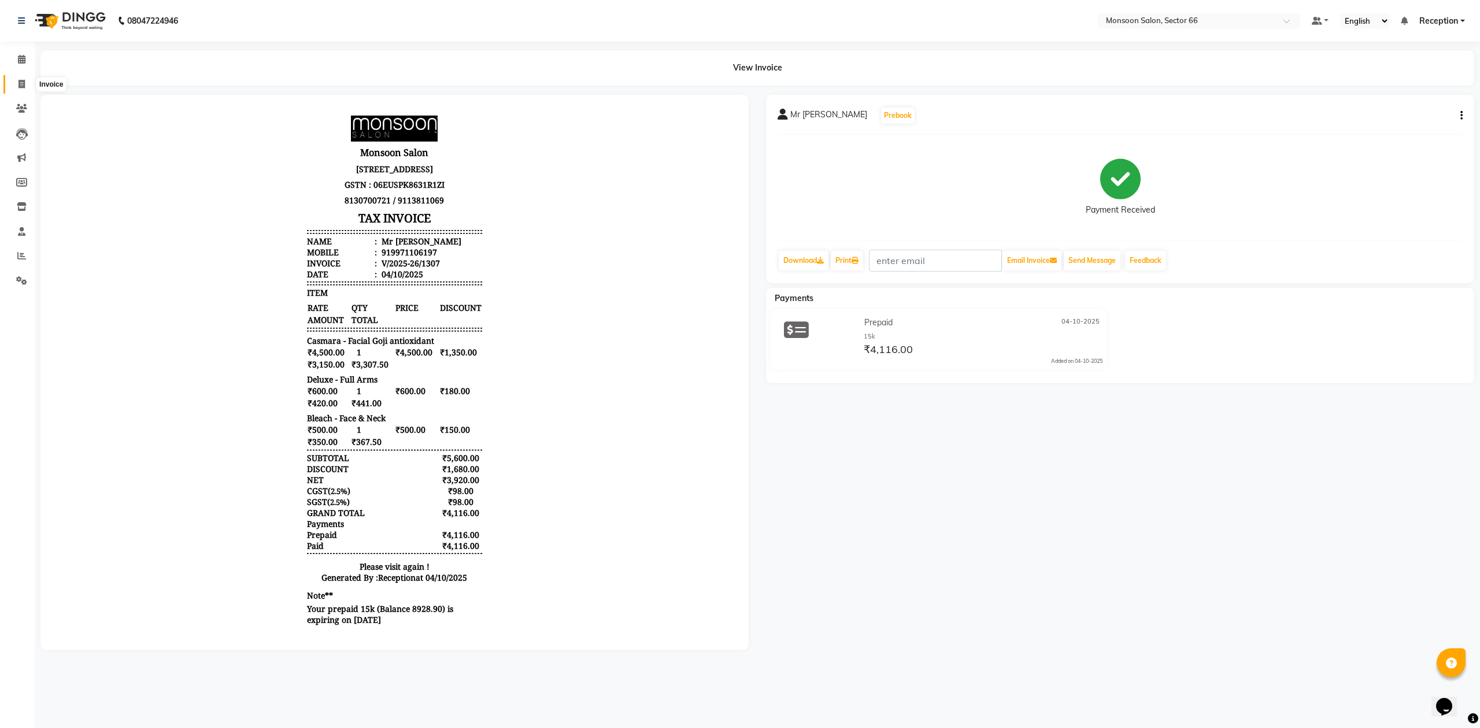
click at [20, 80] on icon at bounding box center [21, 84] width 6 height 9
select select "service"
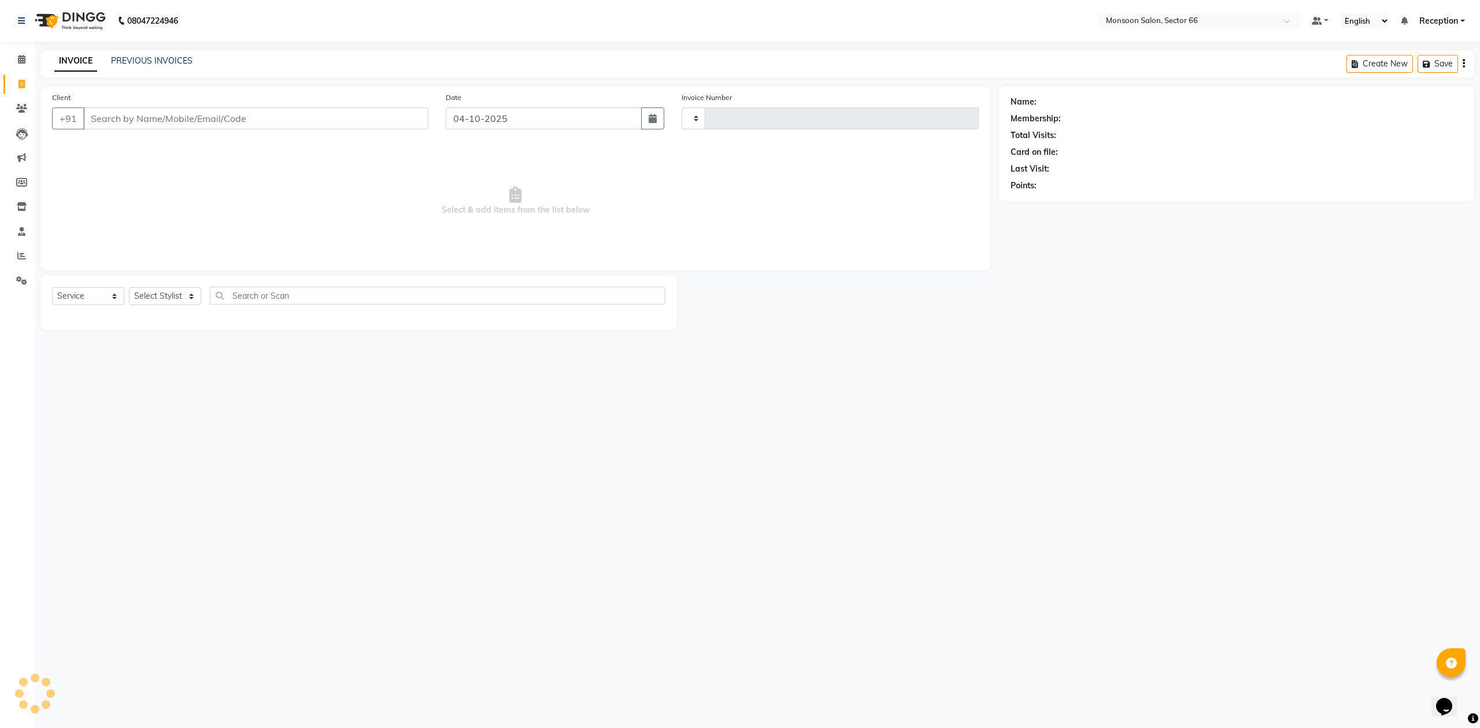
type input "1308"
select select "3741"
drag, startPoint x: 147, startPoint y: 117, endPoint x: 156, endPoint y: 118, distance: 9.3
click at [148, 118] on input "Client" at bounding box center [255, 118] width 345 height 22
click at [151, 62] on link "PREVIOUS INVOICES" at bounding box center [151, 60] width 81 height 10
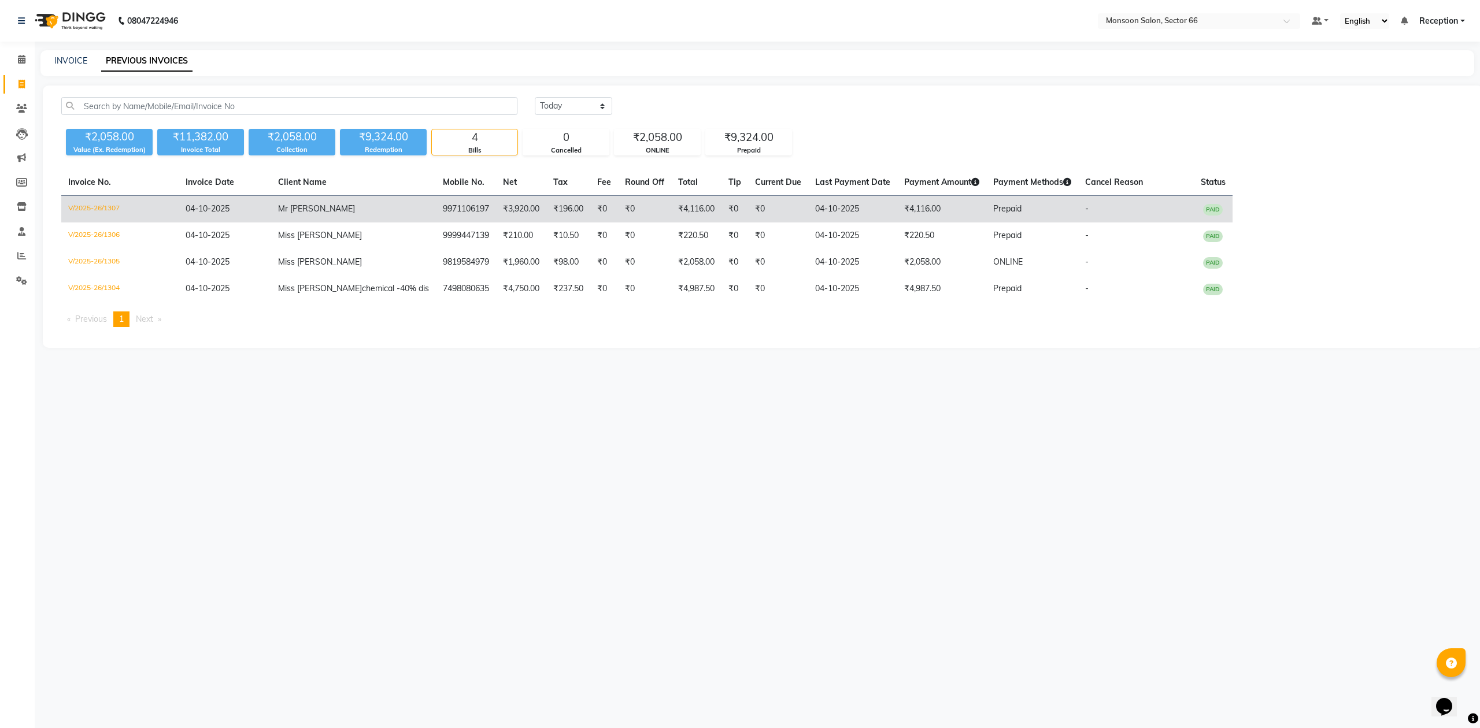
click at [436, 210] on td "9971106197" at bounding box center [466, 209] width 60 height 27
click at [748, 211] on td "₹0" at bounding box center [778, 209] width 60 height 27
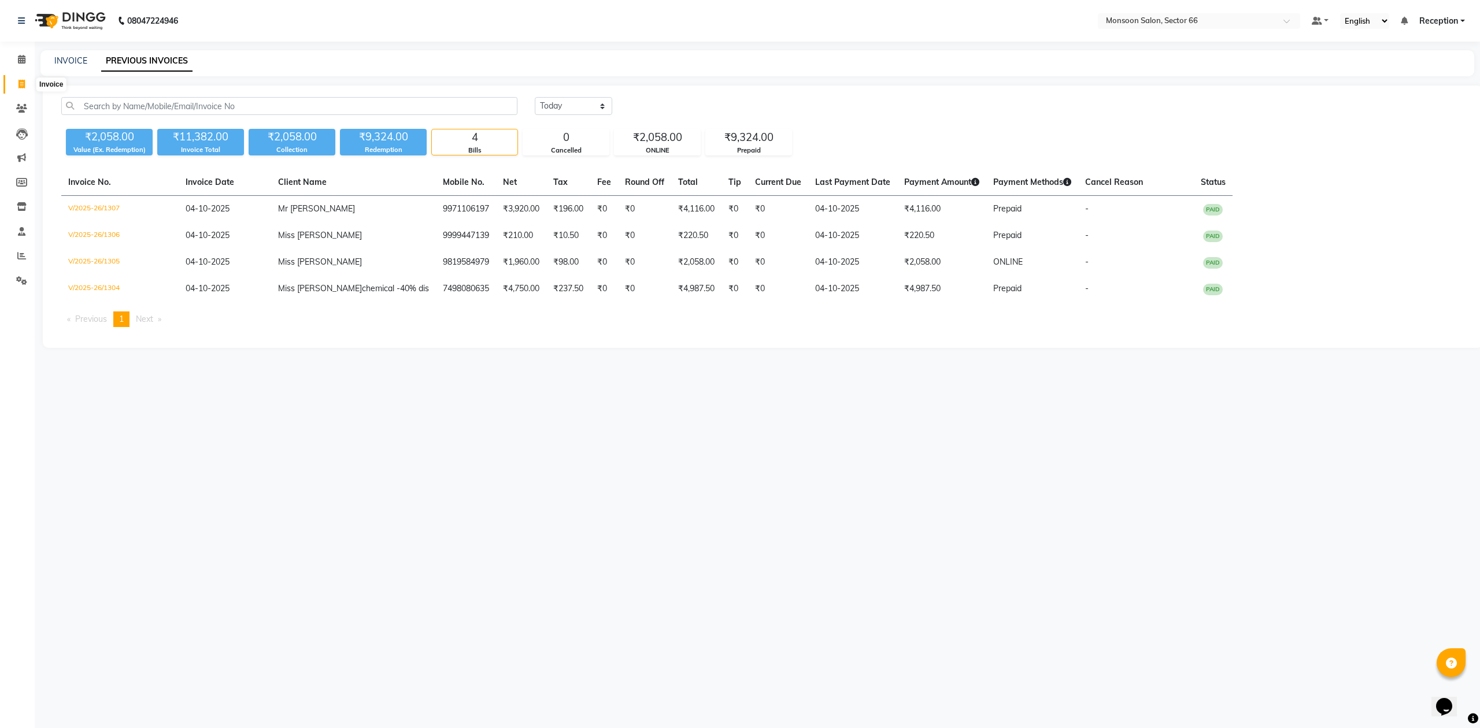
click at [21, 84] on icon at bounding box center [21, 84] width 6 height 9
select select "3741"
select select "service"
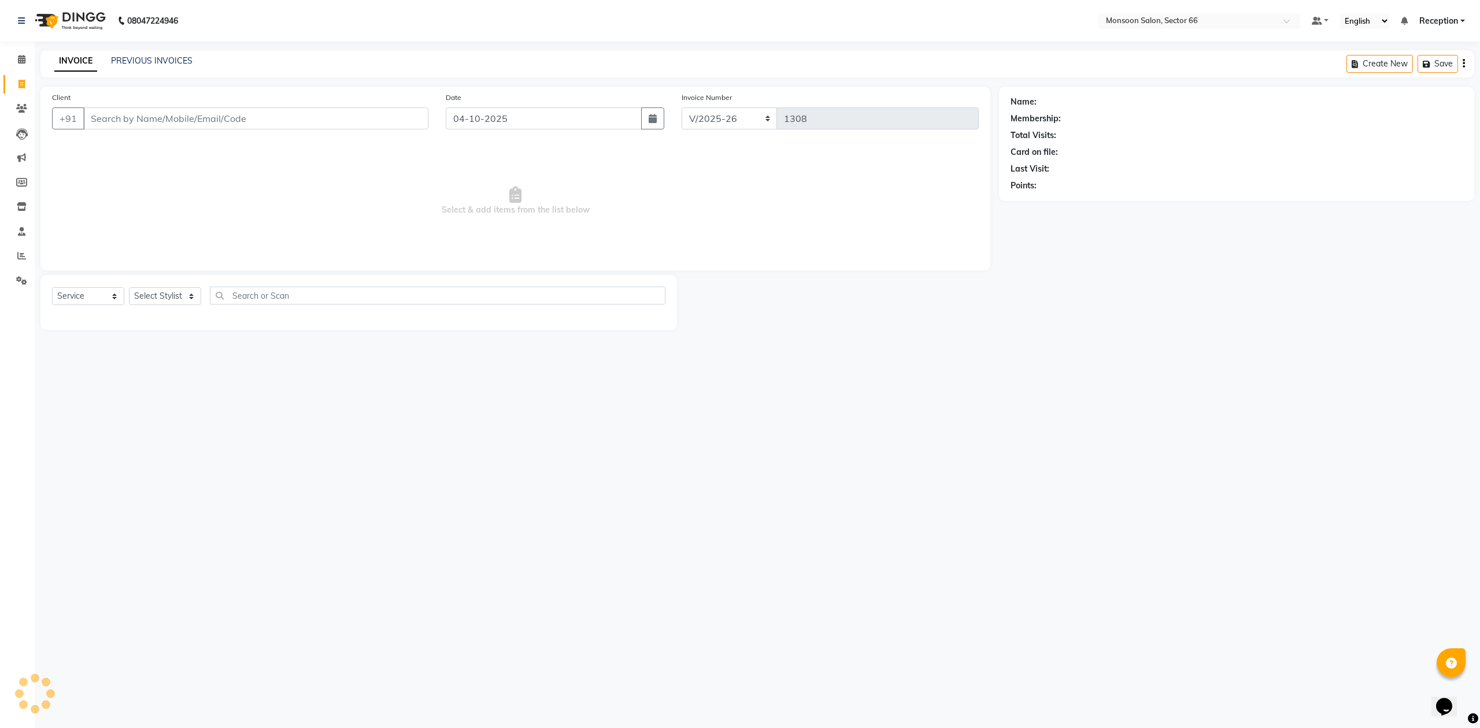
click at [154, 118] on input "Client" at bounding box center [255, 118] width 345 height 22
